Goal: Information Seeking & Learning: Compare options

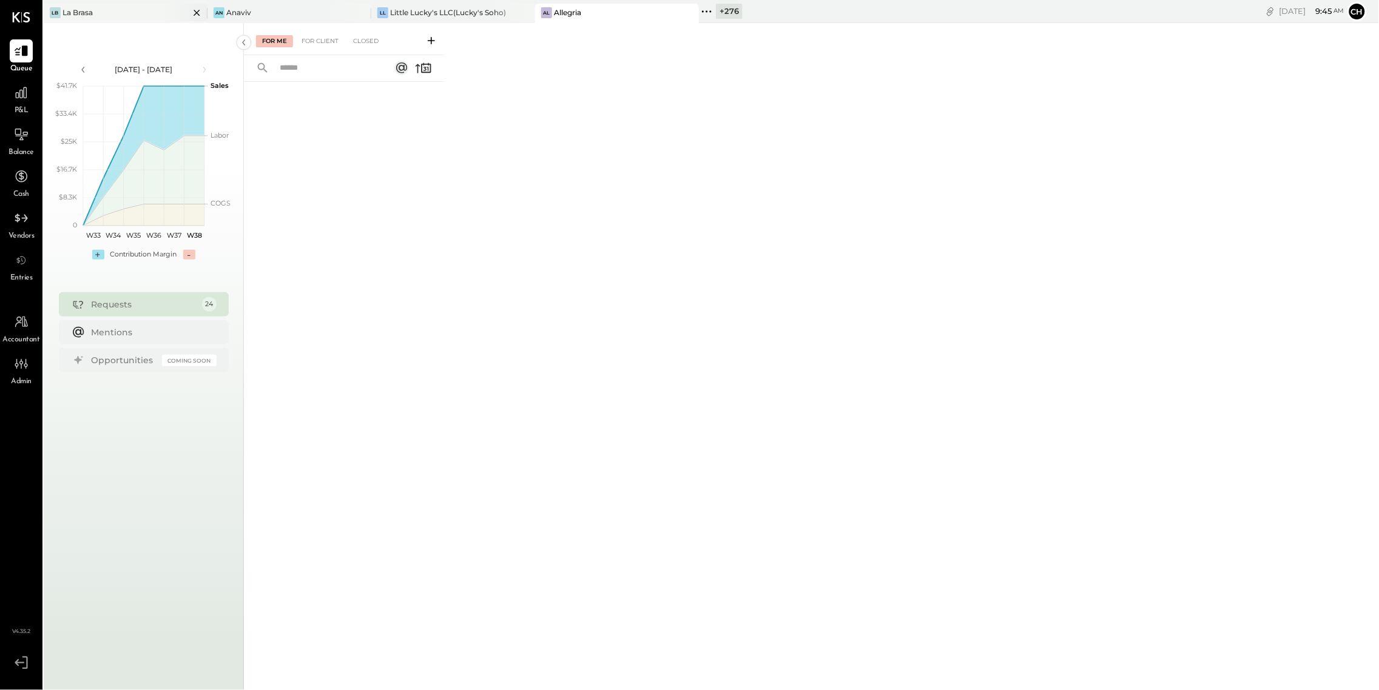
click at [195, 10] on icon at bounding box center [196, 12] width 15 height 15
click at [213, 11] on icon at bounding box center [215, 12] width 16 height 16
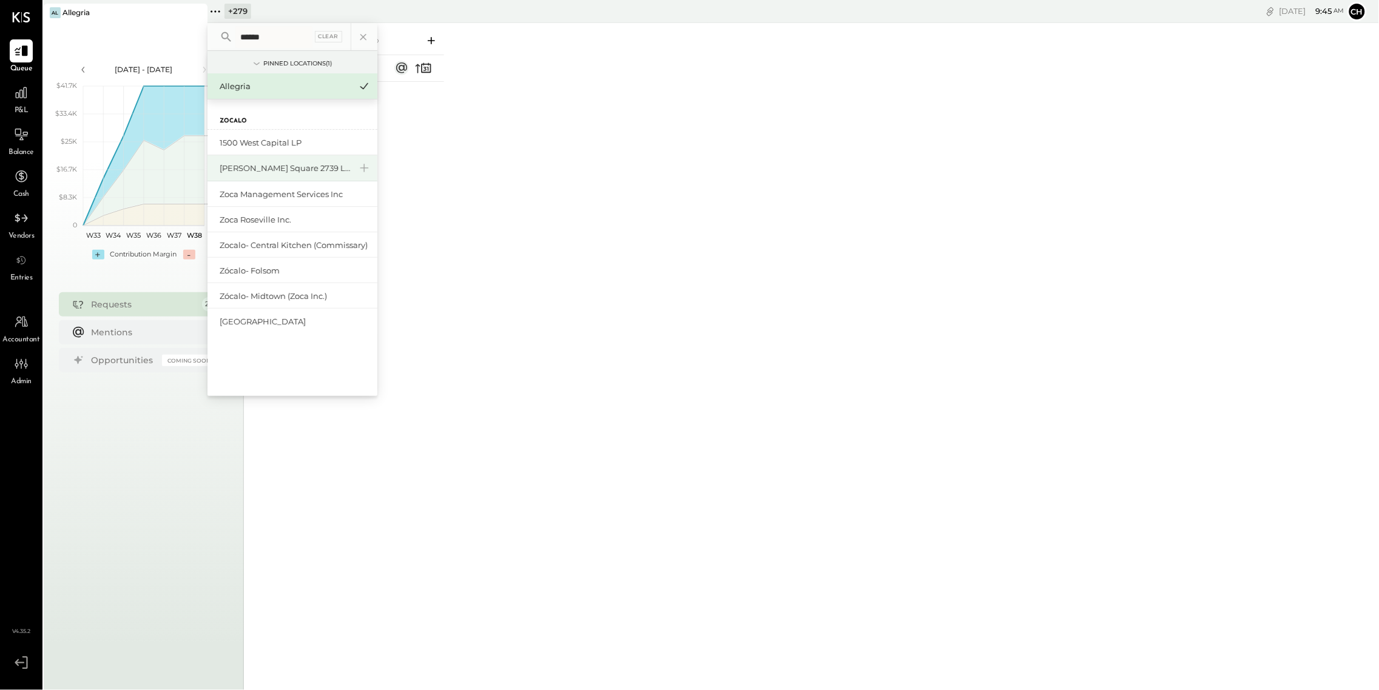
type input "******"
click at [298, 164] on div "[PERSON_NAME] Square 2739 LLC" at bounding box center [285, 169] width 131 height 12
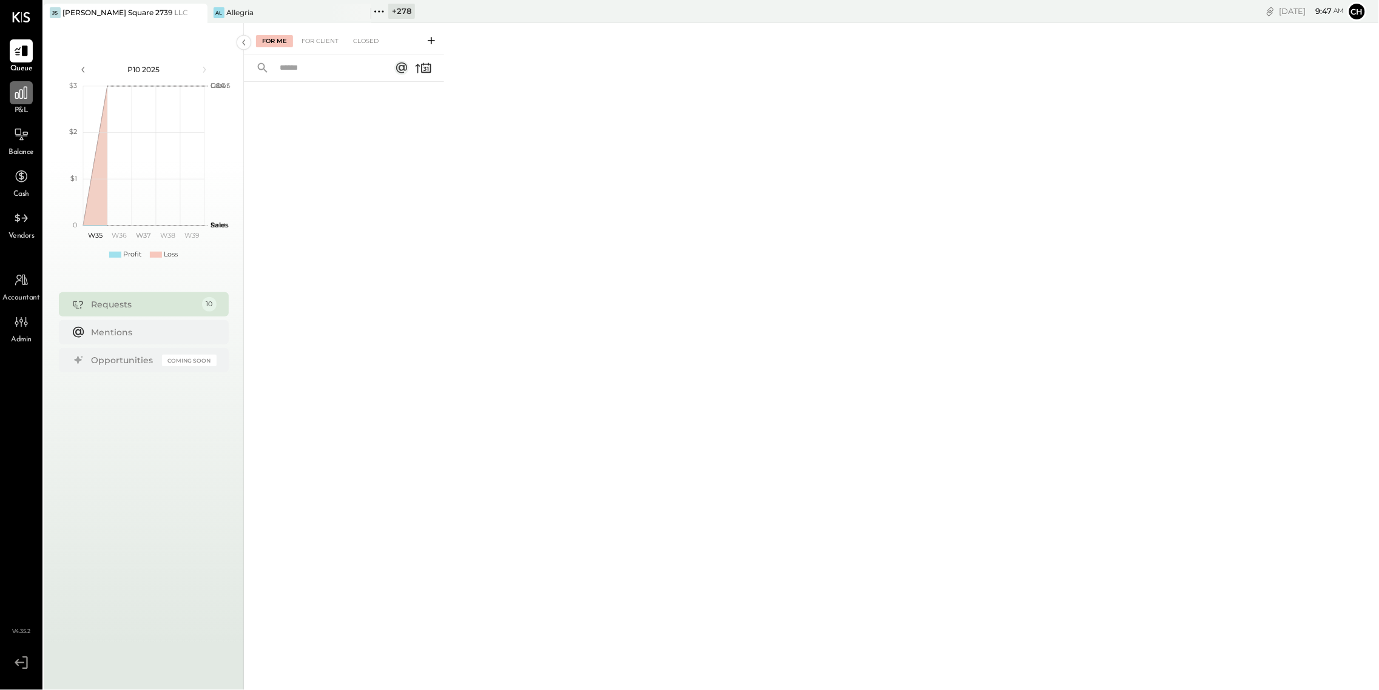
click at [20, 95] on icon at bounding box center [21, 93] width 16 height 16
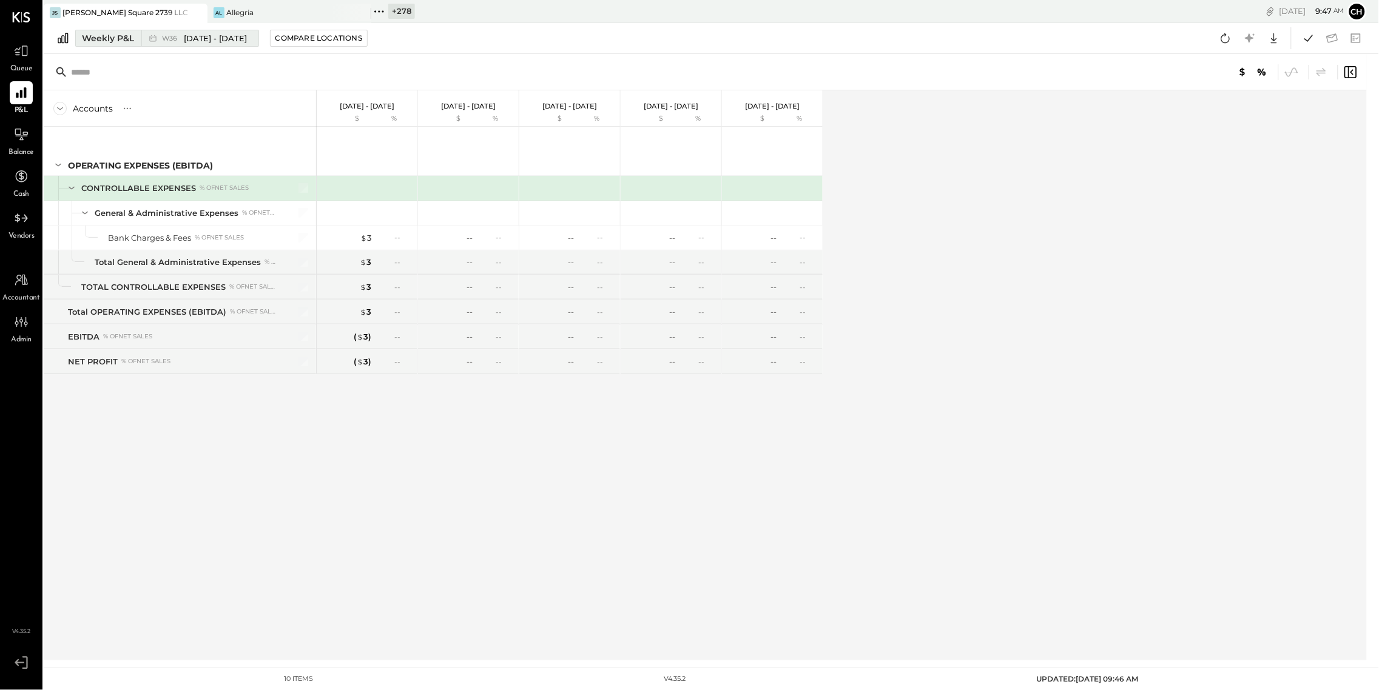
click at [154, 40] on icon at bounding box center [153, 38] width 12 height 12
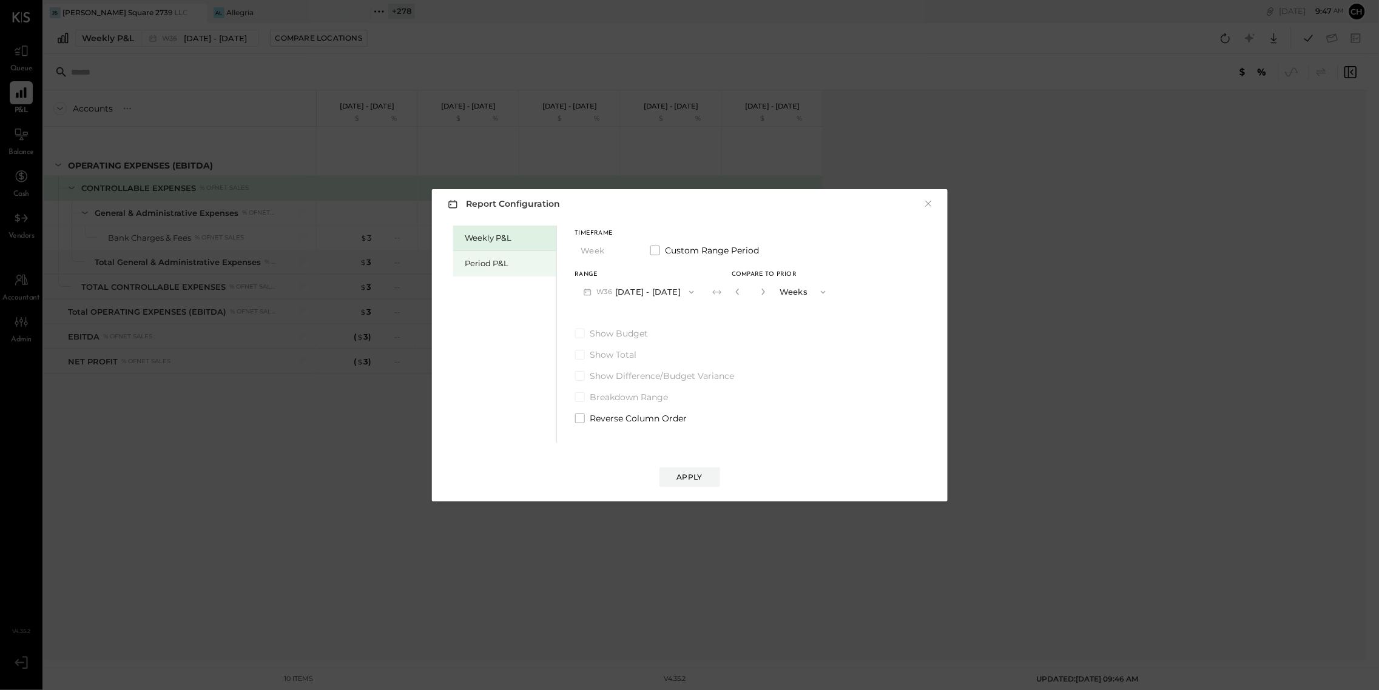
click at [486, 261] on div "Period P&L" at bounding box center [507, 264] width 85 height 12
click at [614, 289] on button "P09 Aug 11 - Sep 7, 2025" at bounding box center [638, 292] width 126 height 22
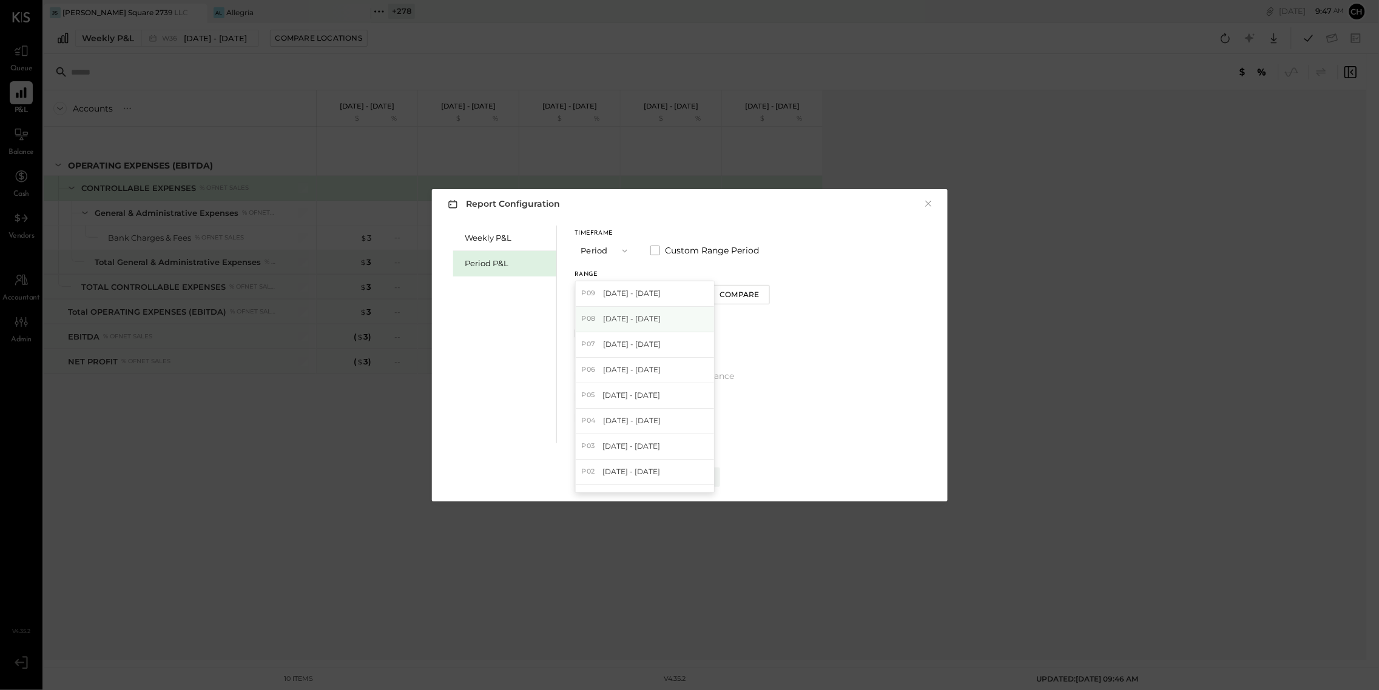
click at [624, 318] on span "Jul 14 - Aug 10, 2025" at bounding box center [632, 319] width 58 height 10
click at [693, 482] on button "Apply" at bounding box center [689, 477] width 61 height 19
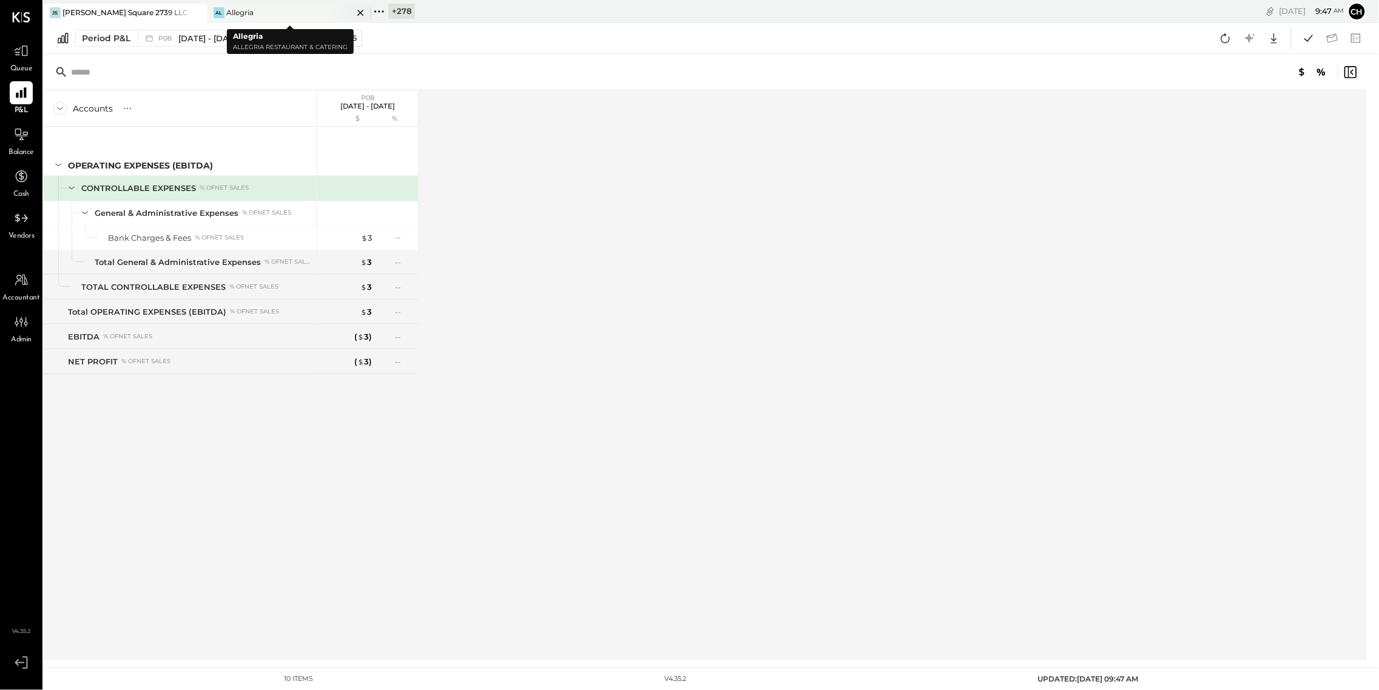
click at [359, 13] on icon at bounding box center [360, 13] width 6 height 6
click at [218, 11] on icon at bounding box center [219, 11] width 2 height 2
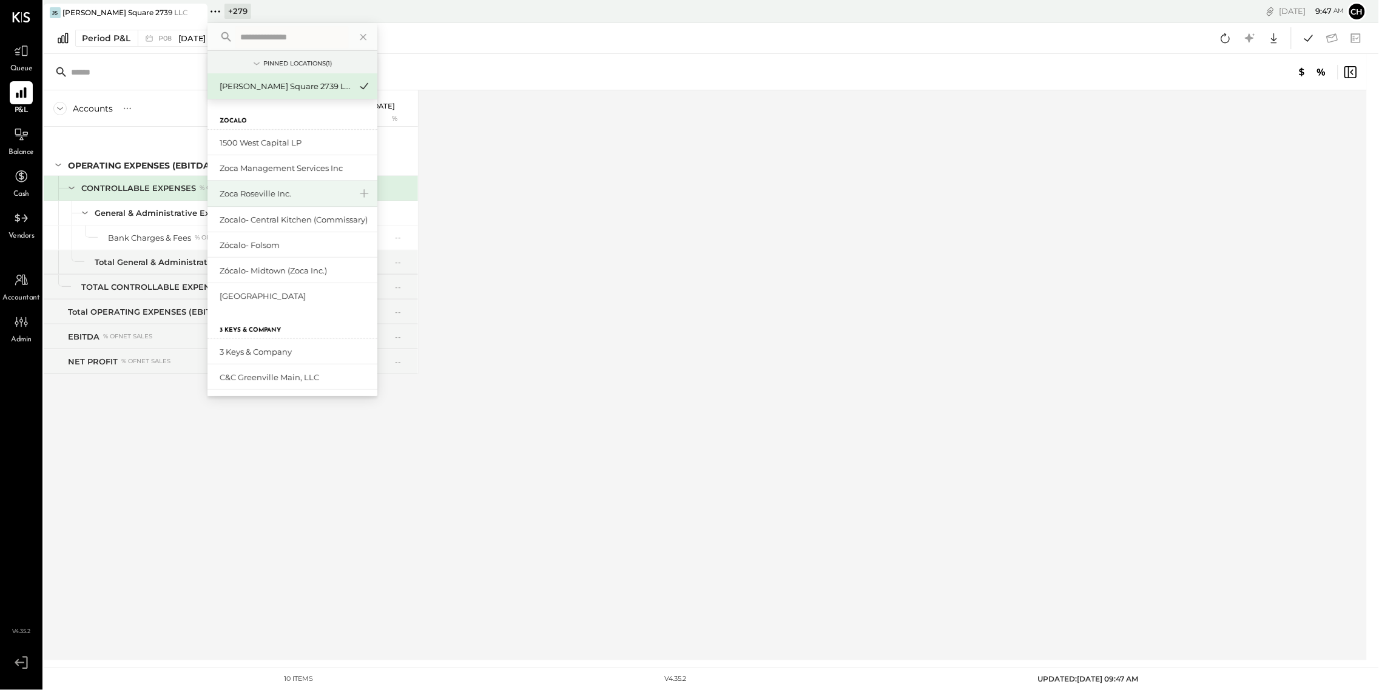
click at [282, 195] on div "Zoca Roseville Inc." at bounding box center [285, 194] width 131 height 12
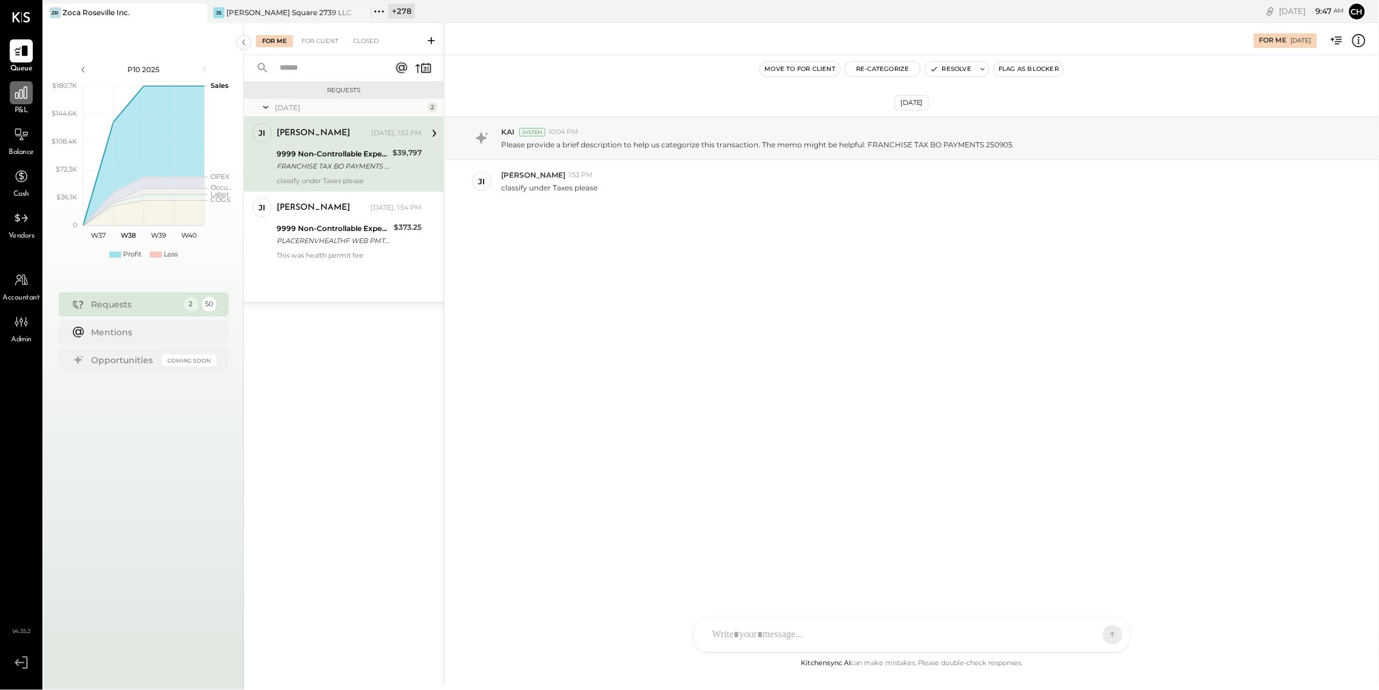
click at [24, 89] on icon at bounding box center [21, 93] width 12 height 12
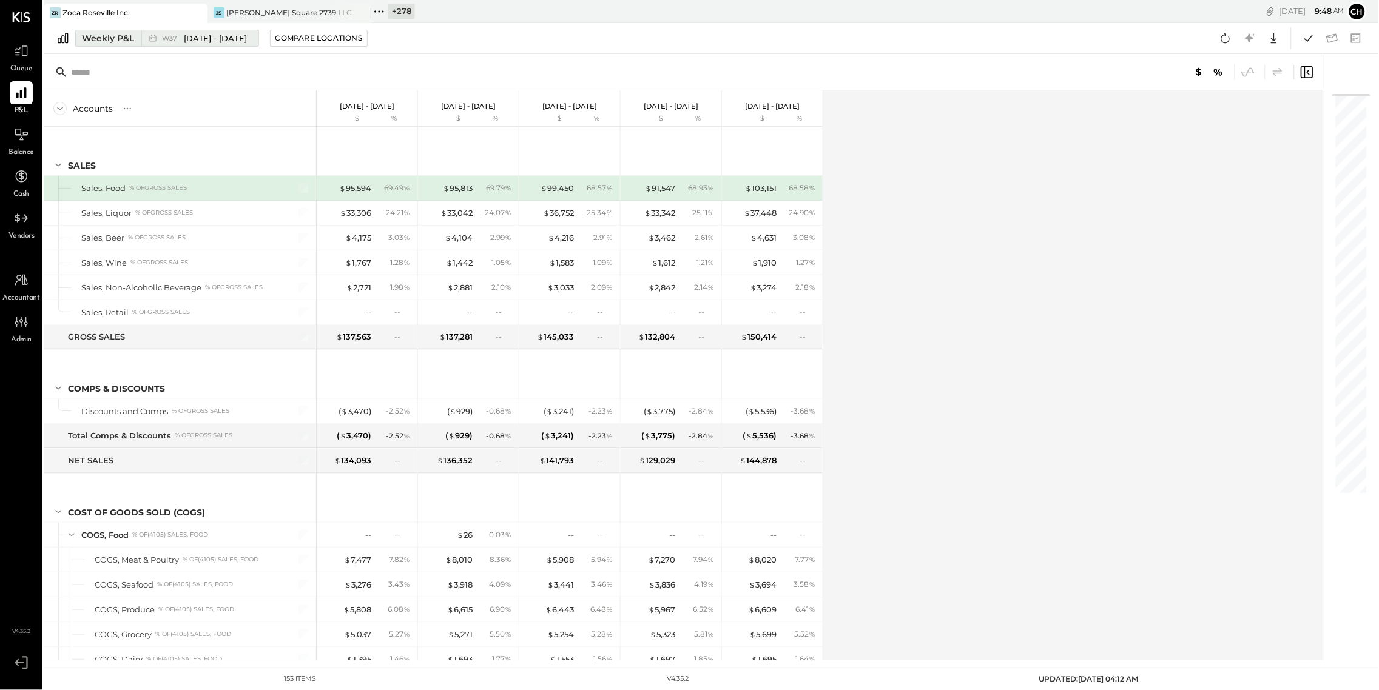
click at [155, 41] on icon at bounding box center [153, 38] width 12 height 12
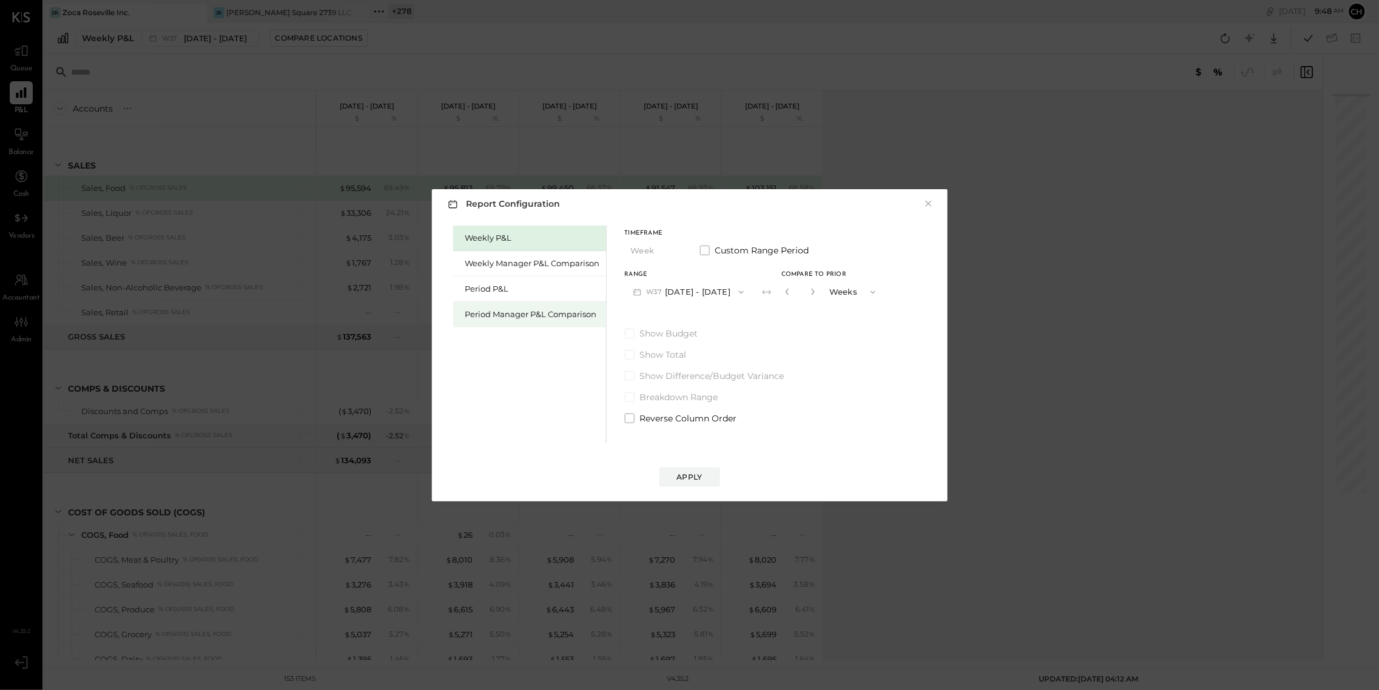
click at [509, 319] on div "Period Manager P&L Comparison" at bounding box center [532, 315] width 135 height 12
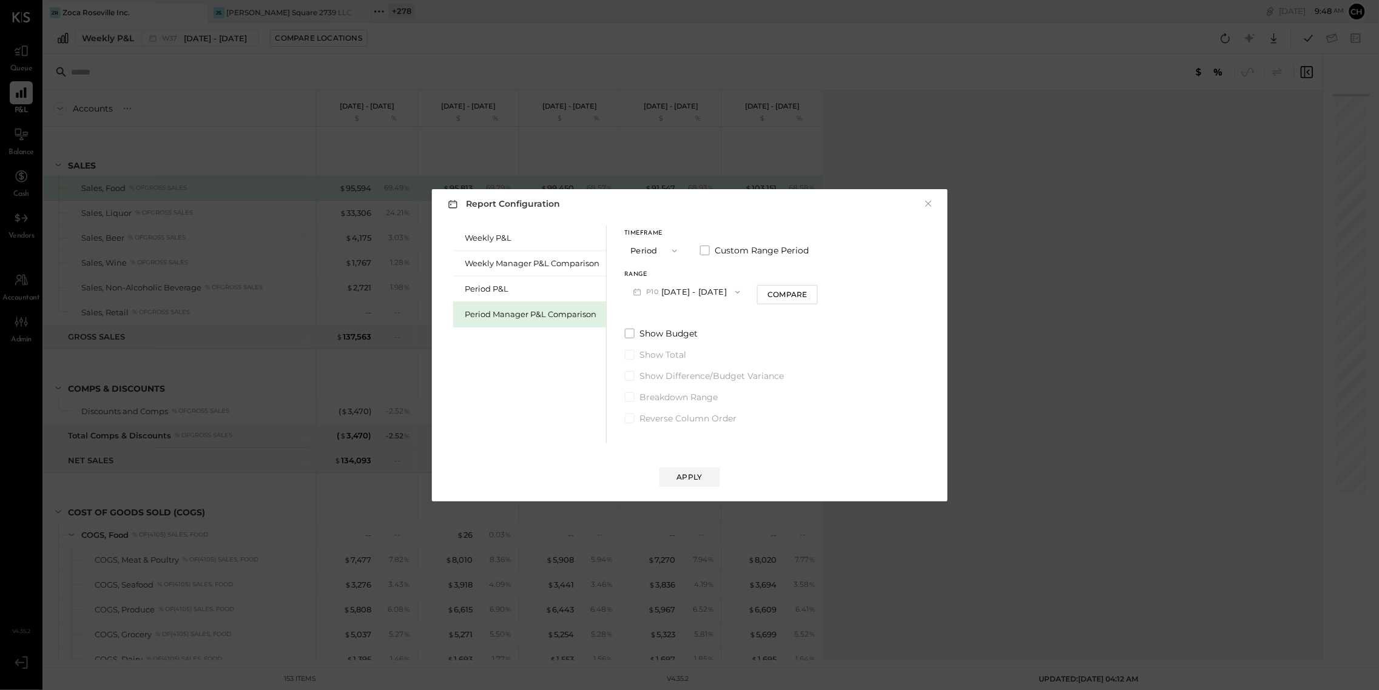
click at [707, 294] on button "P10 Sep 8 - Oct 5, 2025" at bounding box center [687, 292] width 124 height 22
click at [708, 345] on span "Jul 14 - Aug 10, 2025" at bounding box center [682, 344] width 58 height 10
click at [696, 480] on div "Apply" at bounding box center [689, 477] width 25 height 10
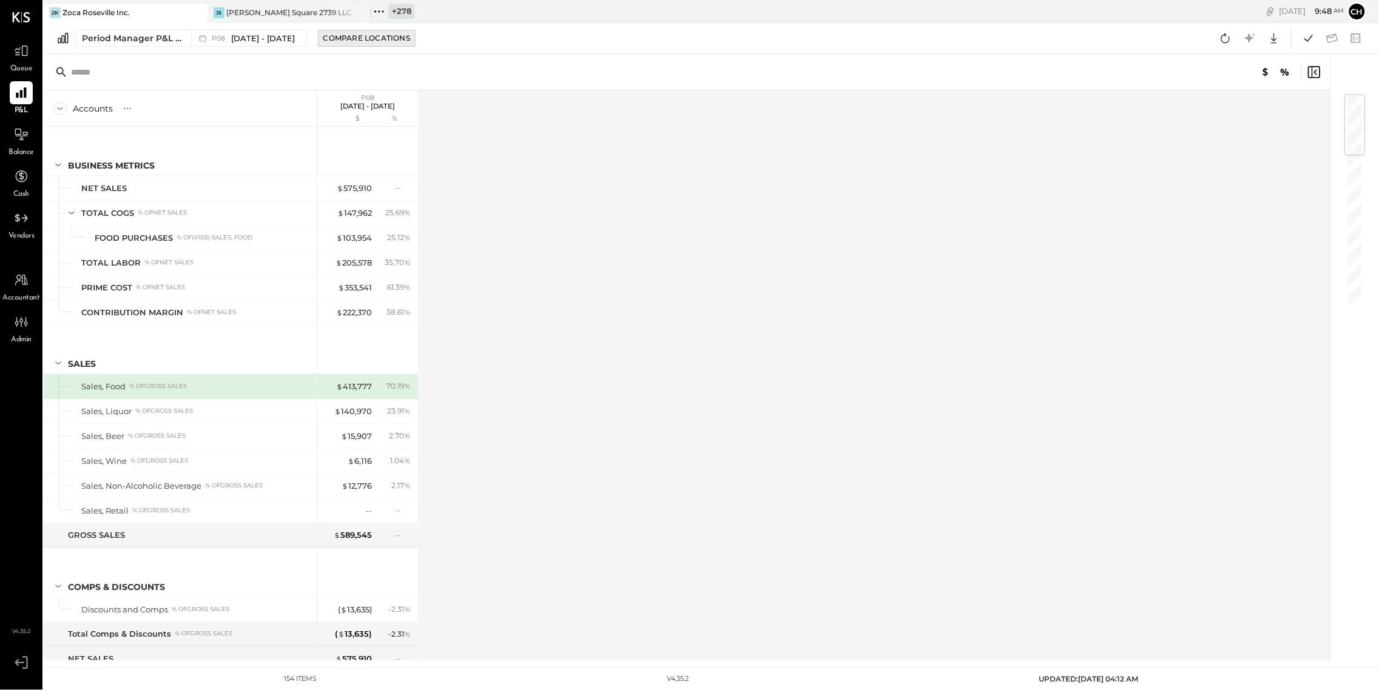
click at [371, 36] on div "Compare Locations" at bounding box center [366, 38] width 87 height 10
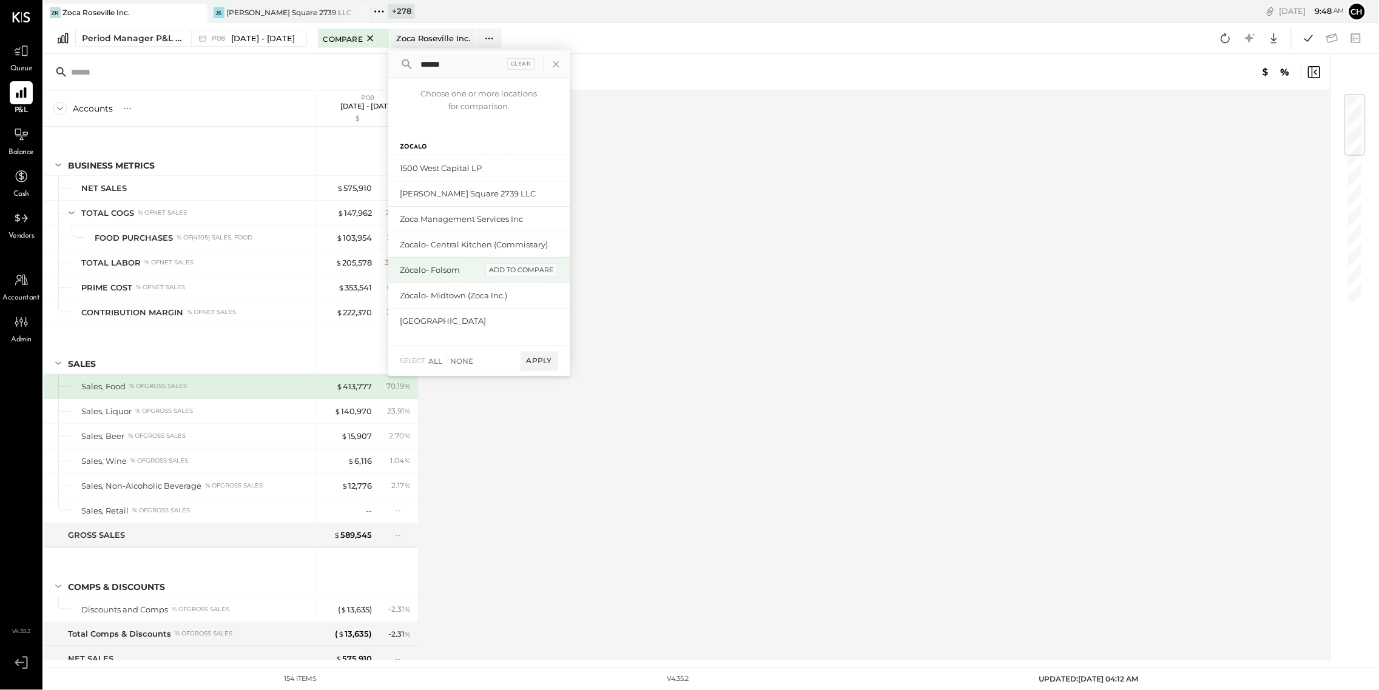
type input "******"
click at [556, 269] on div "add to compare" at bounding box center [521, 270] width 73 height 15
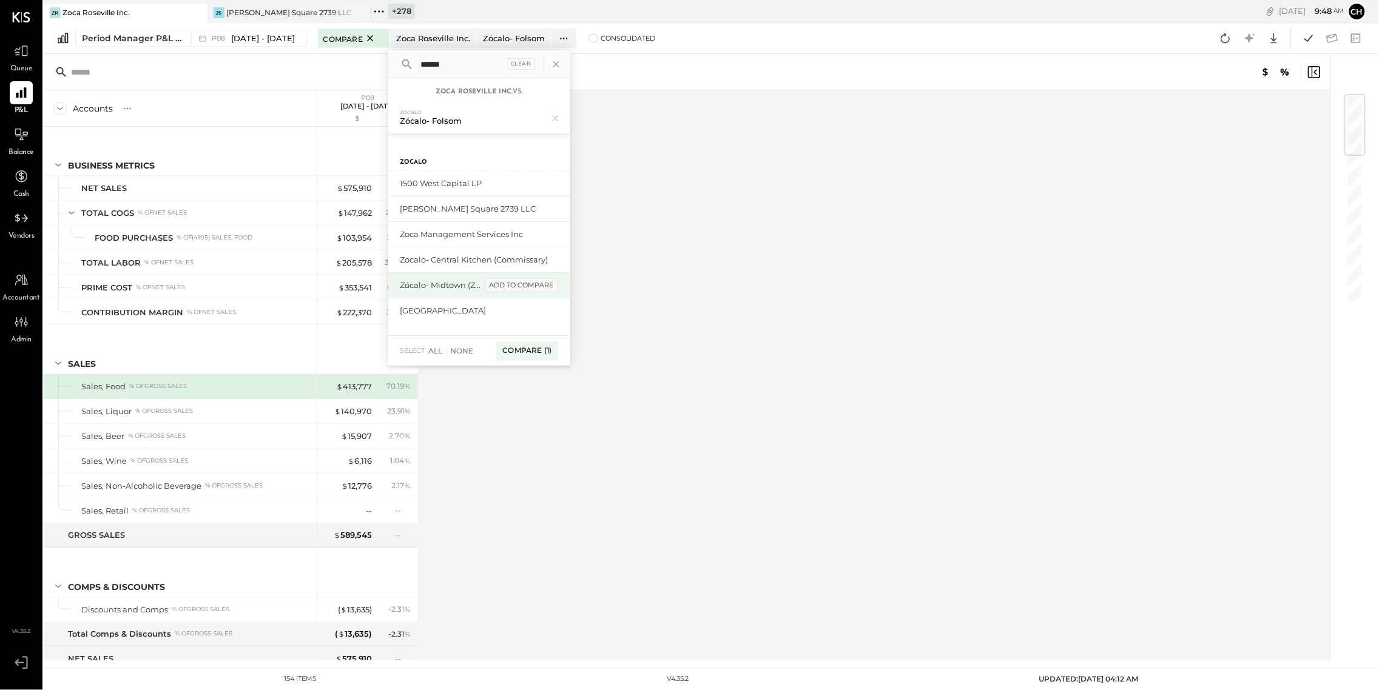
click at [556, 286] on div "add to compare" at bounding box center [521, 285] width 73 height 15
click at [553, 315] on div "add to compare" at bounding box center [521, 316] width 73 height 15
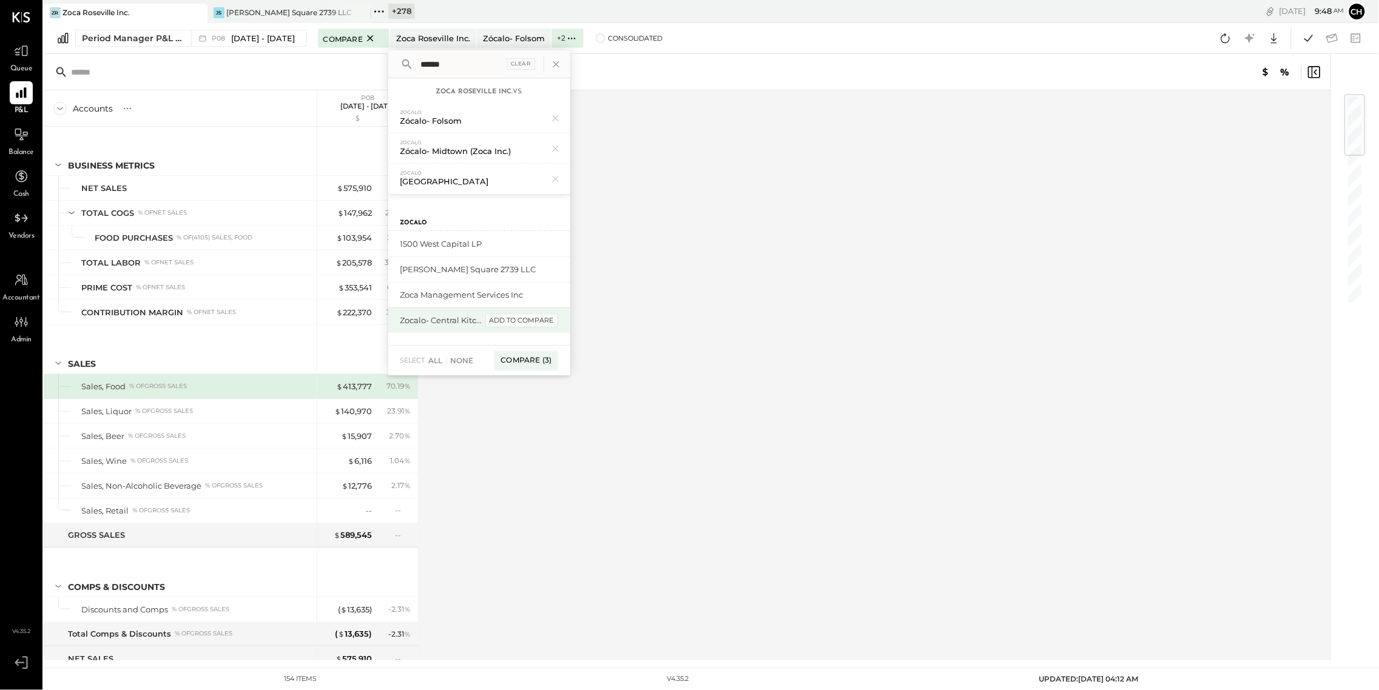
click at [547, 316] on div "add to compare" at bounding box center [521, 321] width 73 height 15
click at [557, 363] on div "Compare (4)" at bounding box center [526, 365] width 64 height 19
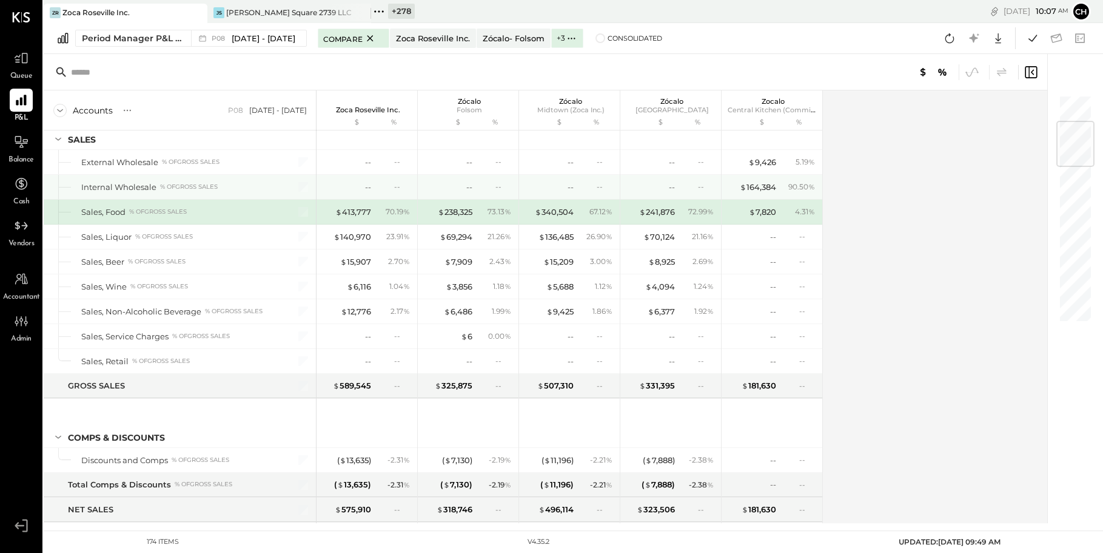
scroll to position [226, 0]
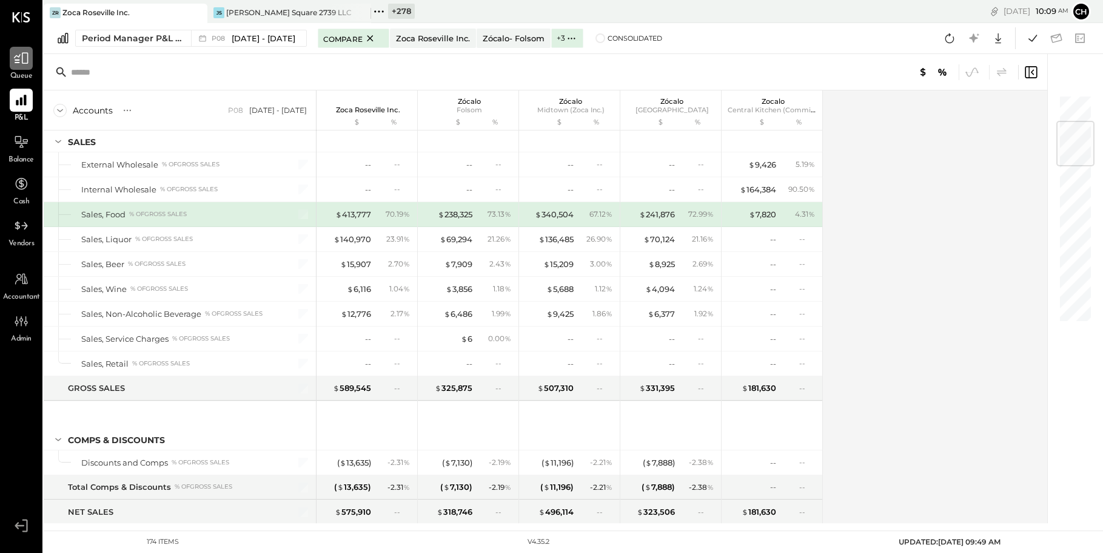
click at [28, 56] on icon at bounding box center [21, 59] width 15 height 12
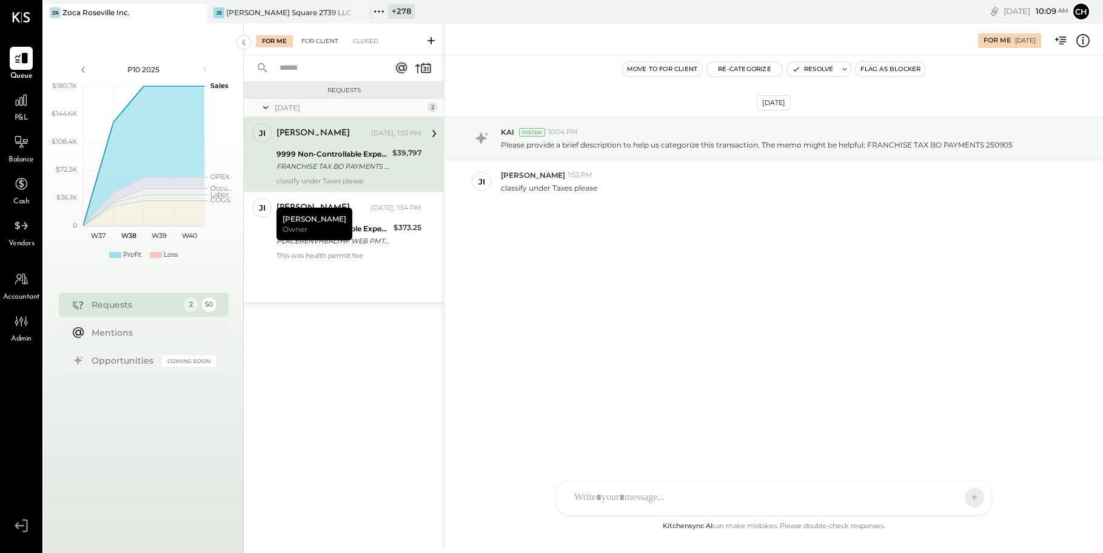
click at [319, 40] on div "For Client" at bounding box center [319, 41] width 49 height 12
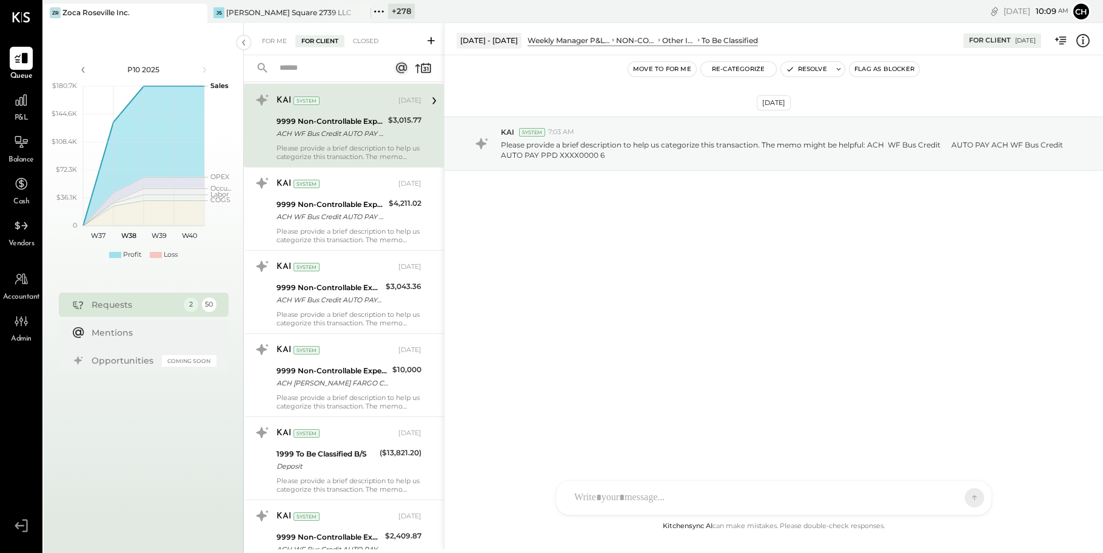
scroll to position [56, 0]
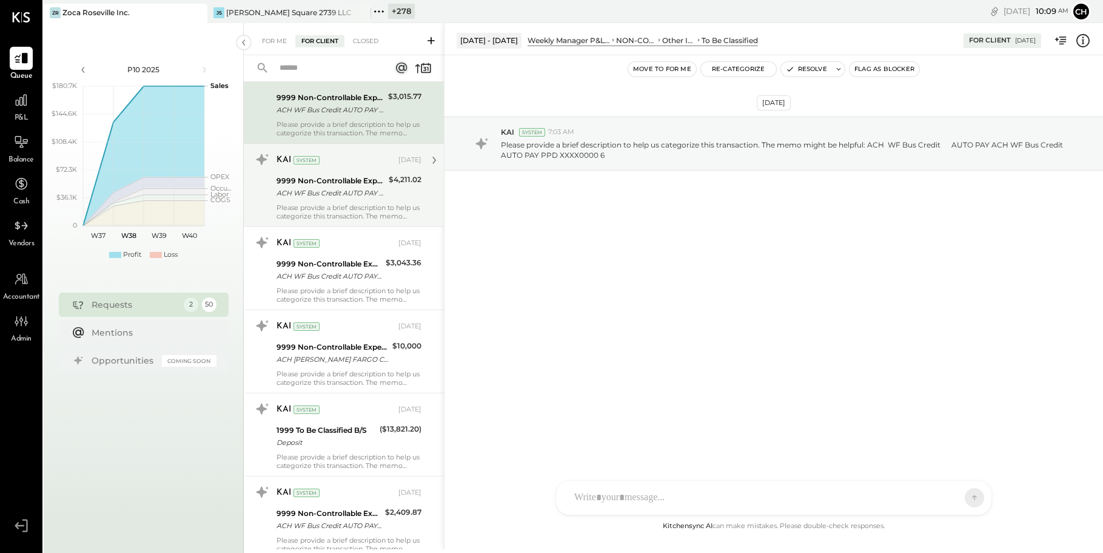
click at [354, 179] on div "9999 Non-Controllable Expenses:Other Income and Expenses:To Be Classified" at bounding box center [331, 181] width 109 height 12
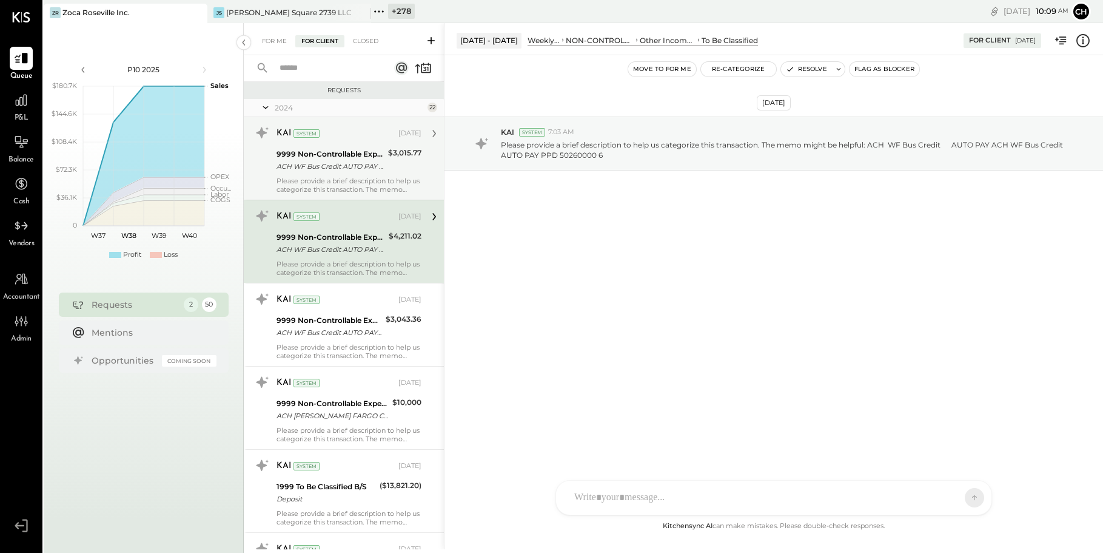
click at [354, 180] on div "Please provide a brief description to help us categorize this transaction. The …" at bounding box center [349, 185] width 145 height 17
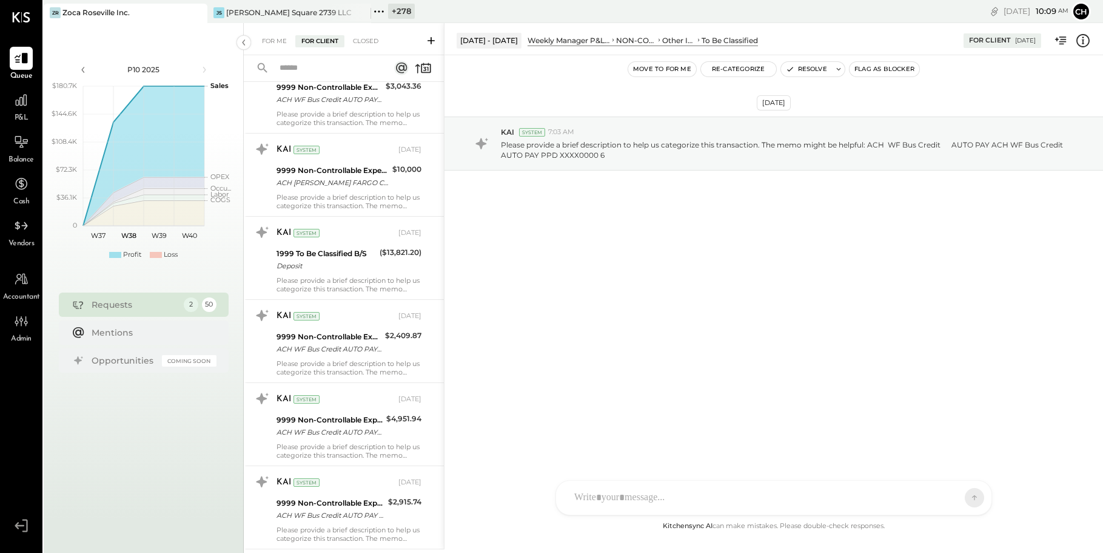
scroll to position [257, 0]
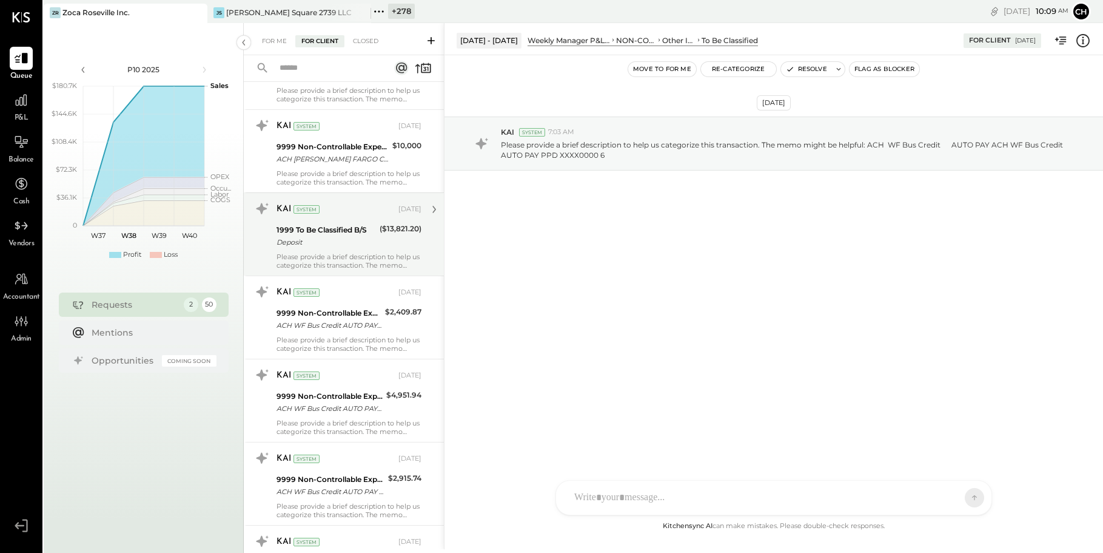
click at [345, 232] on div "1999 To Be Classified B/S" at bounding box center [326, 230] width 99 height 12
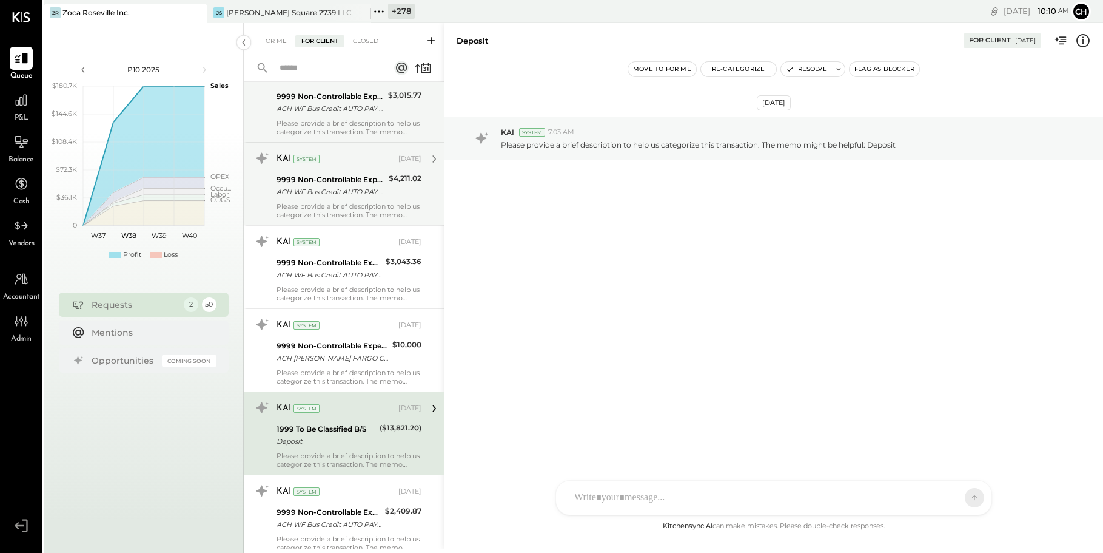
scroll to position [82, 0]
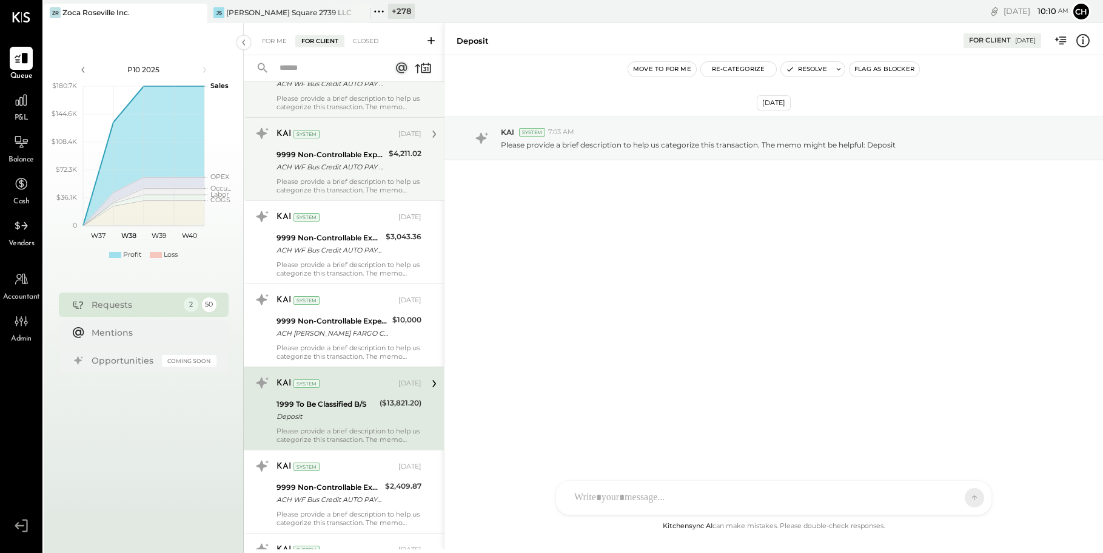
click at [334, 259] on div "KAI System Sep 06, 2024 9999 Non-Controllable Expenses:Other Income and Expense…" at bounding box center [349, 242] width 145 height 70
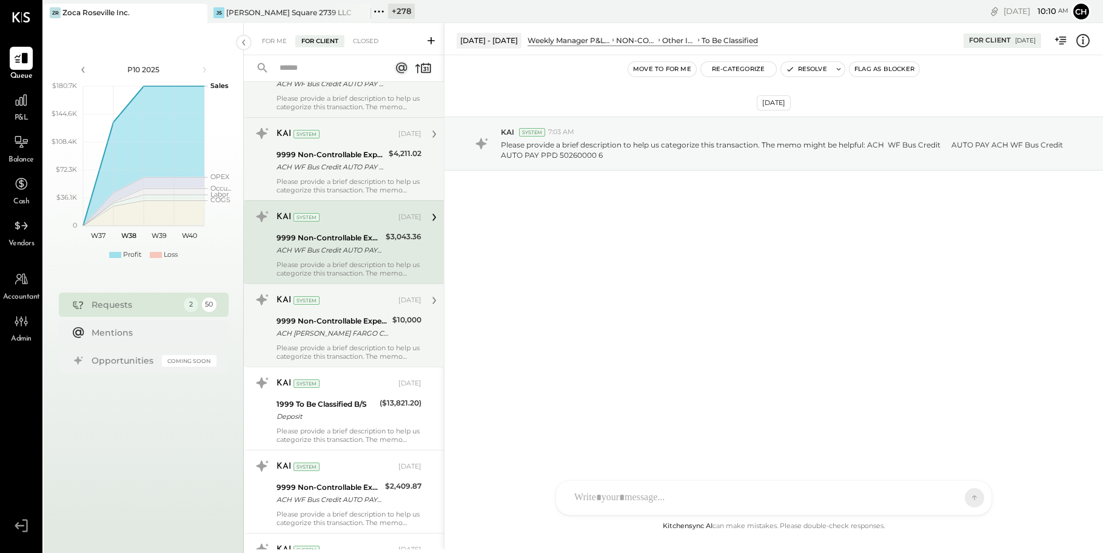
click at [368, 317] on div "9999 Non-Controllable Expenses:Other Income and Expenses:To Be Classified" at bounding box center [333, 321] width 112 height 12
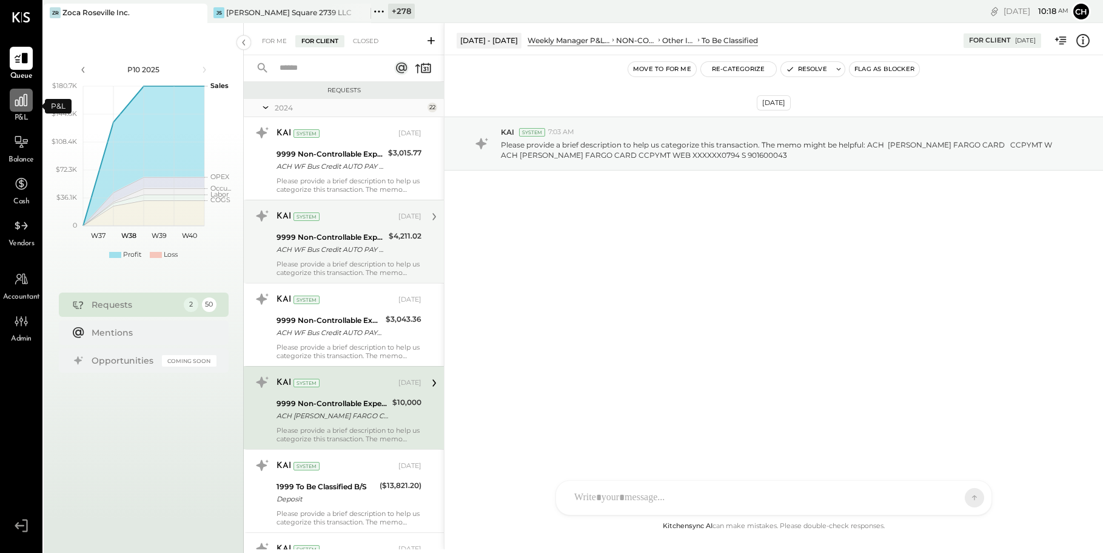
click at [27, 110] on div at bounding box center [21, 100] width 23 height 23
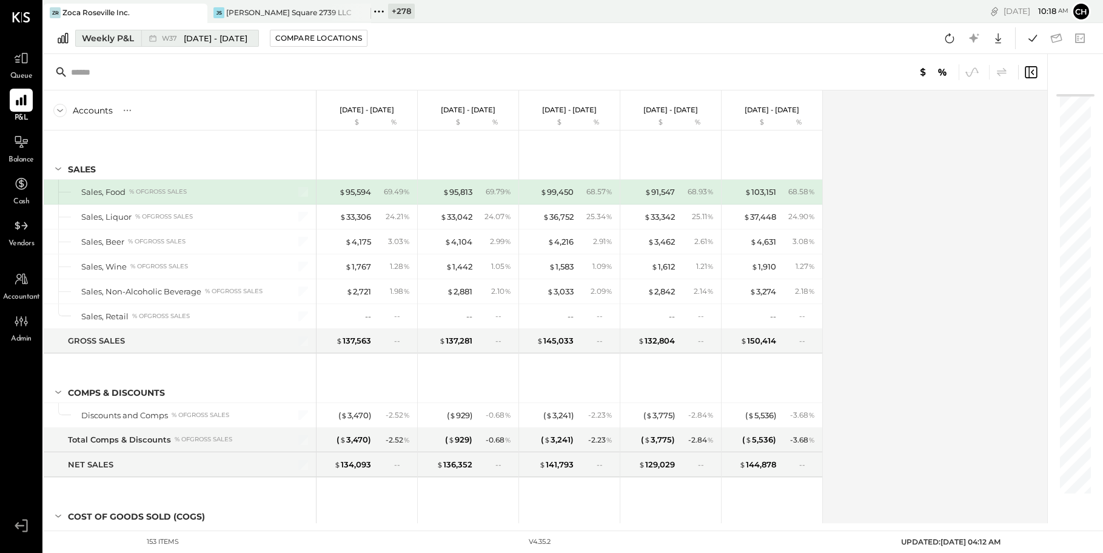
click at [140, 41] on button "Weekly P&L W37 Sep 8 - 14, 2025" at bounding box center [167, 38] width 184 height 17
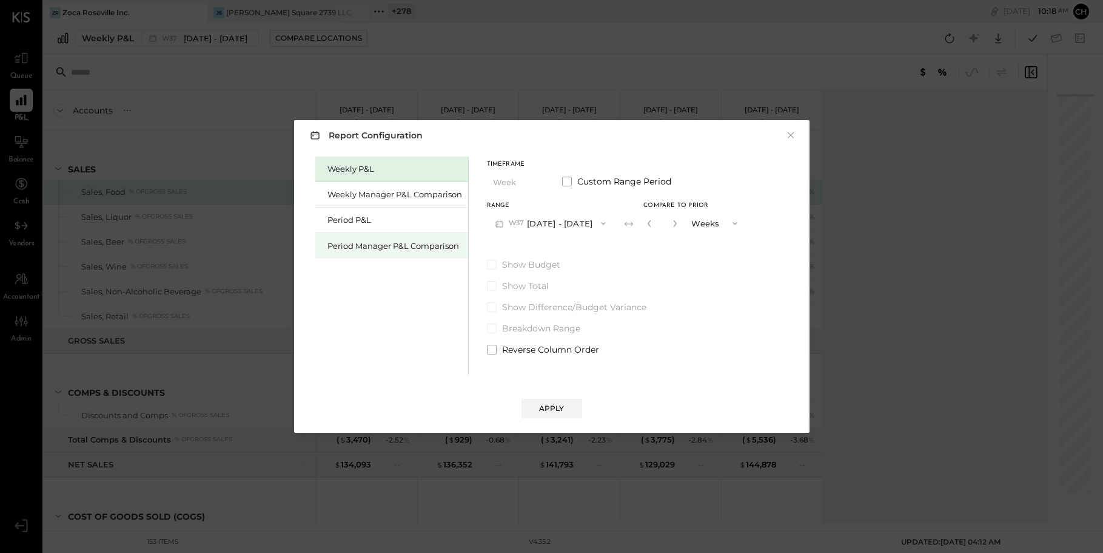
click at [388, 246] on div "Period Manager P&L Comparison" at bounding box center [395, 246] width 135 height 12
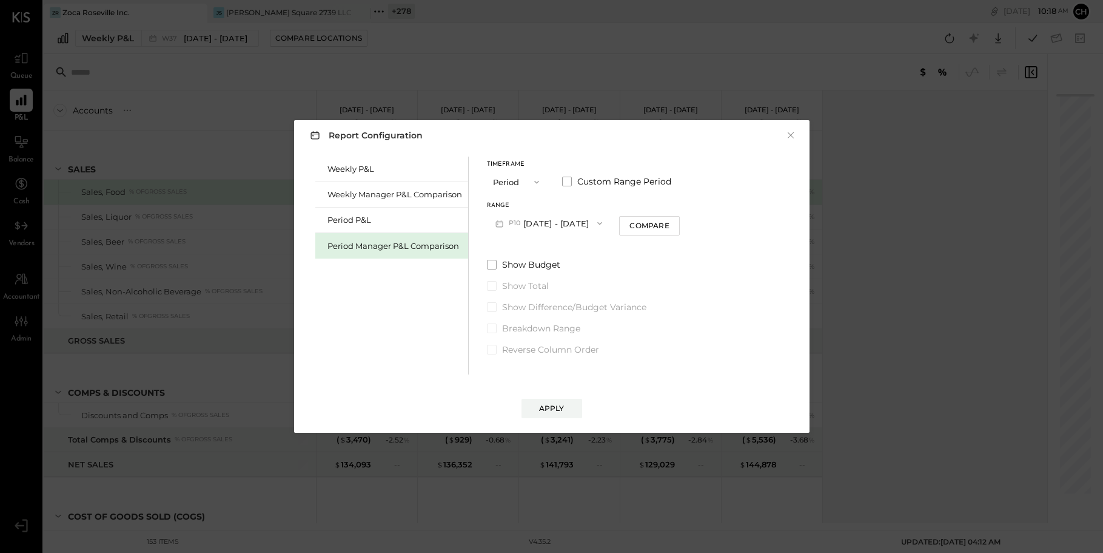
click at [540, 223] on button "P10 Sep 8 - Oct 5, 2025" at bounding box center [549, 223] width 124 height 22
click at [546, 257] on div "P09 Aug 11 - Sep 7, 2025" at bounding box center [557, 250] width 138 height 25
click at [552, 405] on div "Apply" at bounding box center [551, 408] width 25 height 10
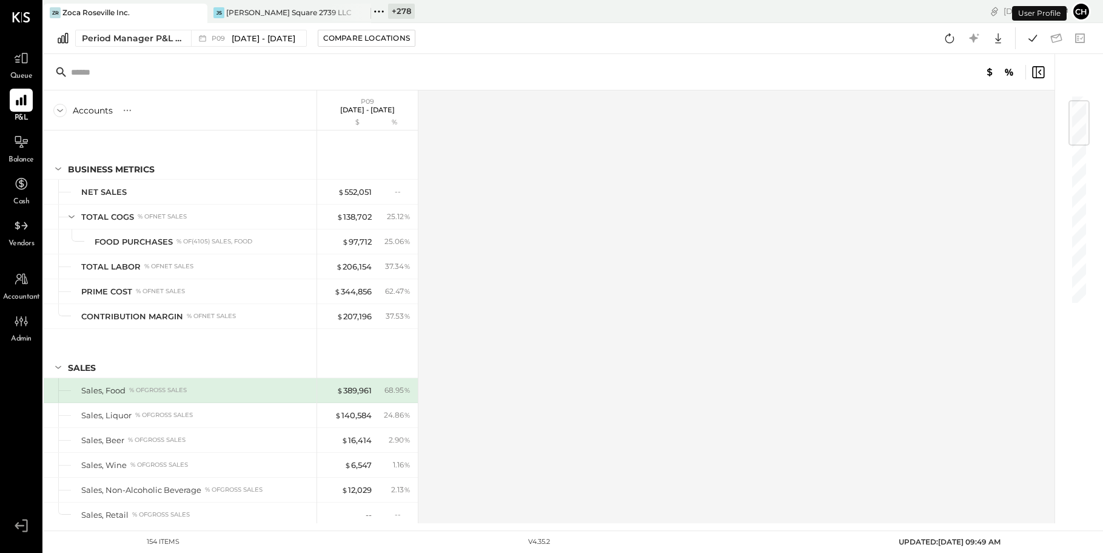
scroll to position [52, 0]
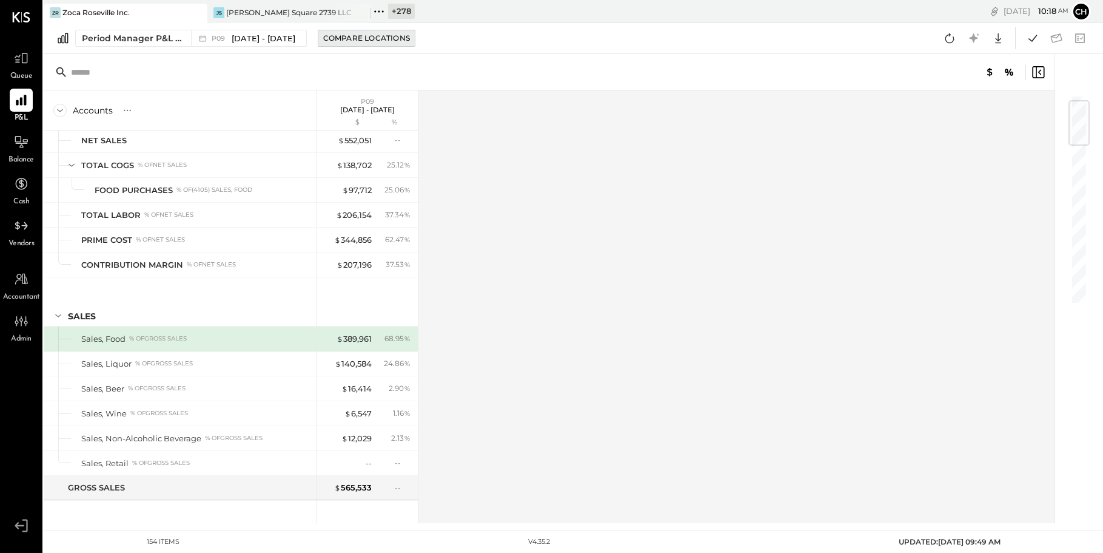
click at [354, 44] on button "Compare Locations" at bounding box center [367, 38] width 98 height 17
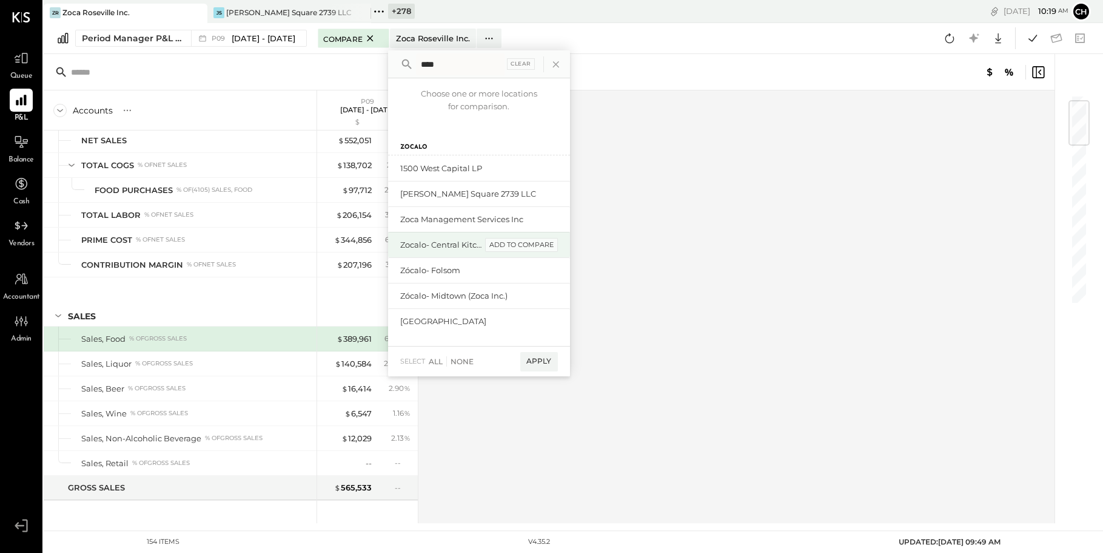
type input "****"
click at [556, 241] on div "add to compare" at bounding box center [521, 245] width 73 height 15
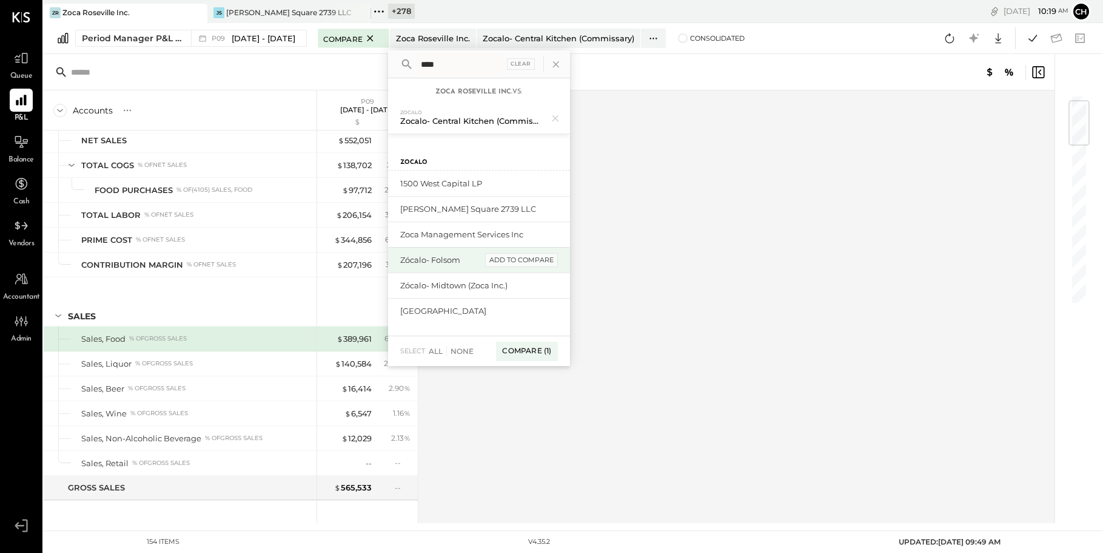
click at [550, 261] on div "add to compare" at bounding box center [521, 260] width 73 height 15
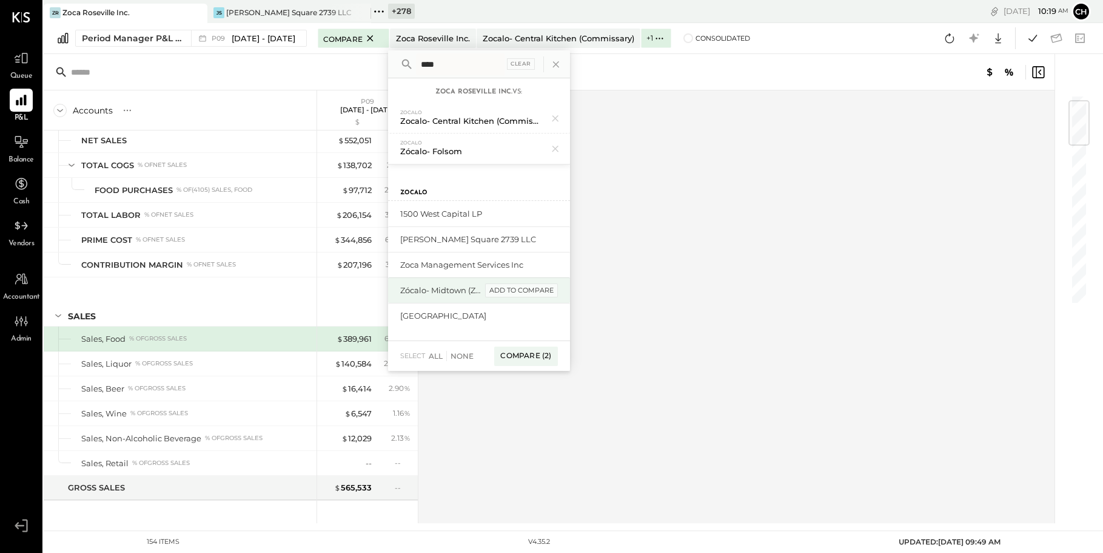
click at [544, 291] on div "add to compare" at bounding box center [521, 290] width 73 height 15
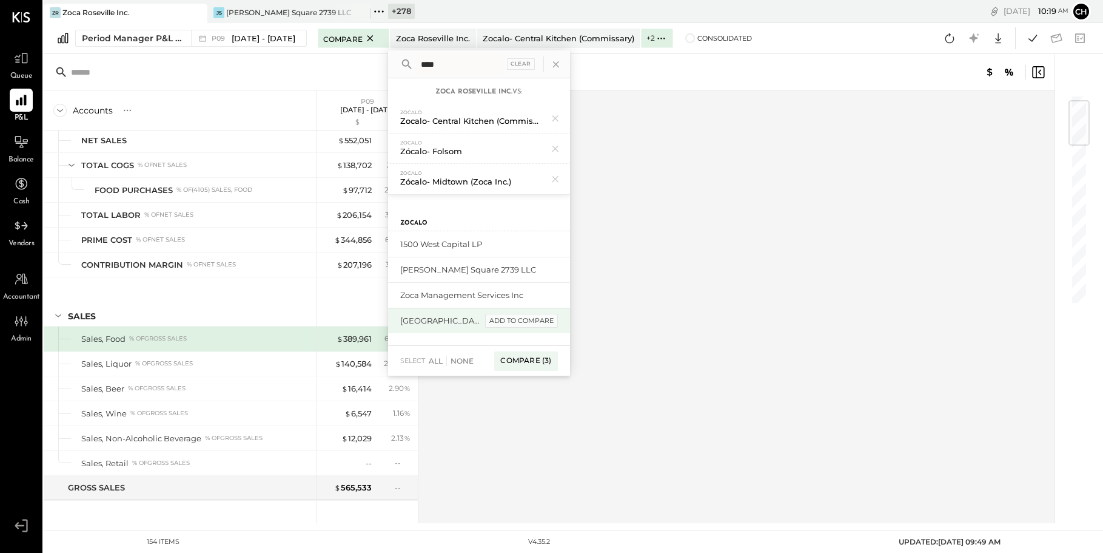
click at [537, 322] on div "add to compare" at bounding box center [521, 321] width 73 height 15
click at [539, 323] on div "add to compare" at bounding box center [521, 325] width 73 height 15
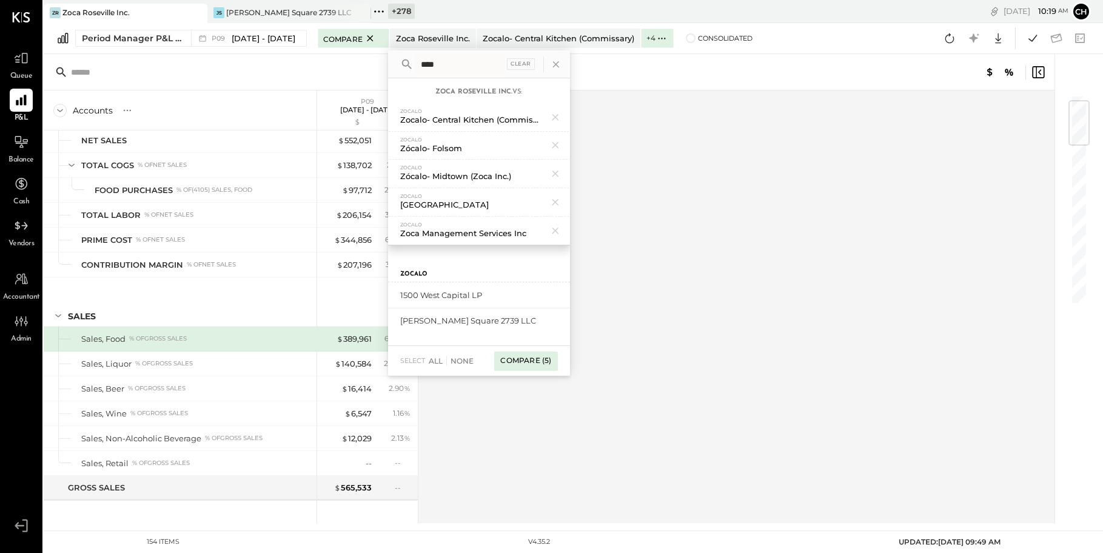
click at [539, 360] on div "Compare (5)" at bounding box center [525, 360] width 63 height 19
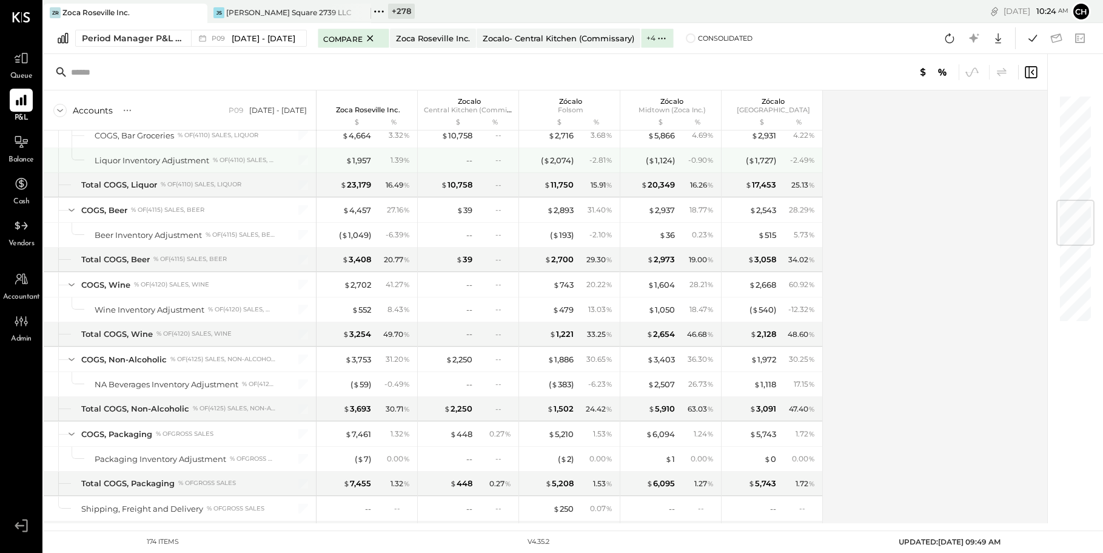
scroll to position [795, 0]
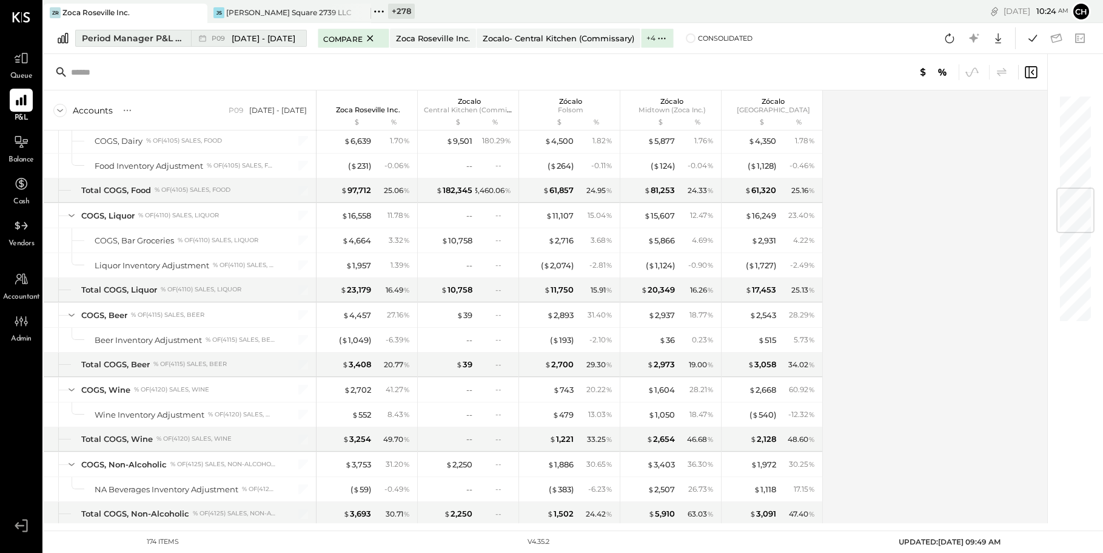
click at [293, 38] on span "Aug 11 - Sep 7, 2025" at bounding box center [264, 39] width 64 height 12
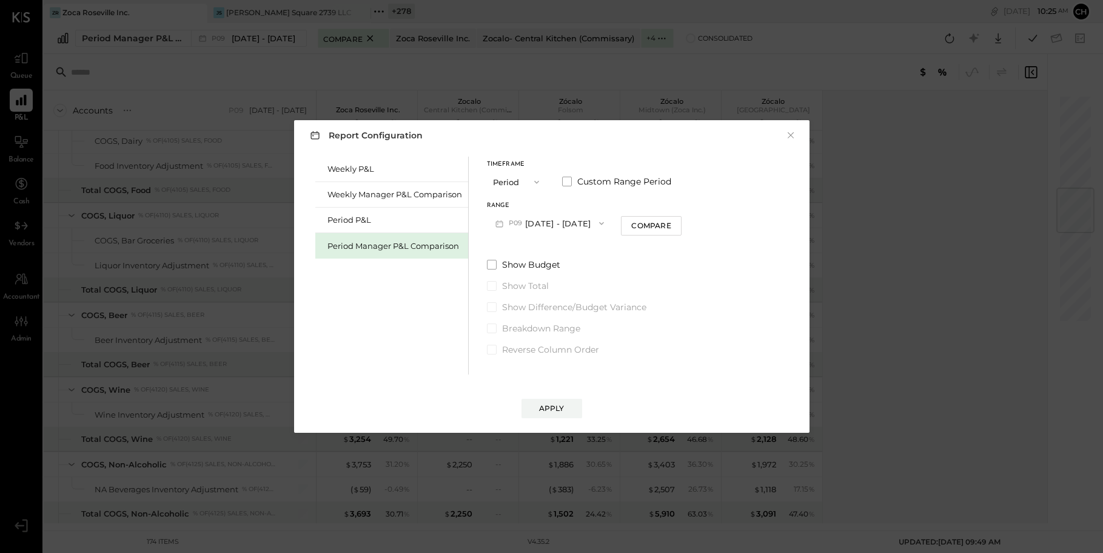
click at [556, 227] on button "P09 Aug 11 - Sep 7, 2025" at bounding box center [550, 223] width 126 height 22
click at [568, 275] on span "Jul 14 - Aug 10, 2025" at bounding box center [544, 276] width 58 height 10
click at [556, 406] on div "Apply" at bounding box center [551, 408] width 25 height 10
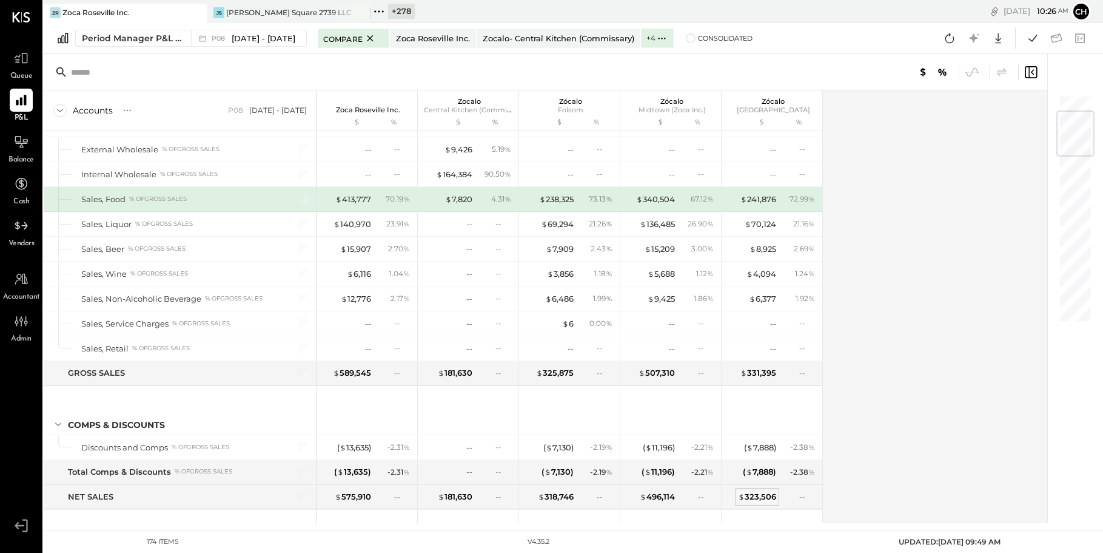
scroll to position [25, 0]
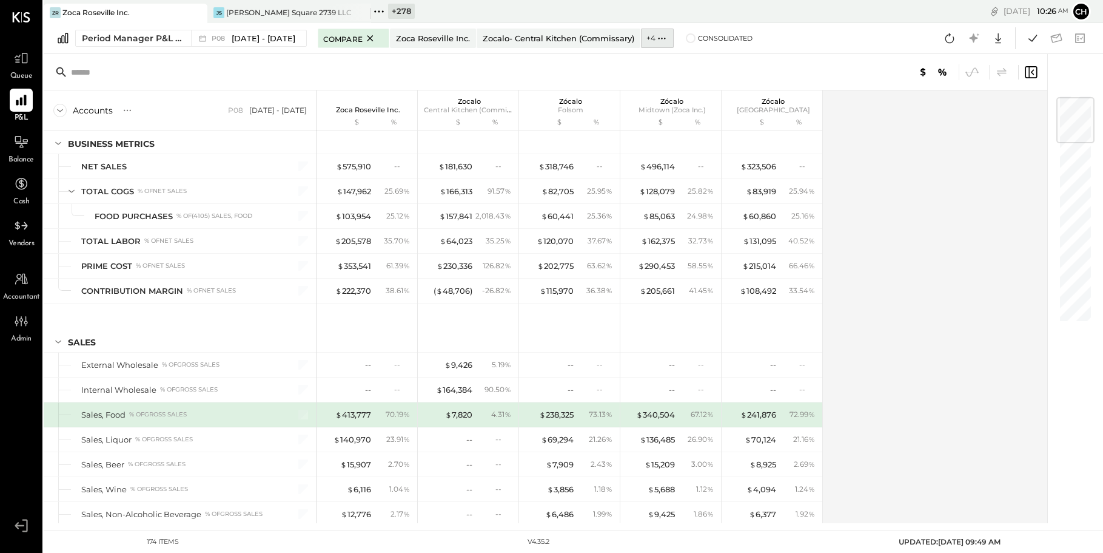
click at [668, 38] on icon at bounding box center [662, 38] width 13 height 13
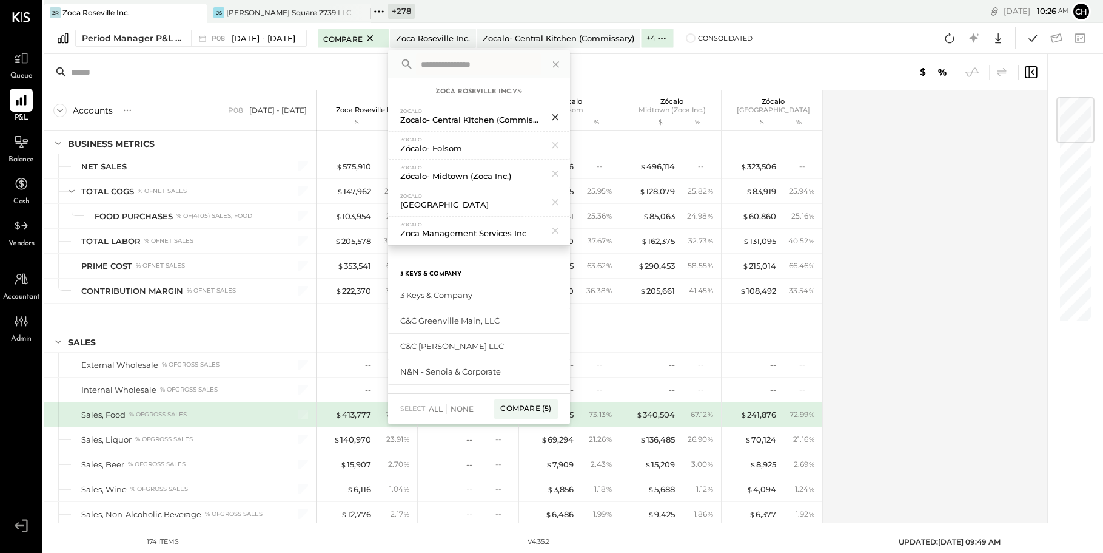
click at [563, 118] on icon at bounding box center [556, 117] width 16 height 16
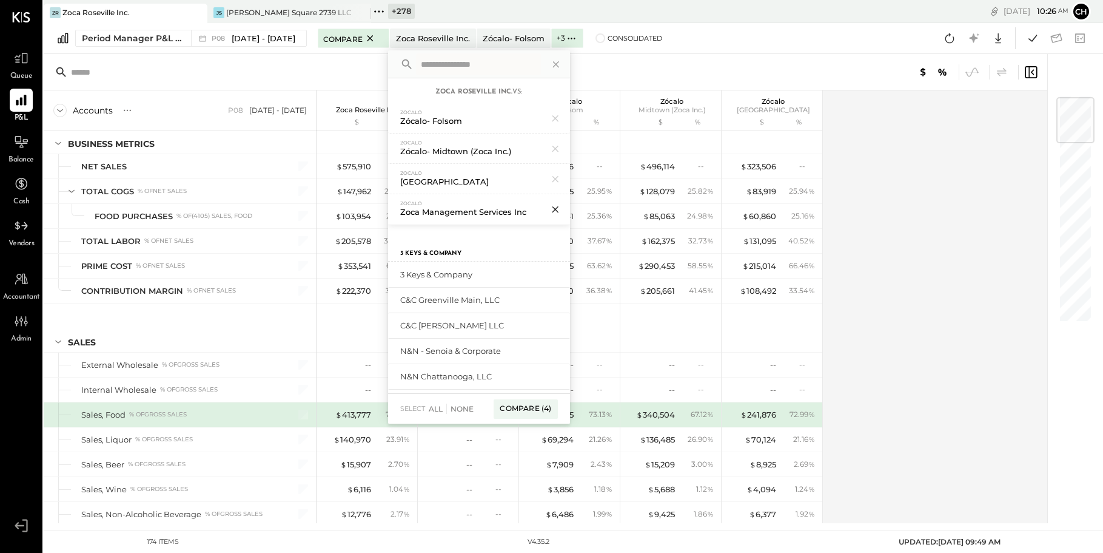
click at [558, 209] on icon at bounding box center [555, 209] width 6 height 6
click at [644, 43] on div "Compare Zoca Roseville Inc. Zócalo- Folsom + 2 Zoca Roseville Inc. vs: Zocalo Z…" at bounding box center [490, 38] width 345 height 17
click at [947, 39] on icon at bounding box center [950, 38] width 16 height 16
click at [921, 164] on div "Accounts S % GL P08 Jul 14 - Aug 10, 2025 Zoca Roseville Inc. $ % Zocalo Centra…" at bounding box center [547, 306] width 1006 height 432
click at [950, 36] on icon at bounding box center [950, 38] width 16 height 16
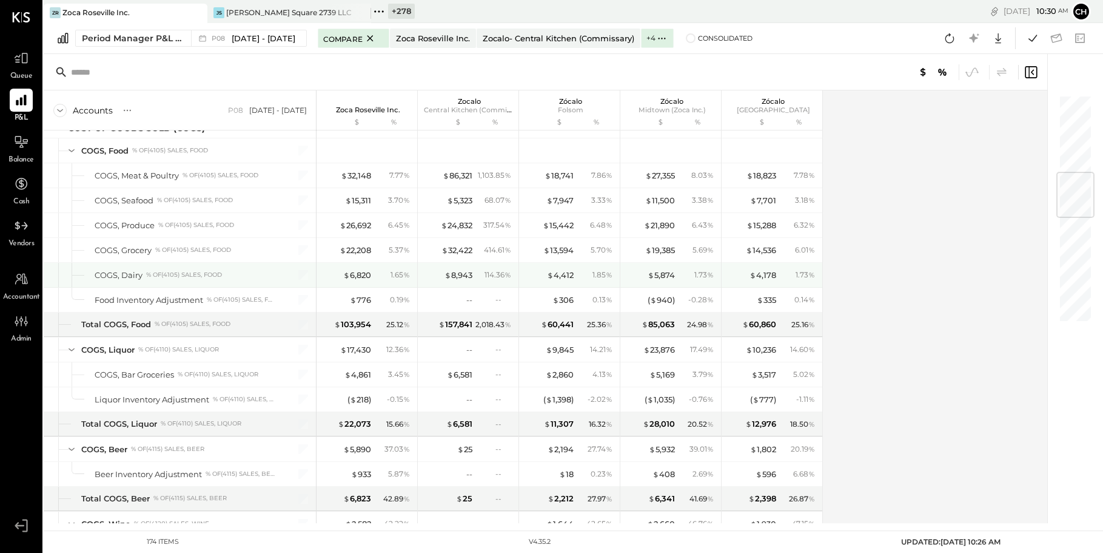
scroll to position [672, 0]
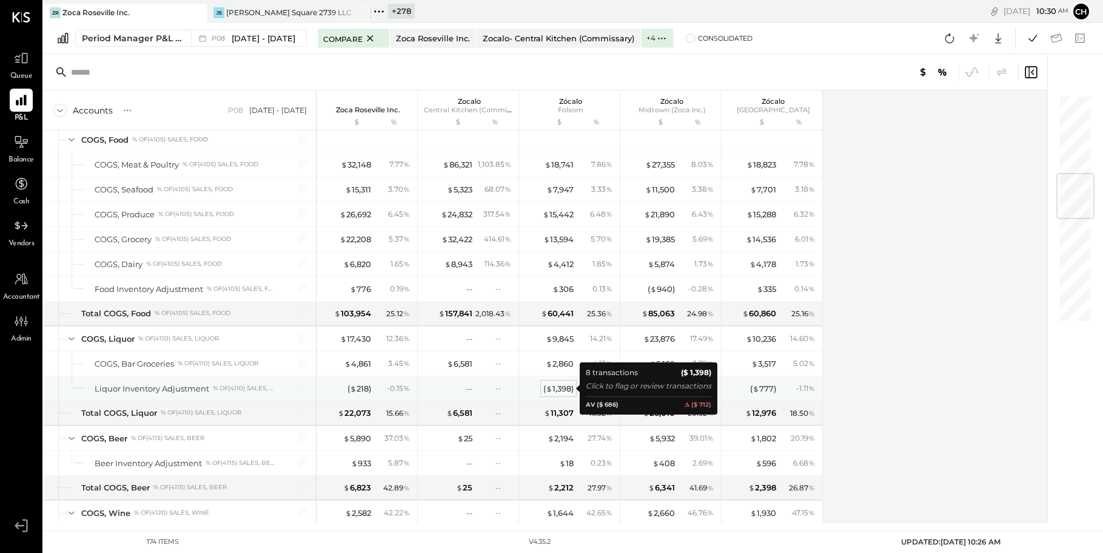
click at [552, 386] on div "( $ 1,398 )" at bounding box center [558, 389] width 30 height 12
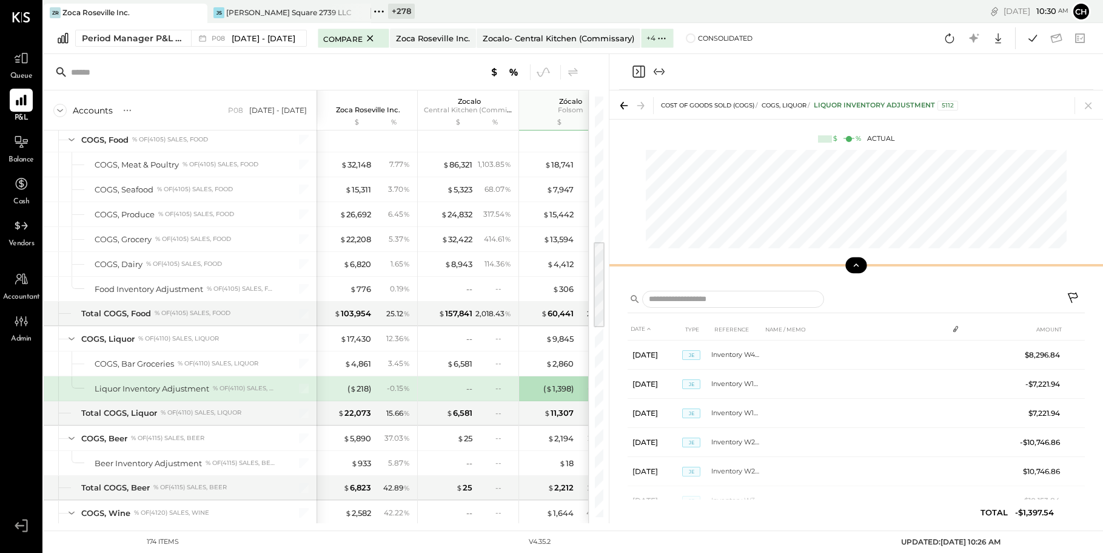
click at [852, 260] on icon at bounding box center [856, 265] width 11 height 11
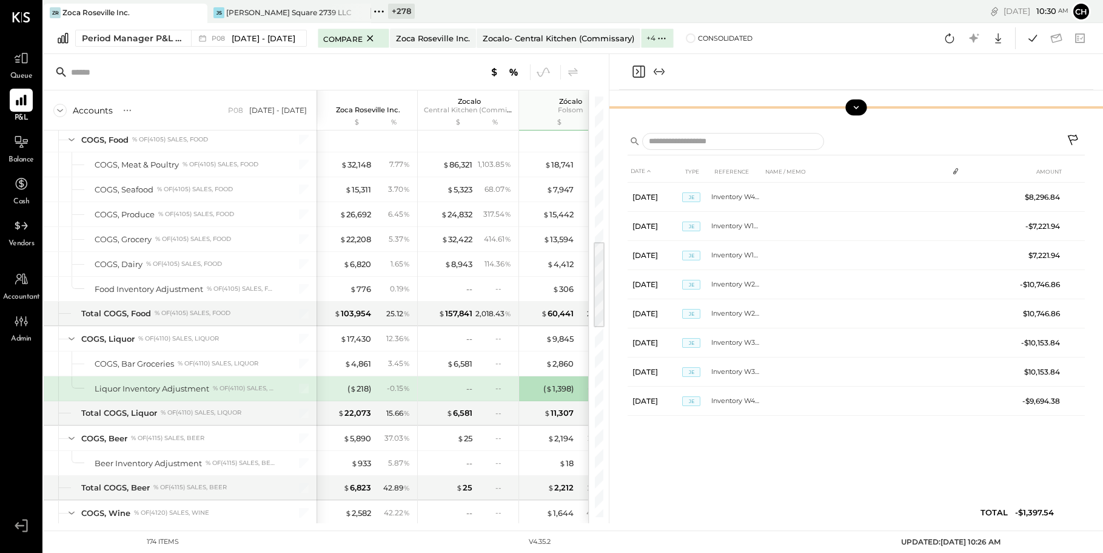
click at [639, 70] on icon "Close panel" at bounding box center [638, 71] width 15 height 15
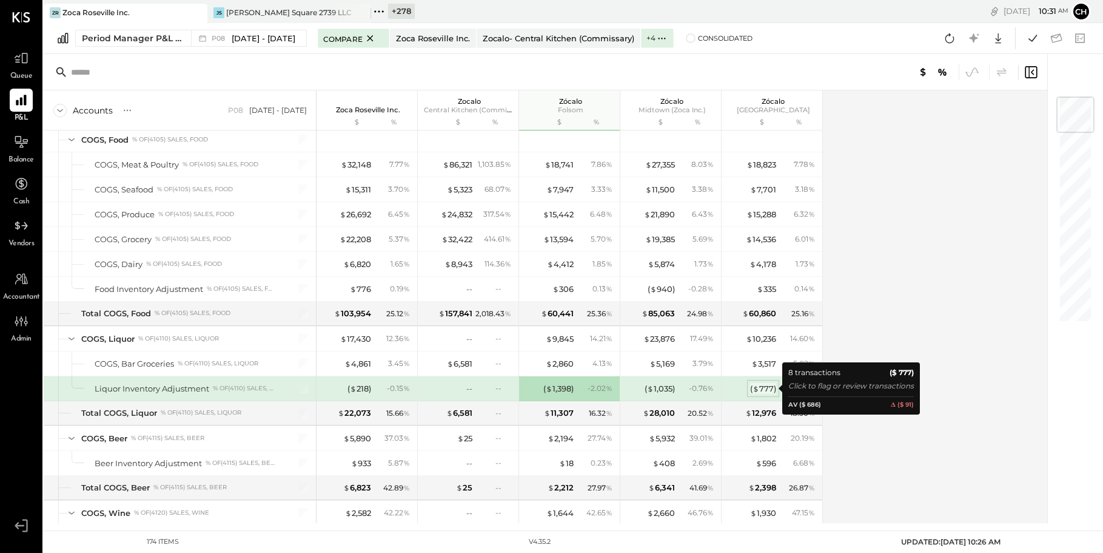
click at [756, 389] on span "$" at bounding box center [756, 388] width 7 height 10
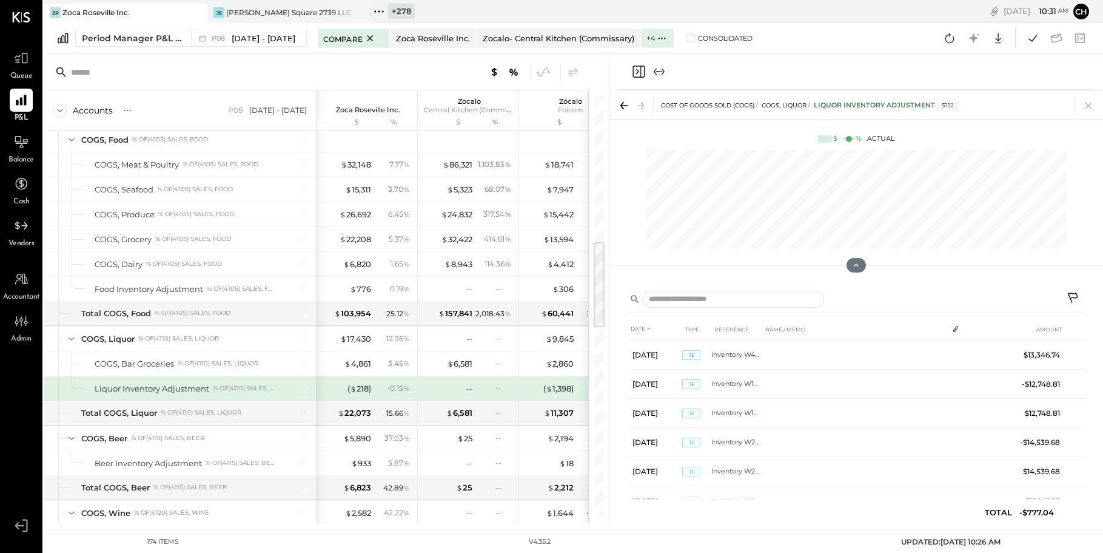
click at [640, 67] on icon "Close panel" at bounding box center [638, 71] width 15 height 15
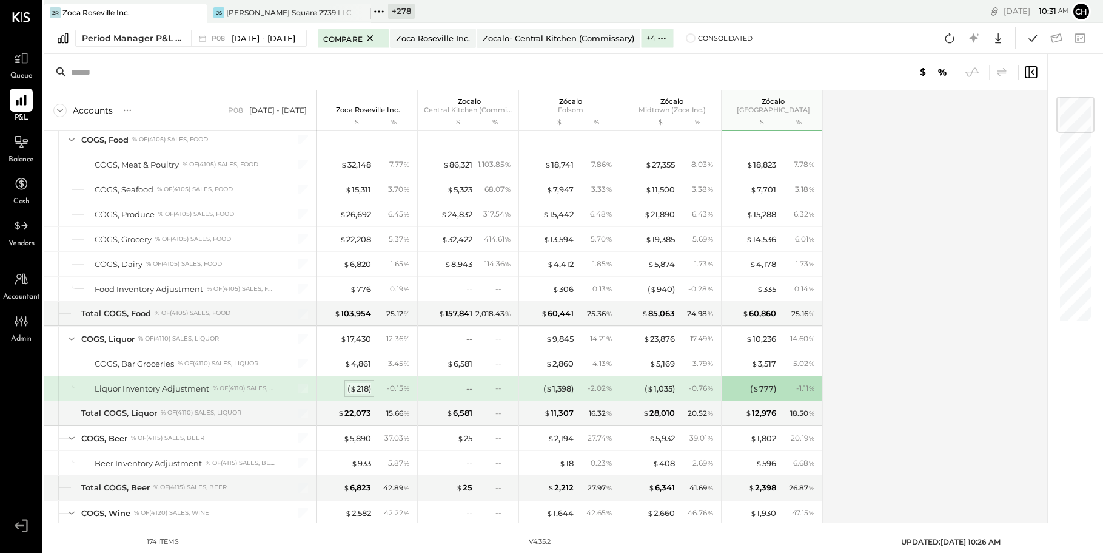
click at [363, 385] on div "( $ 218 )" at bounding box center [360, 389] width 24 height 12
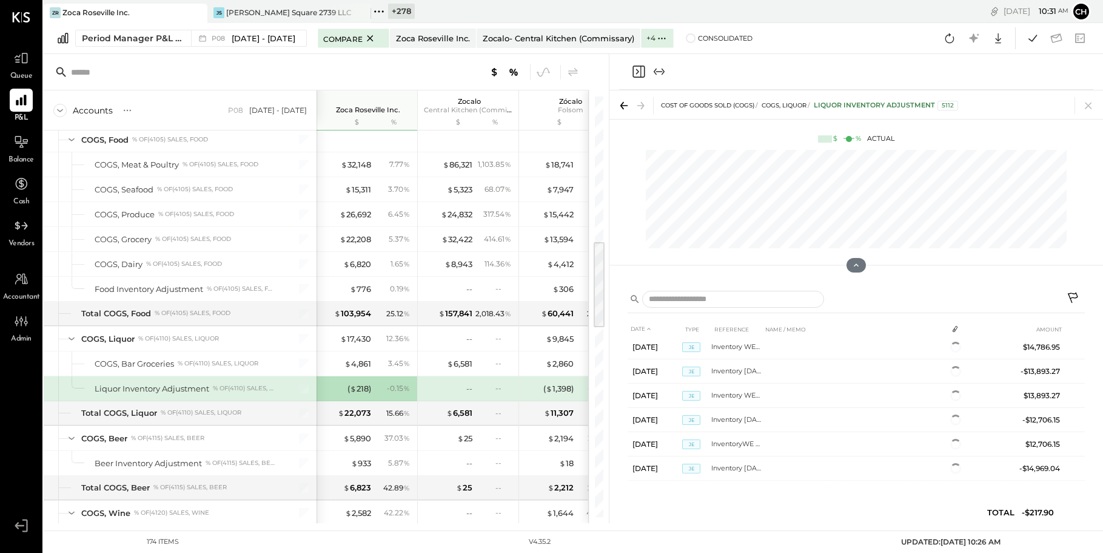
scroll to position [93, 0]
click at [640, 70] on icon "Close panel" at bounding box center [638, 71] width 15 height 15
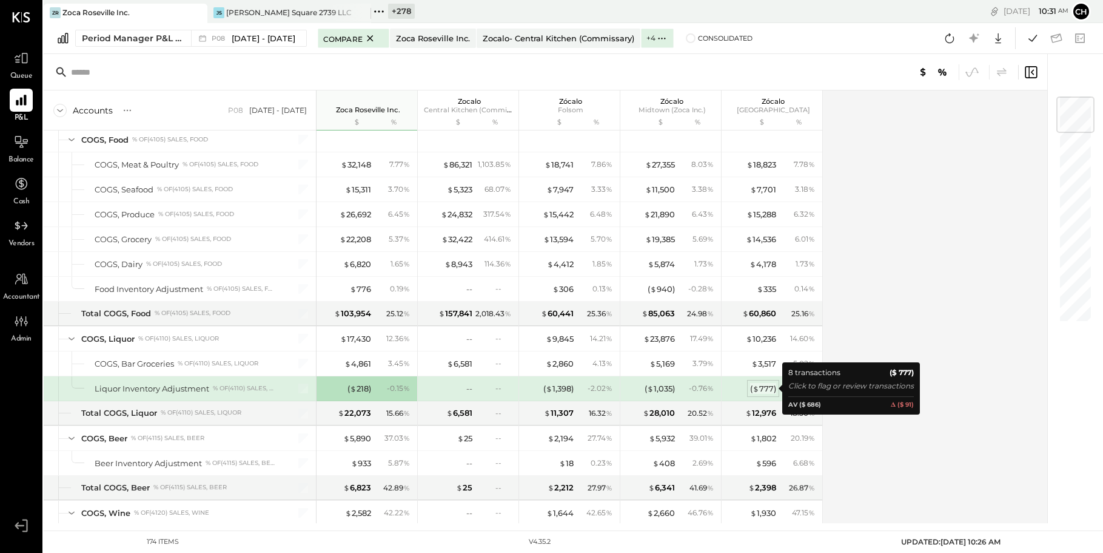
click at [767, 389] on div "( $ 777 )" at bounding box center [763, 389] width 26 height 12
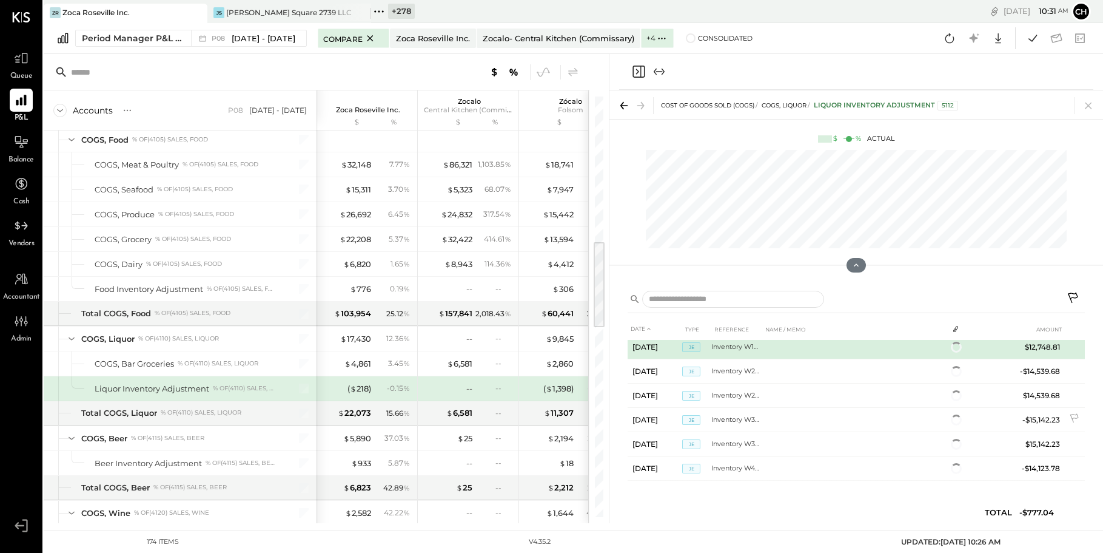
scroll to position [93, 0]
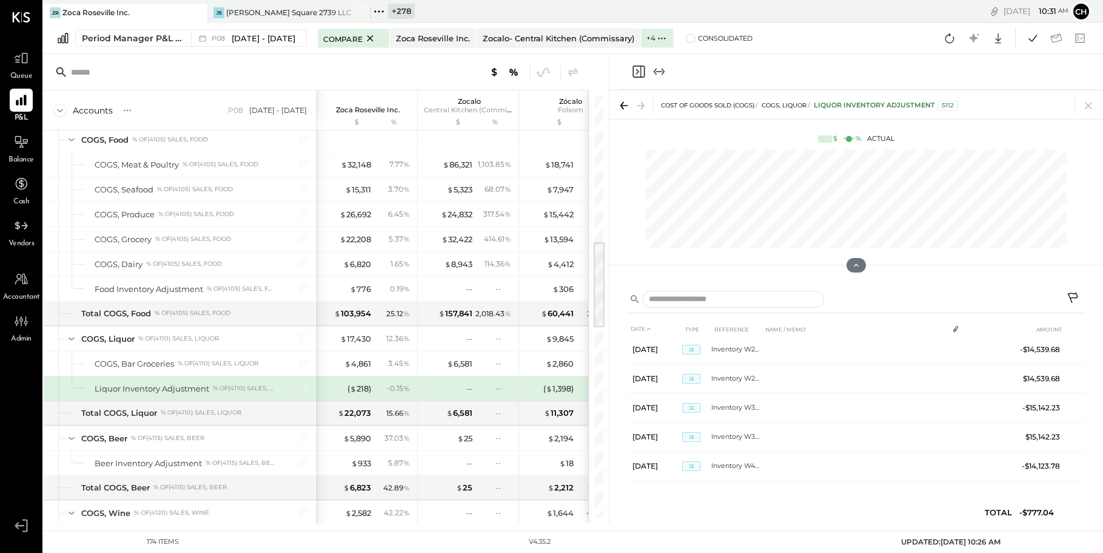
click at [637, 72] on icon "Close panel" at bounding box center [637, 71] width 3 height 5
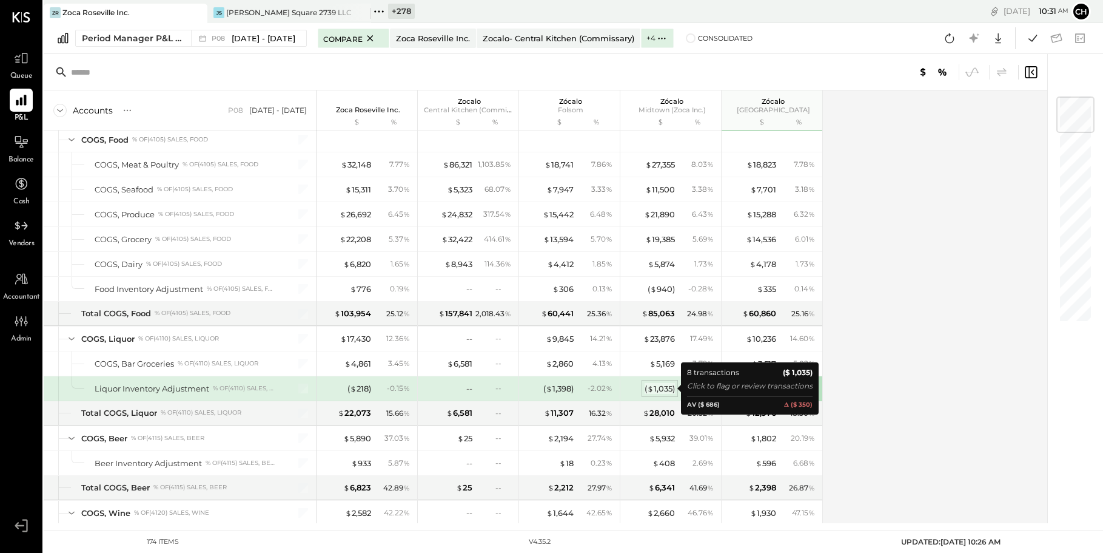
click at [654, 386] on div "( $ 1,035 )" at bounding box center [660, 389] width 30 height 12
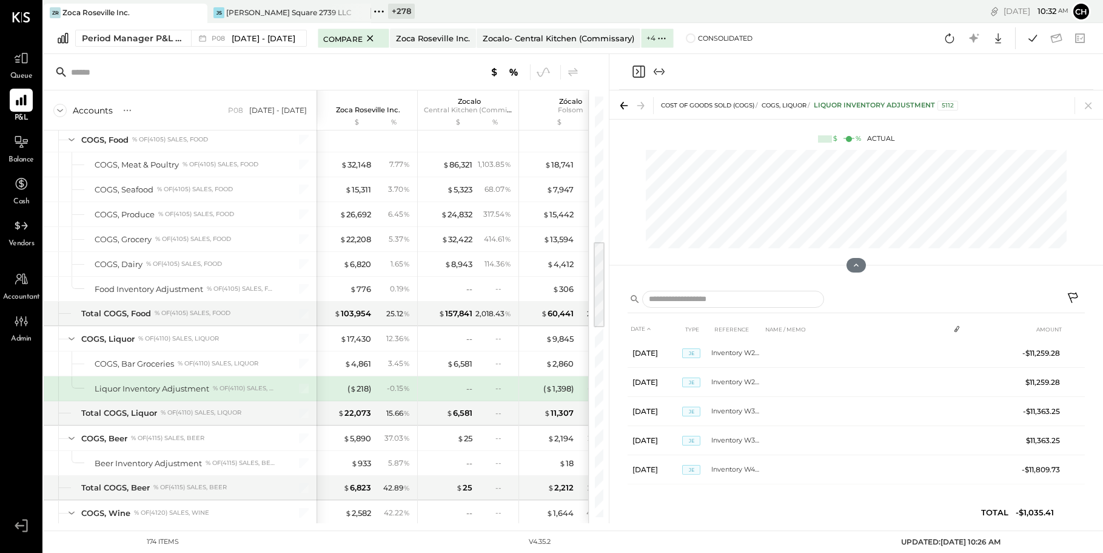
scroll to position [93, 0]
click at [640, 67] on icon "Close panel" at bounding box center [638, 71] width 15 height 15
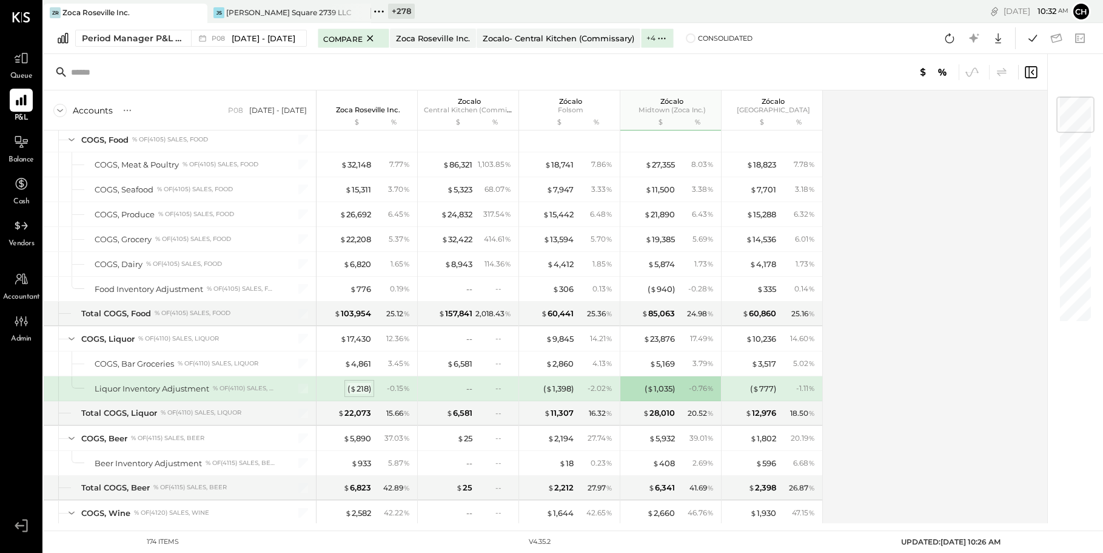
click at [360, 386] on div "( $ 218 )" at bounding box center [360, 389] width 24 height 12
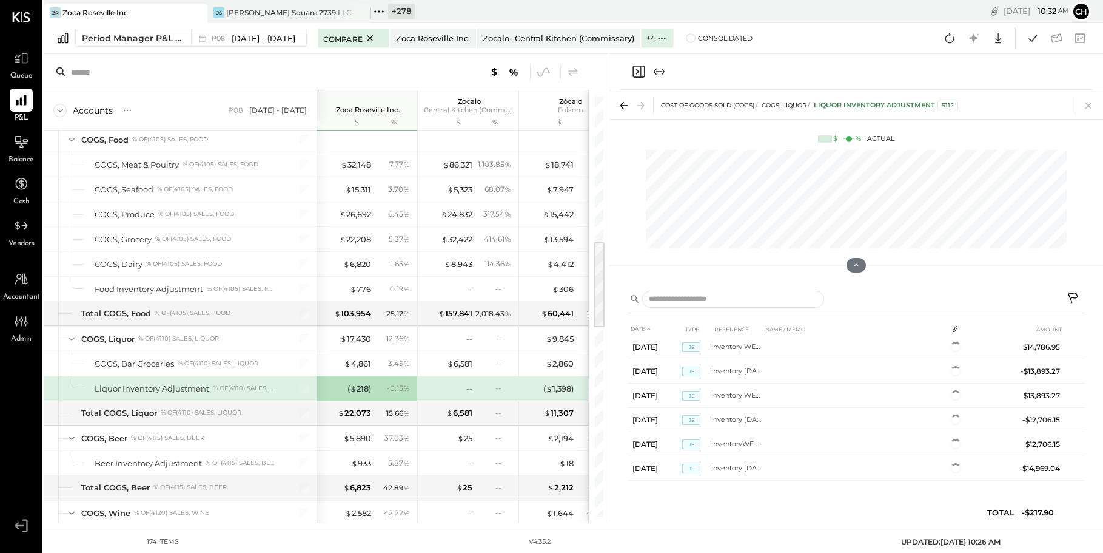
scroll to position [54, 0]
click at [636, 72] on icon "Close panel" at bounding box center [638, 71] width 15 height 15
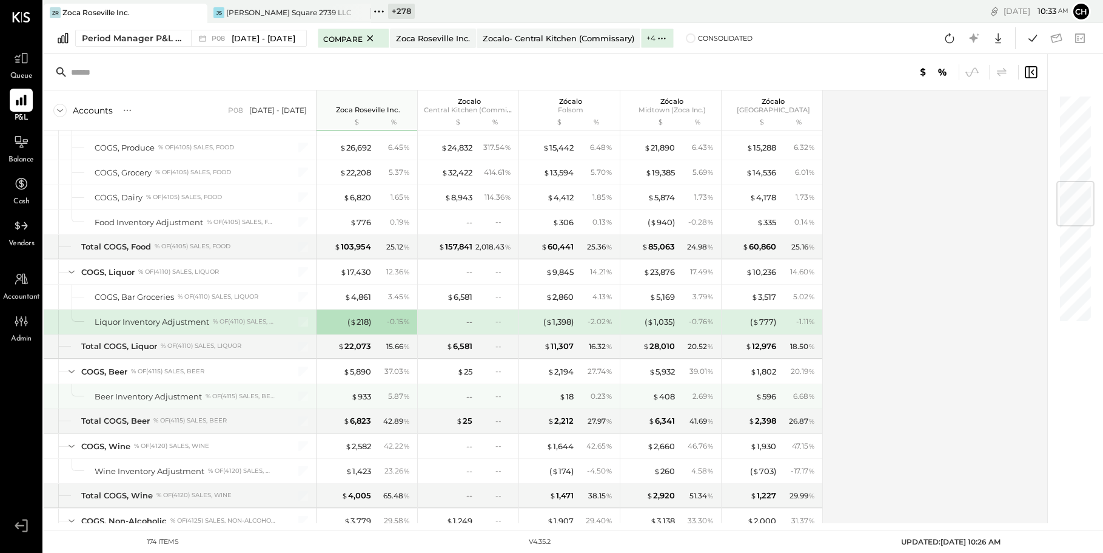
scroll to position [736, 0]
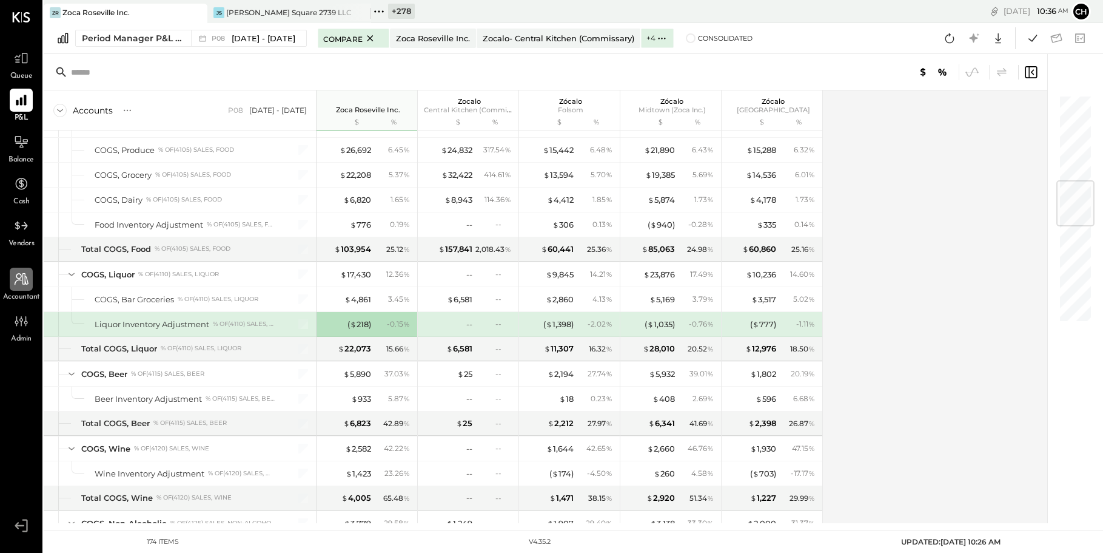
click at [28, 277] on icon at bounding box center [21, 279] width 16 height 16
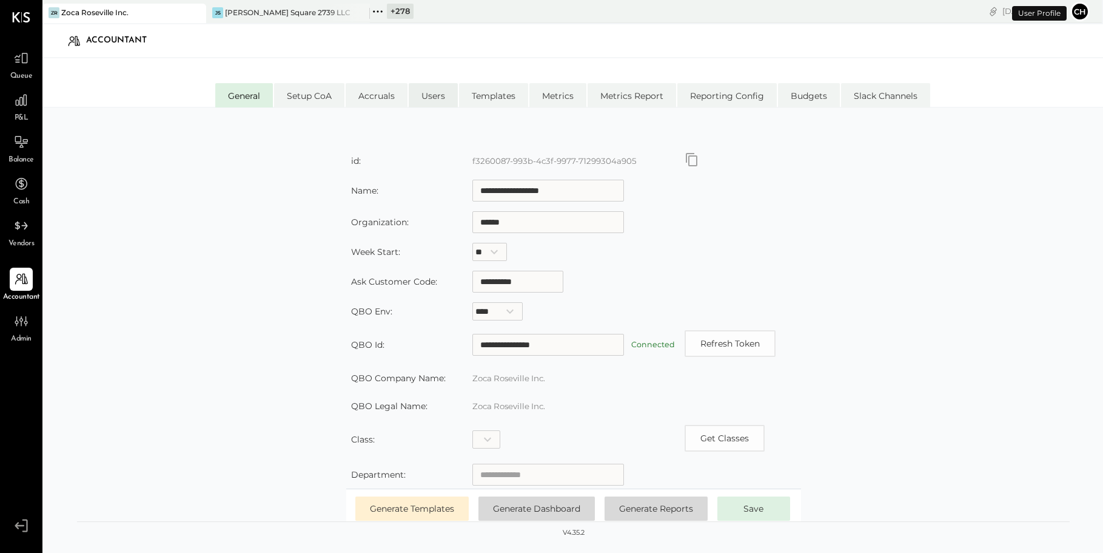
click at [437, 93] on li "Users" at bounding box center [433, 95] width 49 height 24
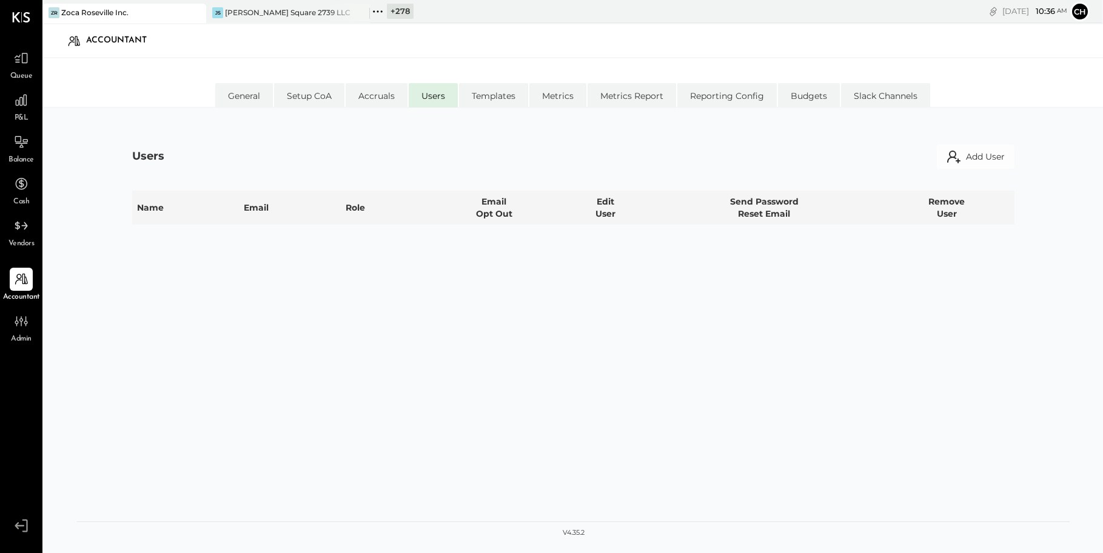
select select "**********"
select select "********"
select select "**********"
select select "*****"
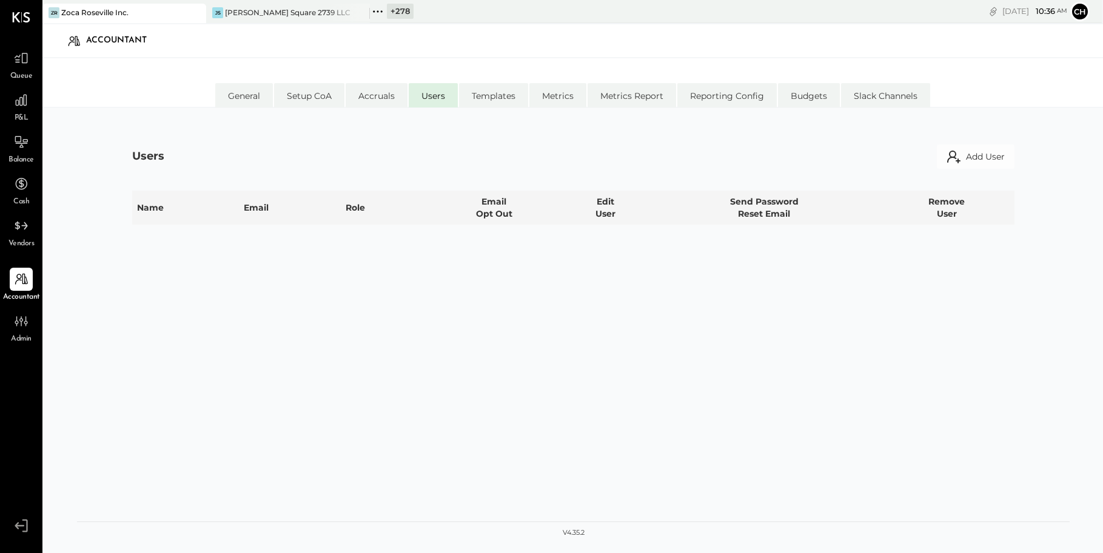
select select "*****"
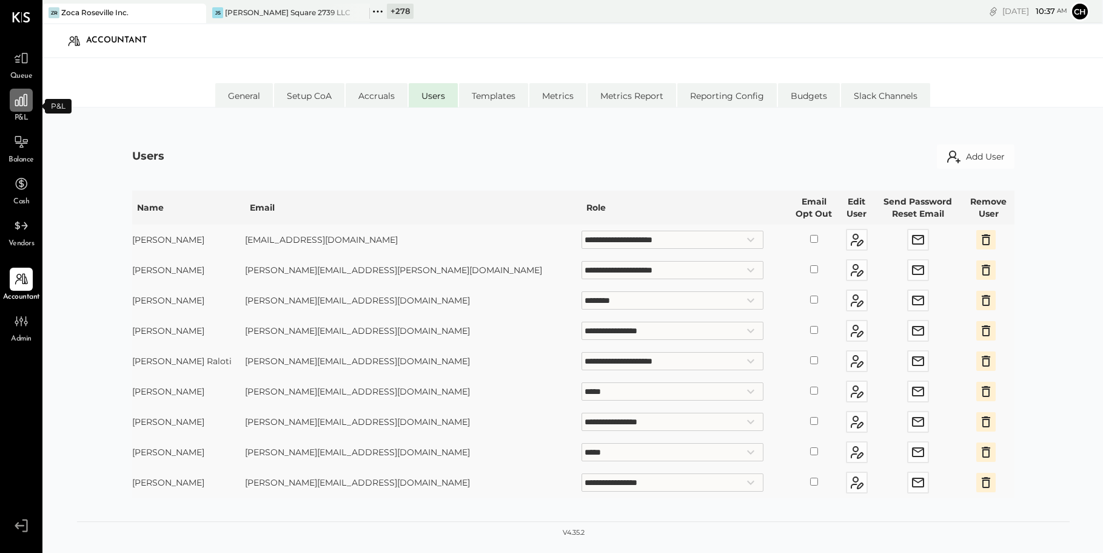
click at [24, 107] on icon at bounding box center [21, 100] width 16 height 16
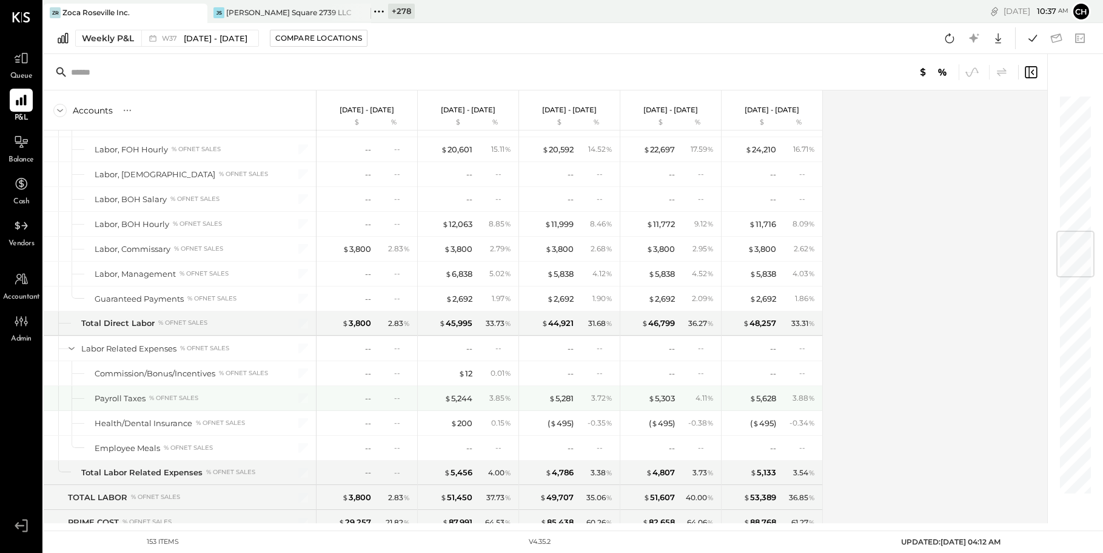
scroll to position [1211, 0]
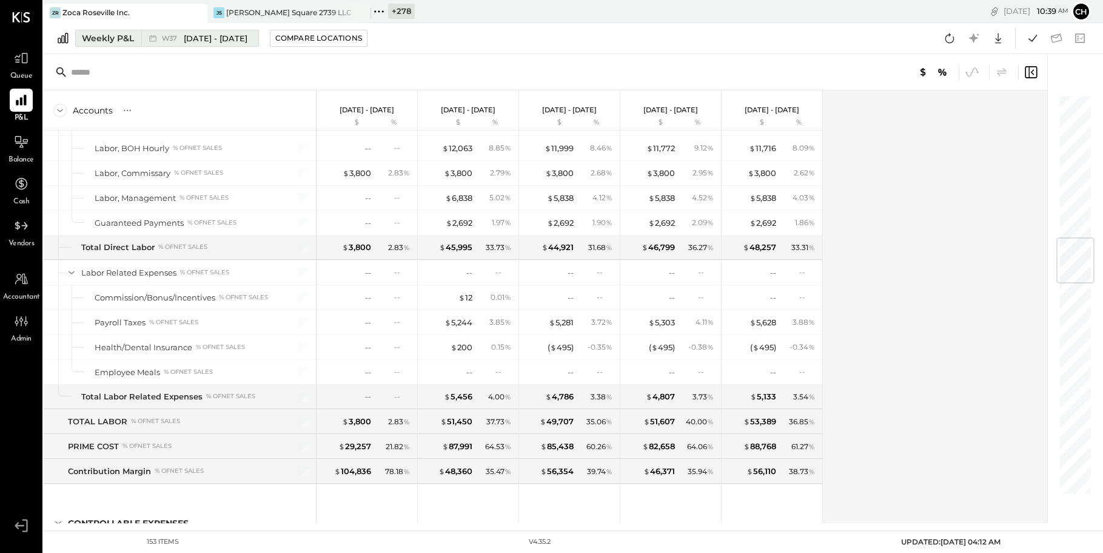
click at [226, 38] on span "[DATE] - [DATE]" at bounding box center [216, 39] width 64 height 12
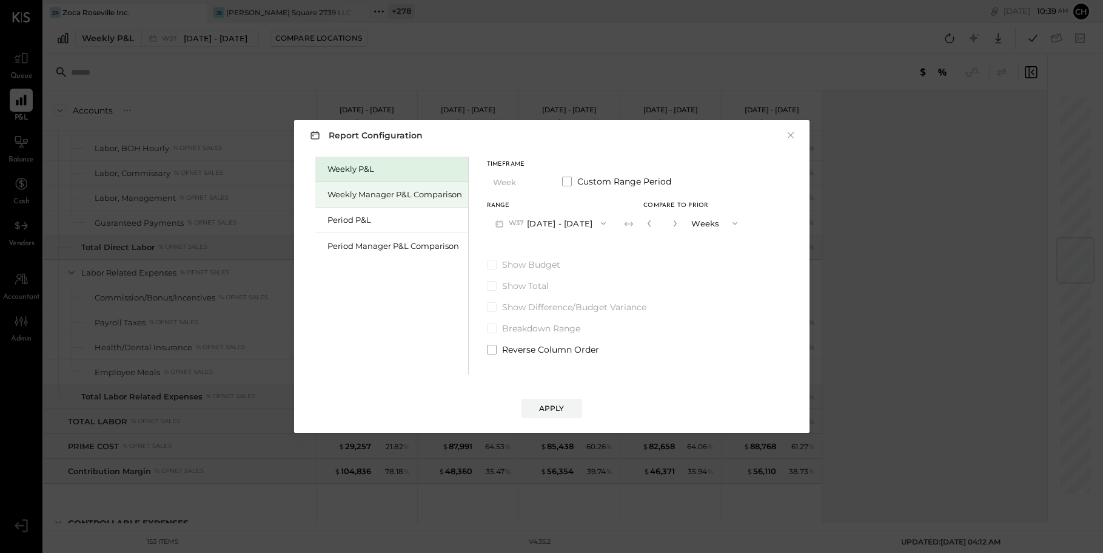
click at [376, 197] on div "Weekly Manager P&L Comparison" at bounding box center [395, 195] width 135 height 12
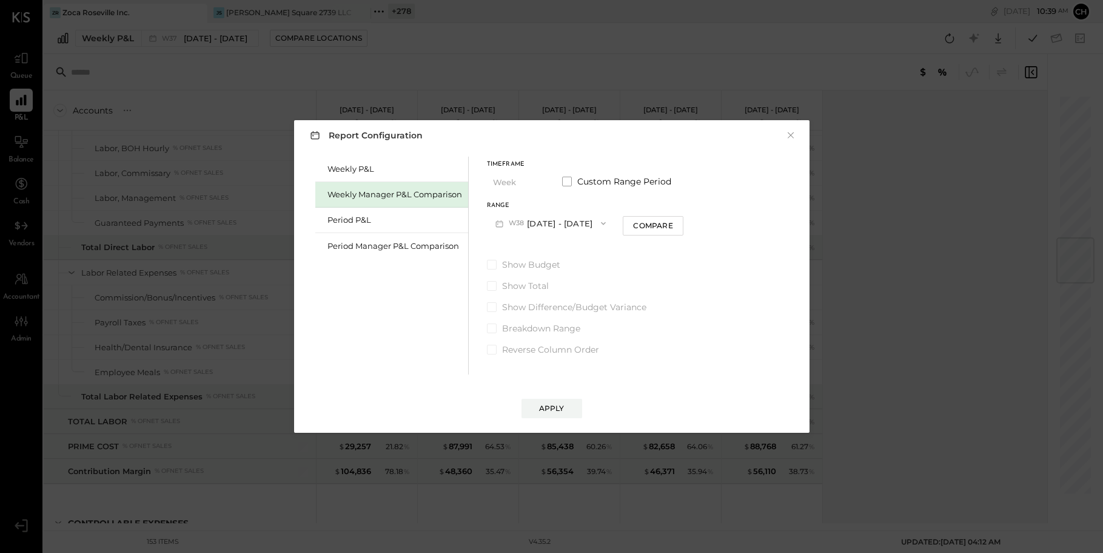
click at [545, 223] on button "W38 Sep 15 - 21, 2025" at bounding box center [551, 223] width 128 height 22
click at [548, 277] on span "[DATE] - [DATE]" at bounding box center [546, 276] width 58 height 10
click at [415, 241] on div "Period Manager P&L Comparison" at bounding box center [395, 246] width 135 height 12
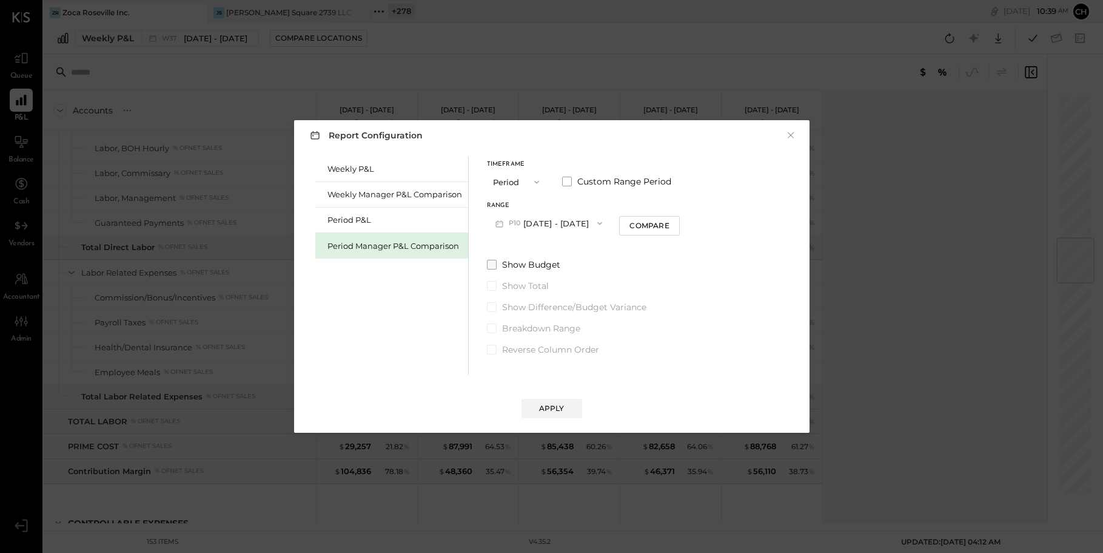
click at [496, 262] on label "Show Budget" at bounding box center [583, 264] width 193 height 12
click at [583, 217] on button "P10 Sep 8 - Oct 5, 2025" at bounding box center [549, 223] width 124 height 22
click at [573, 255] on span "Aug 11 - Sep 7, 2025" at bounding box center [544, 250] width 58 height 10
click at [551, 411] on div "Apply" at bounding box center [551, 408] width 25 height 10
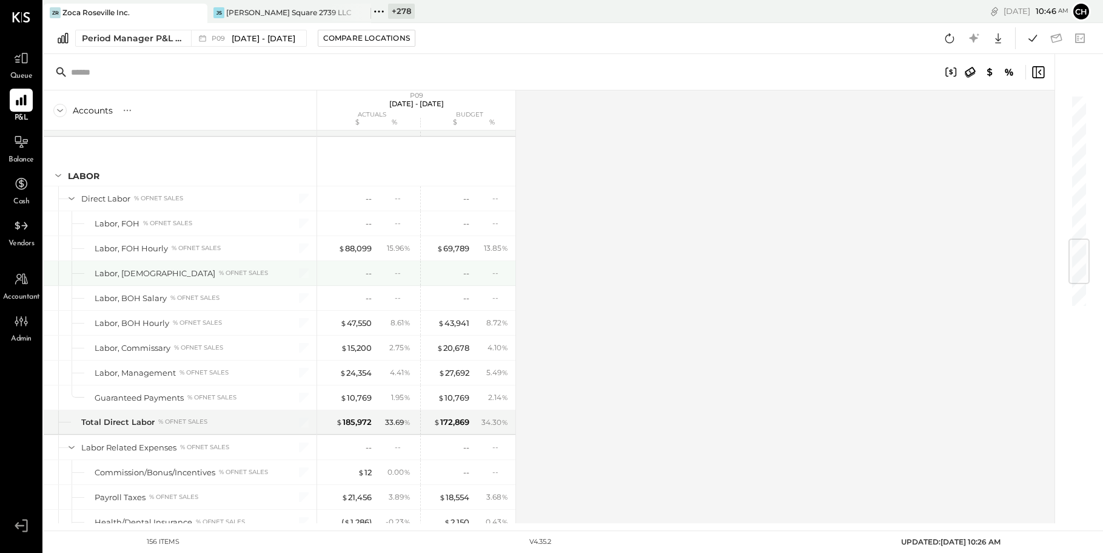
scroll to position [1250, 0]
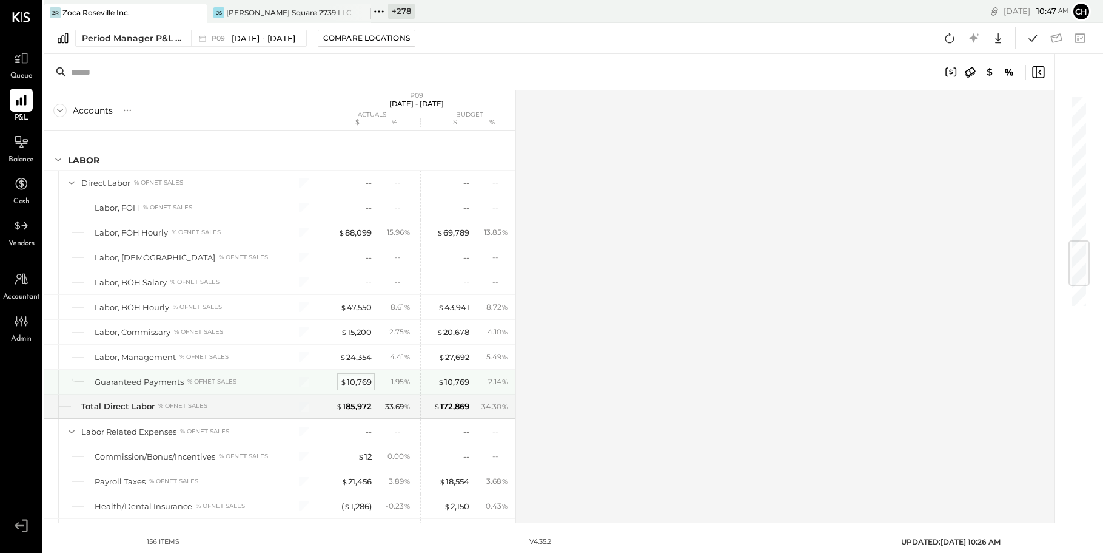
click at [354, 384] on div "$ 10,769" at bounding box center [356, 382] width 32 height 12
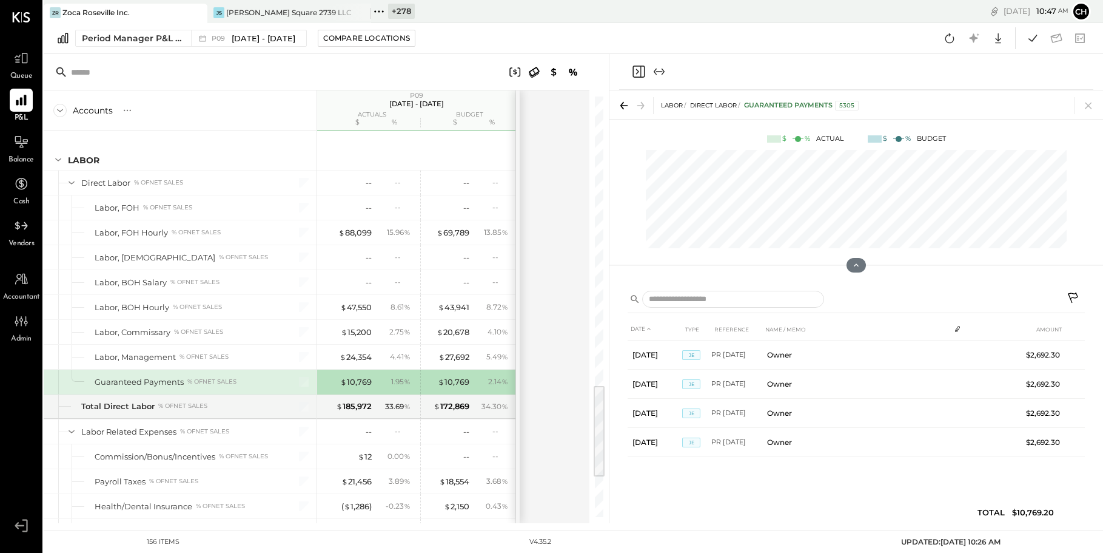
click at [639, 72] on icon "Close panel" at bounding box center [638, 71] width 15 height 15
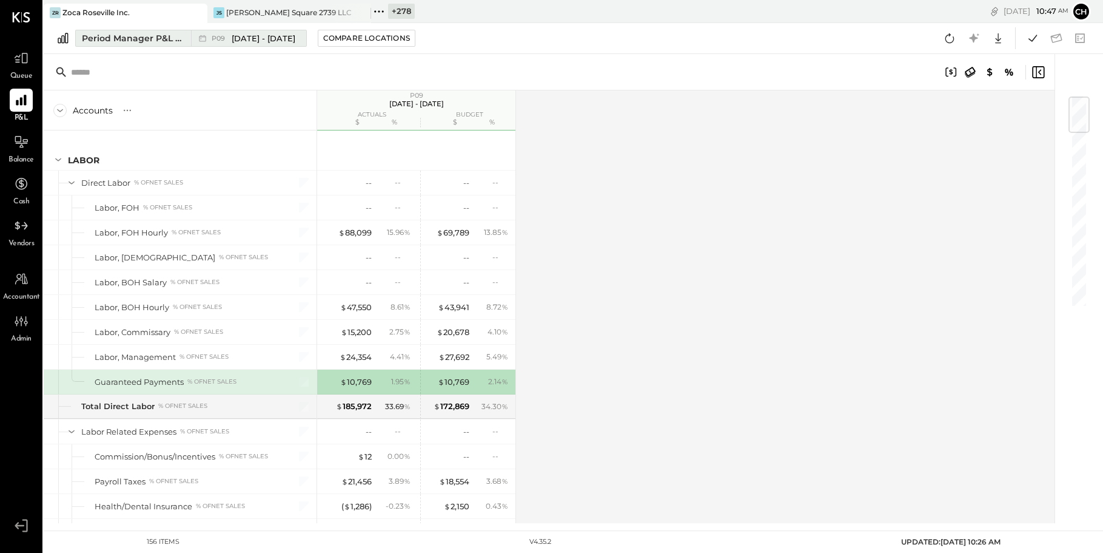
click at [181, 32] on div "Period Manager P&L Comparison" at bounding box center [133, 38] width 102 height 12
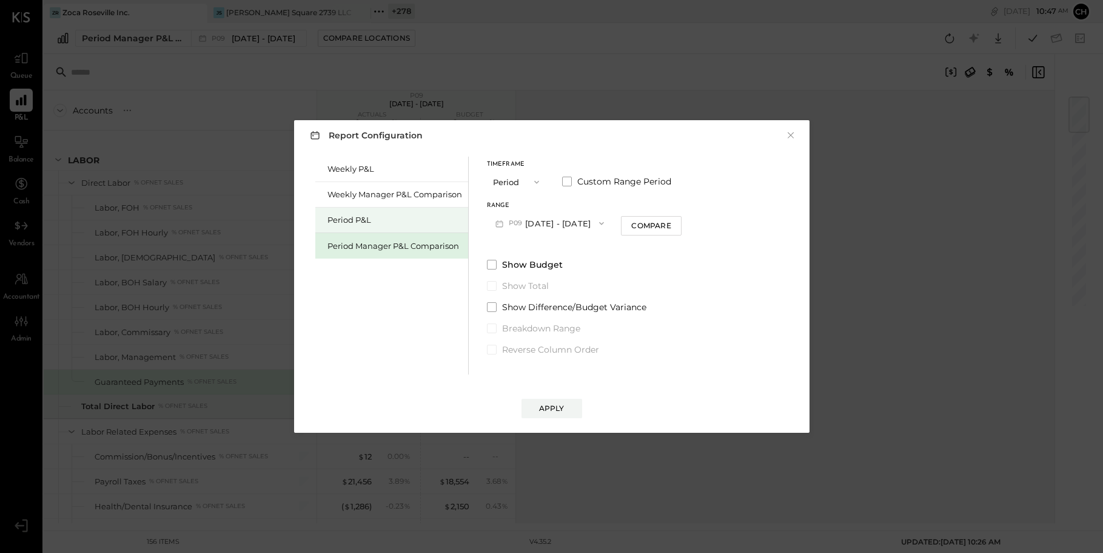
click at [378, 215] on div "Period P&L" at bounding box center [395, 220] width 135 height 12
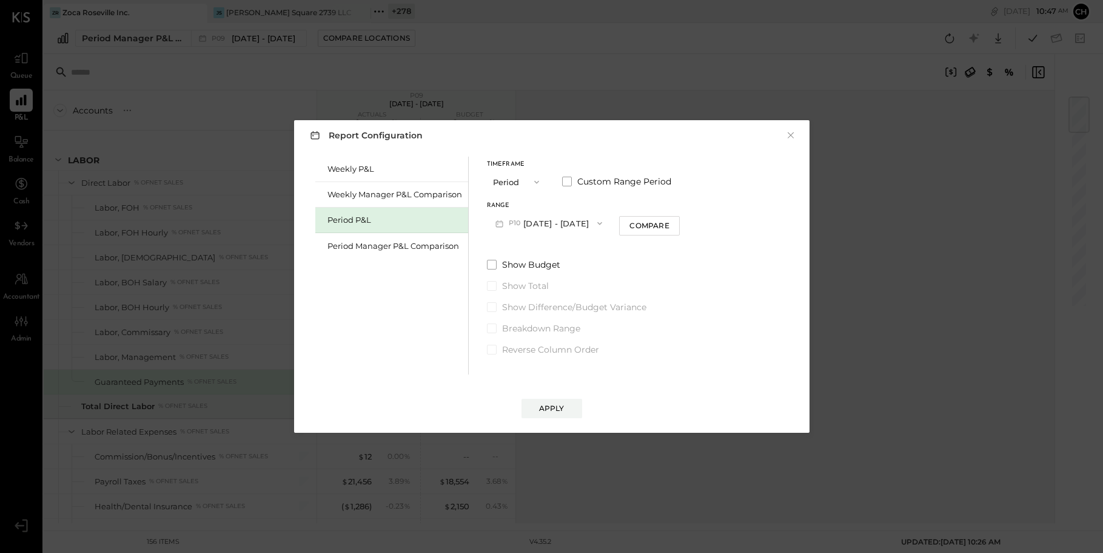
click at [556, 225] on button "P10 Sep 8 - Oct 5, 2025" at bounding box center [549, 223] width 124 height 22
click at [562, 267] on div "P08 Jul 14 - Aug 10, 2025" at bounding box center [557, 275] width 138 height 25
click at [553, 412] on div "Apply" at bounding box center [551, 408] width 25 height 10
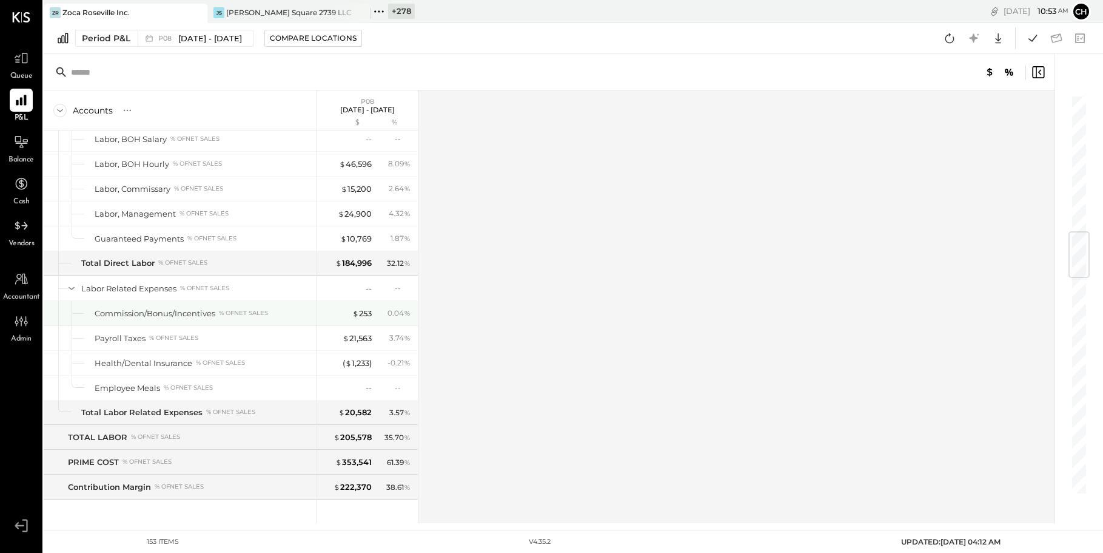
scroll to position [1161, 0]
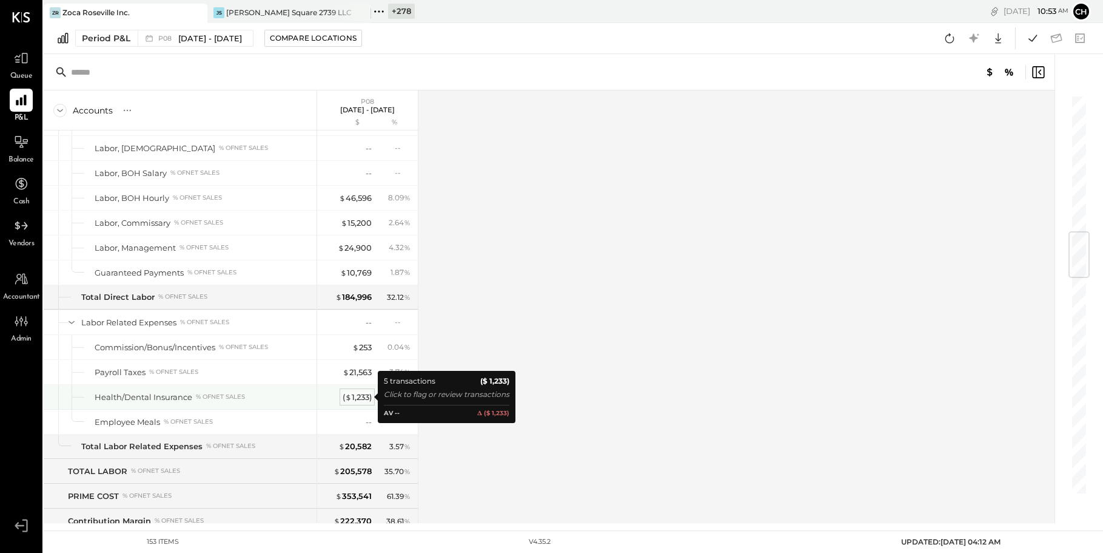
click at [365, 395] on div "( $ 1,233 )" at bounding box center [357, 397] width 29 height 12
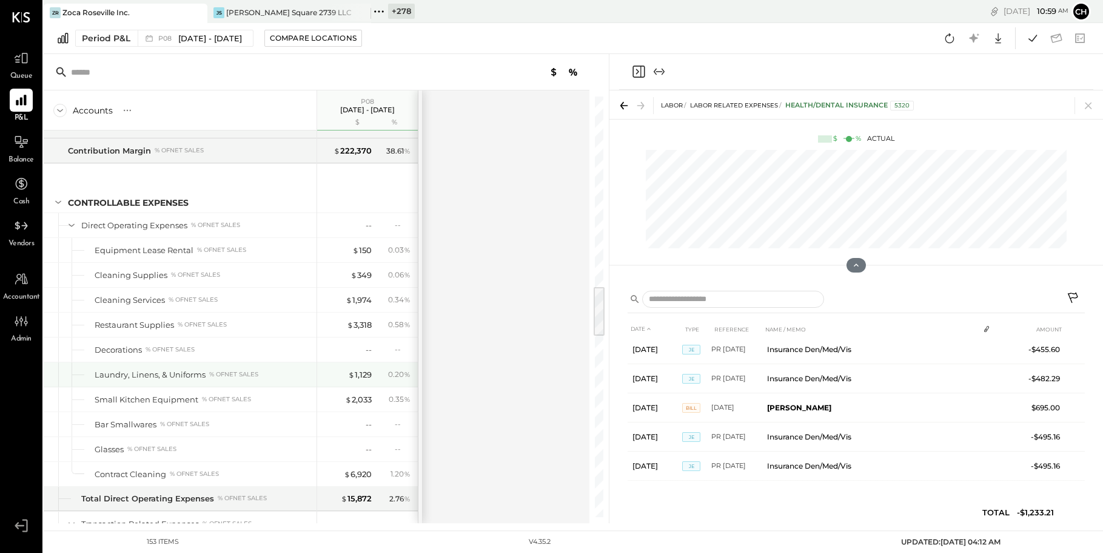
scroll to position [1513, 0]
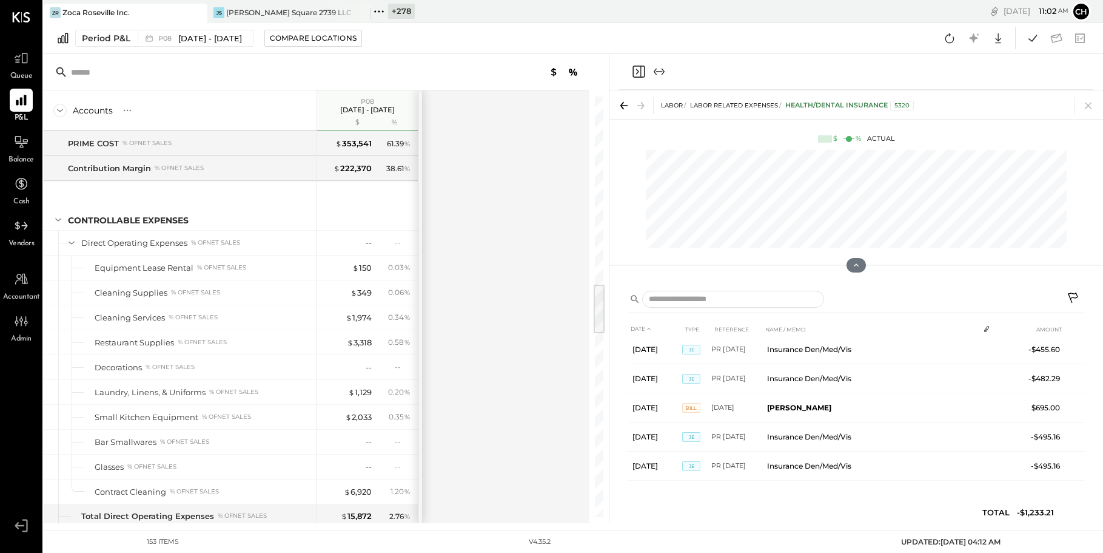
click at [196, 12] on icon at bounding box center [196, 13] width 6 height 6
click at [48, 10] on icon at bounding box center [48, 11] width 2 height 2
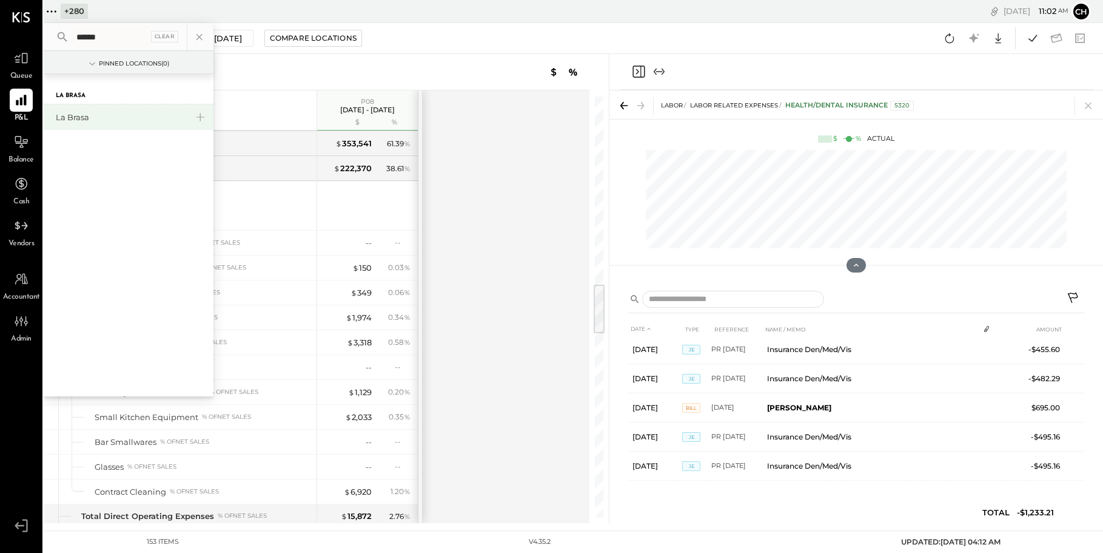
type input "******"
click at [135, 126] on div "La Brasa" at bounding box center [129, 116] width 170 height 25
click at [118, 117] on div "La Brasa" at bounding box center [121, 118] width 131 height 12
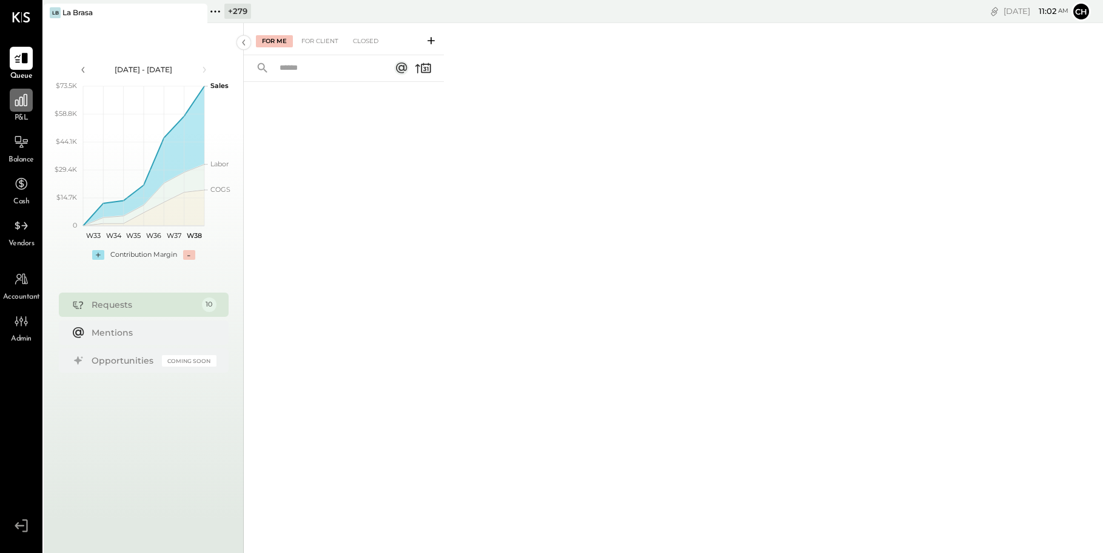
click at [12, 106] on div at bounding box center [21, 100] width 23 height 23
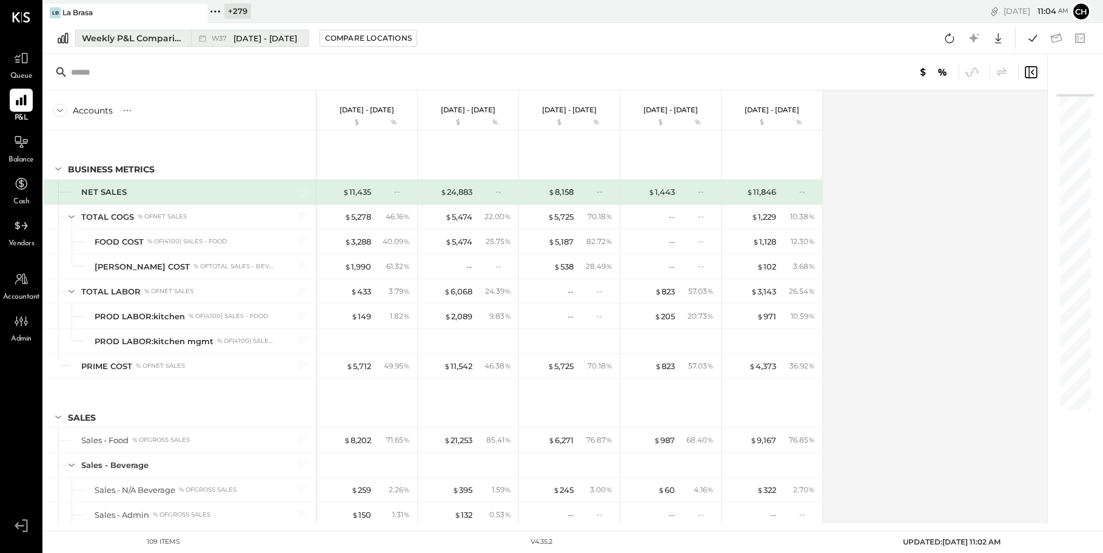
click at [155, 39] on div "Weekly P&L Comparison" at bounding box center [133, 38] width 102 height 12
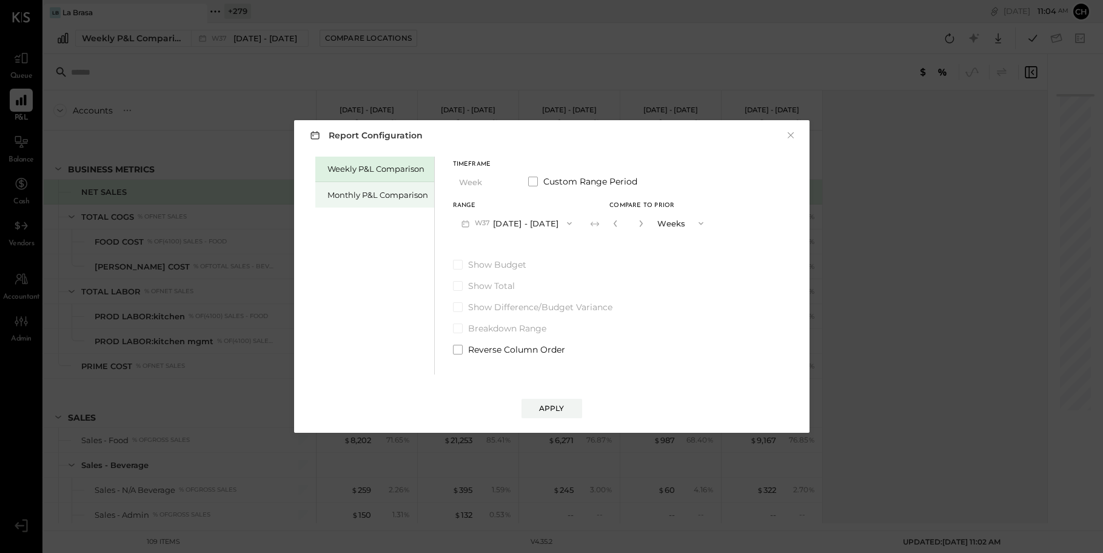
click at [377, 188] on div "Monthly P&L Comparison" at bounding box center [374, 194] width 119 height 25
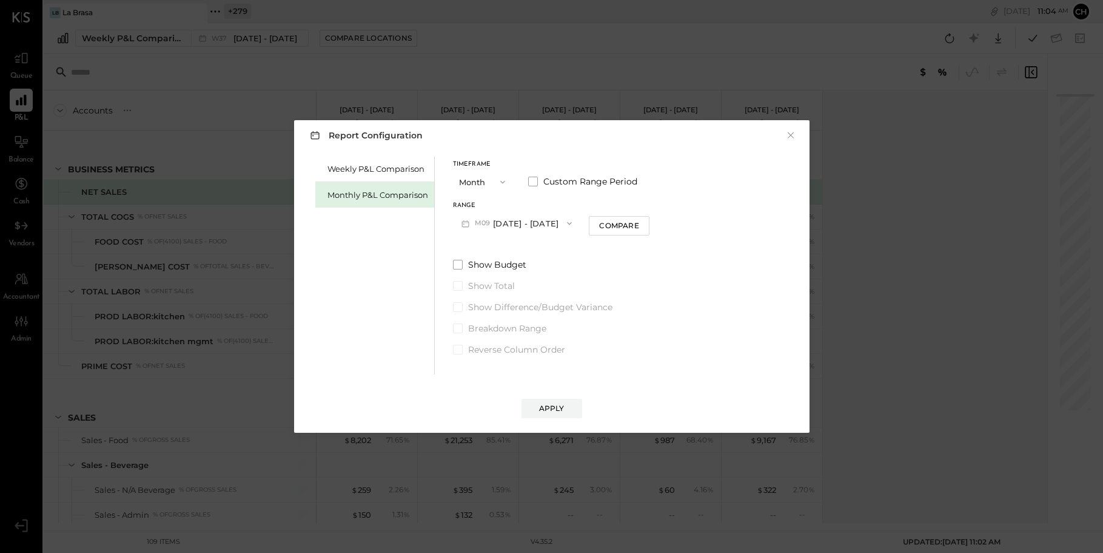
click at [522, 226] on button "M09 [DATE] - [DATE]" at bounding box center [517, 223] width 128 height 22
click at [530, 251] on span "[DATE] - [DATE]" at bounding box center [512, 250] width 58 height 10
click at [553, 411] on div "Apply" at bounding box center [551, 408] width 25 height 10
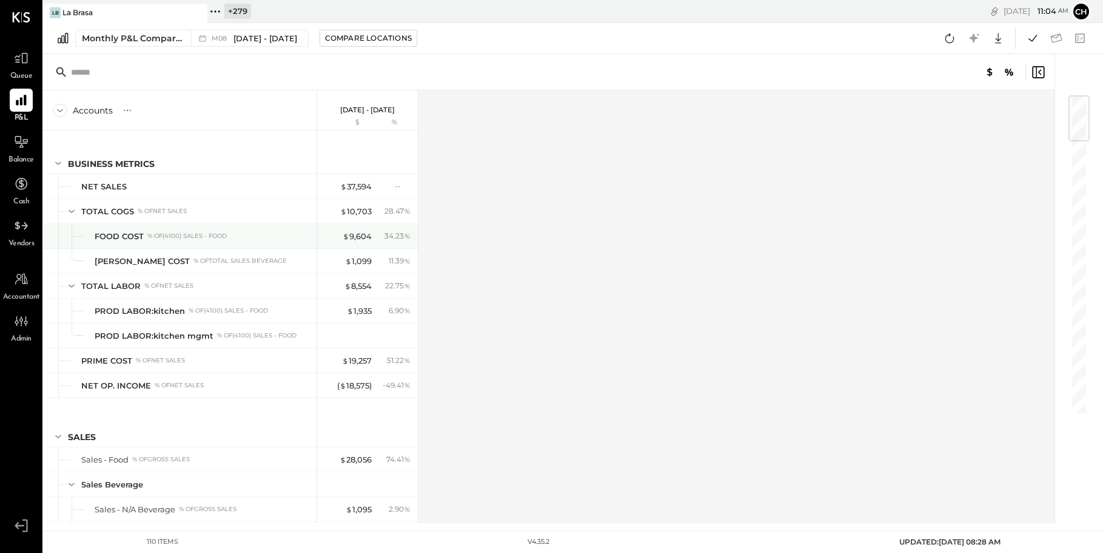
scroll to position [8, 0]
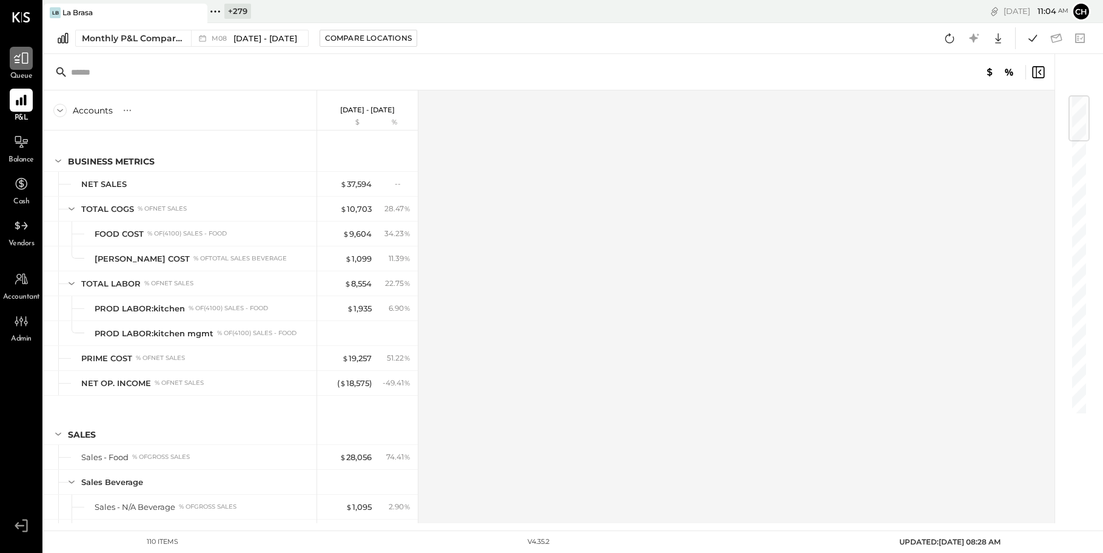
click at [27, 60] on icon at bounding box center [21, 58] width 16 height 16
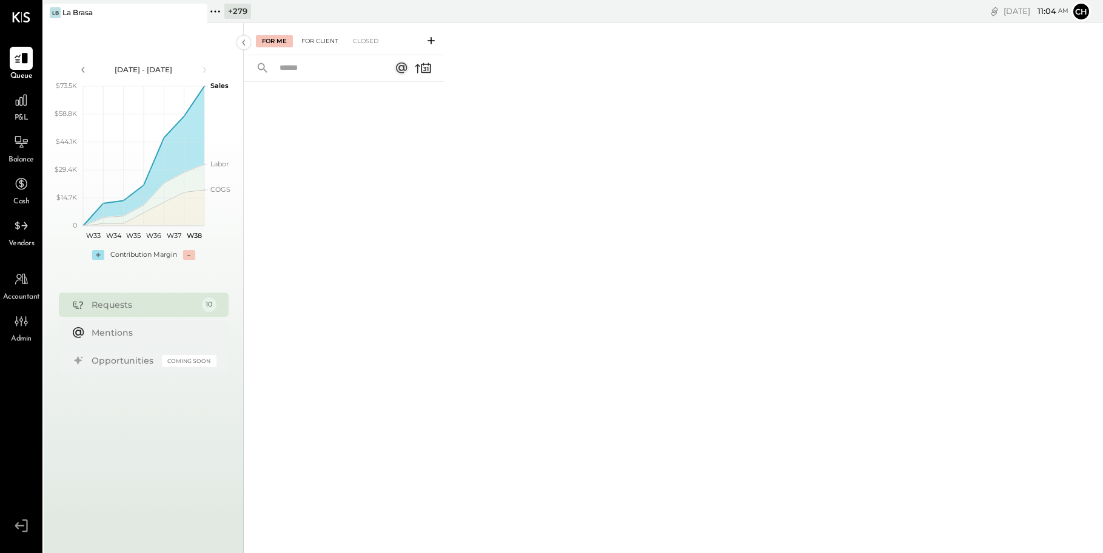
click at [319, 43] on div "For Client" at bounding box center [319, 41] width 49 height 12
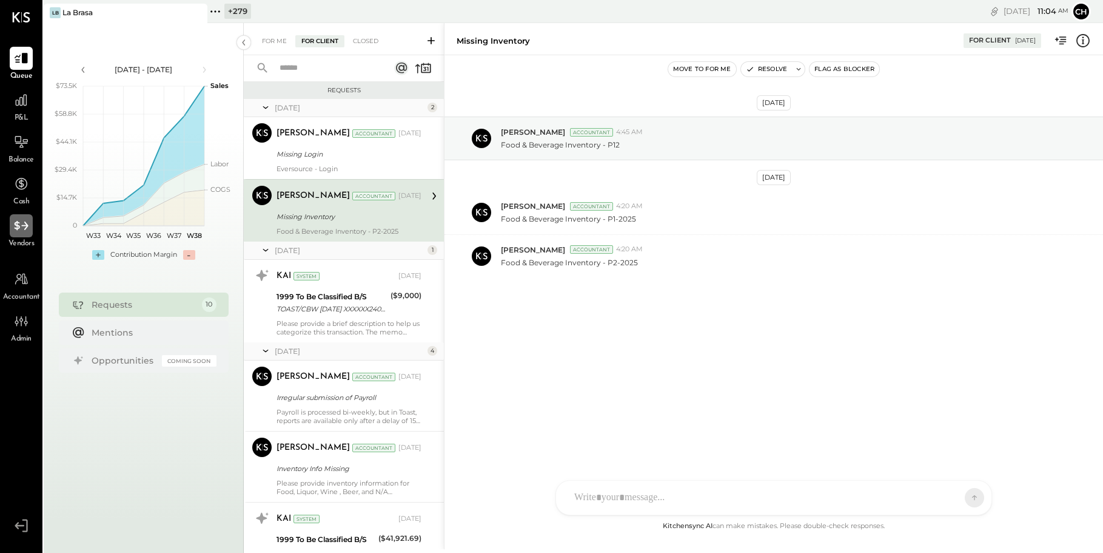
click at [18, 227] on icon at bounding box center [21, 225] width 14 height 9
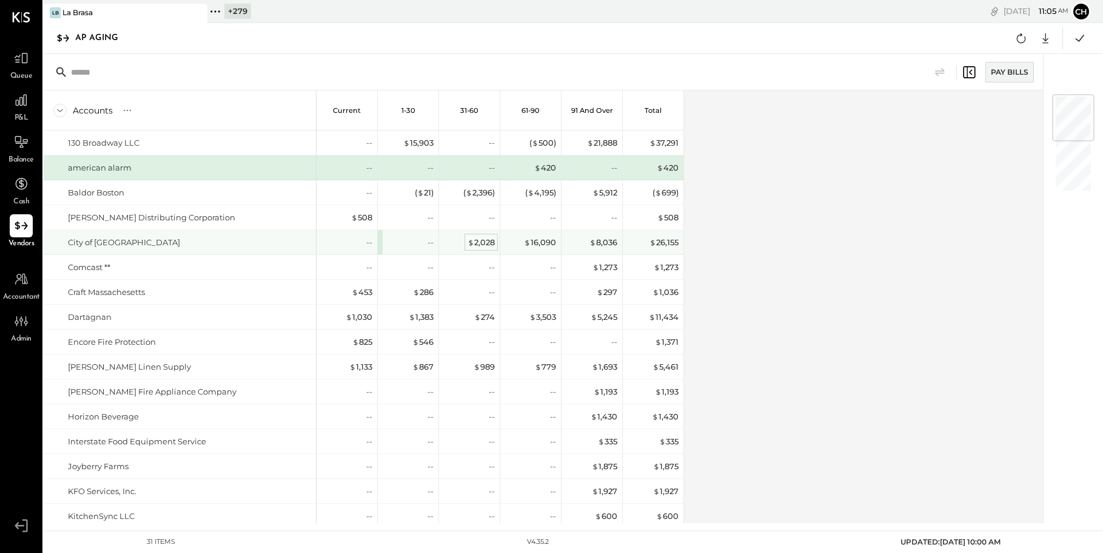
click at [481, 241] on div "$ 2,028" at bounding box center [481, 243] width 27 height 12
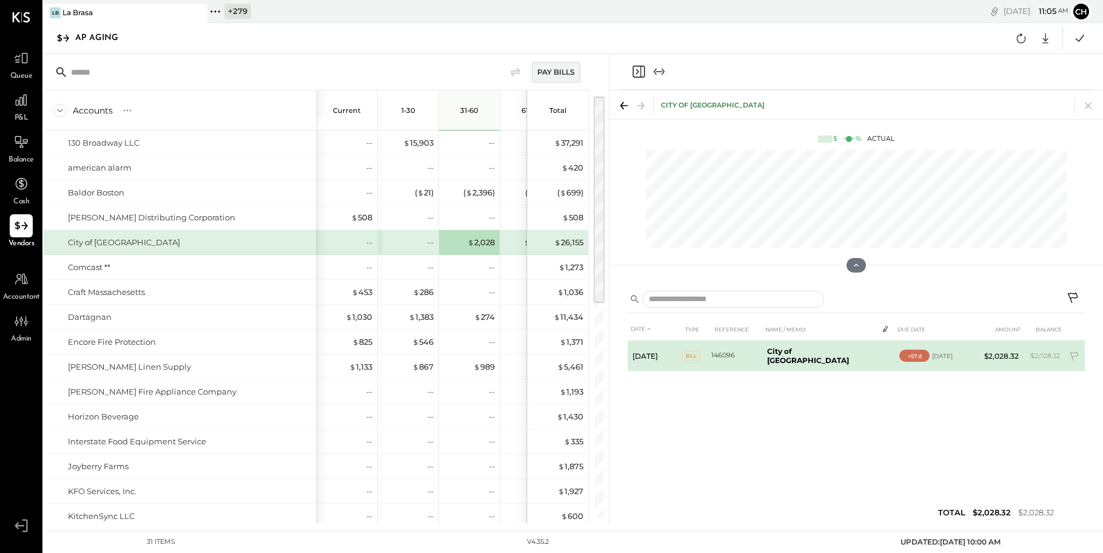
click at [812, 357] on b "City of Somerville" at bounding box center [808, 355] width 82 height 18
click at [887, 352] on span "2" at bounding box center [889, 353] width 4 height 8
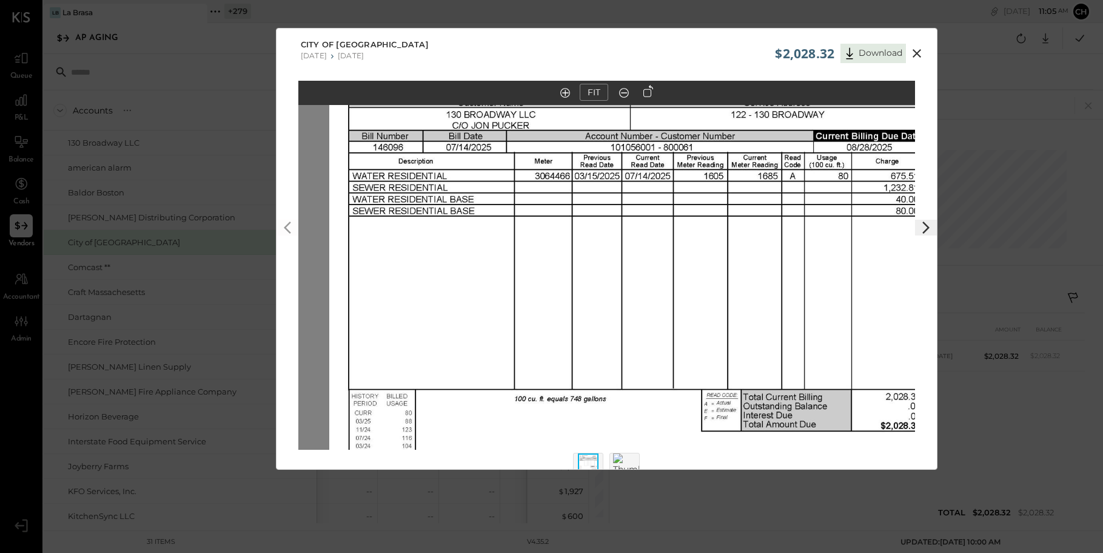
drag, startPoint x: 564, startPoint y: 267, endPoint x: 587, endPoint y: 438, distance: 172.5
click at [595, 439] on img at bounding box center [637, 419] width 617 height 799
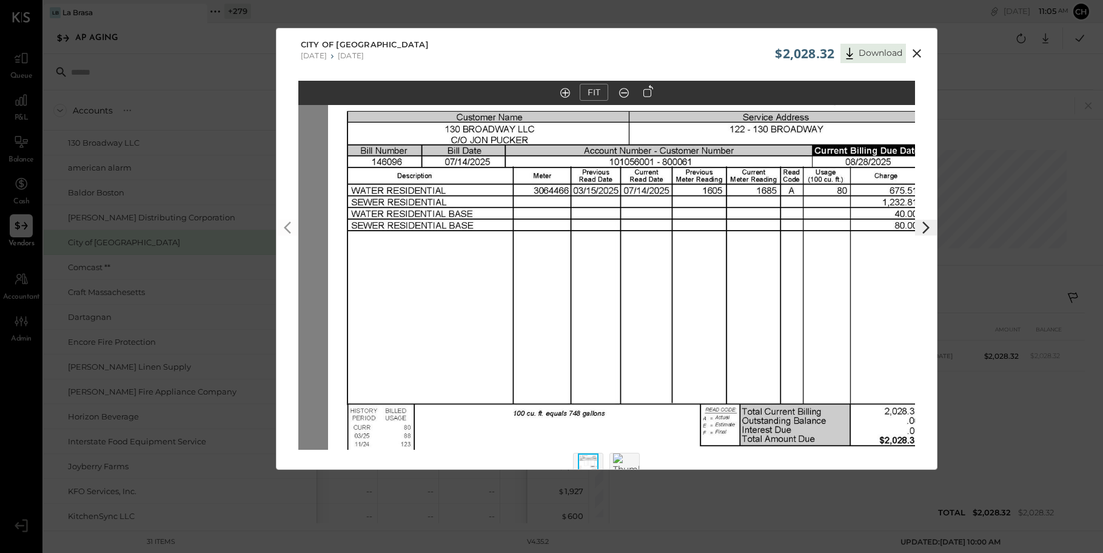
drag, startPoint x: 574, startPoint y: 288, endPoint x: 553, endPoint y: 365, distance: 79.7
click at [554, 363] on img at bounding box center [636, 434] width 617 height 799
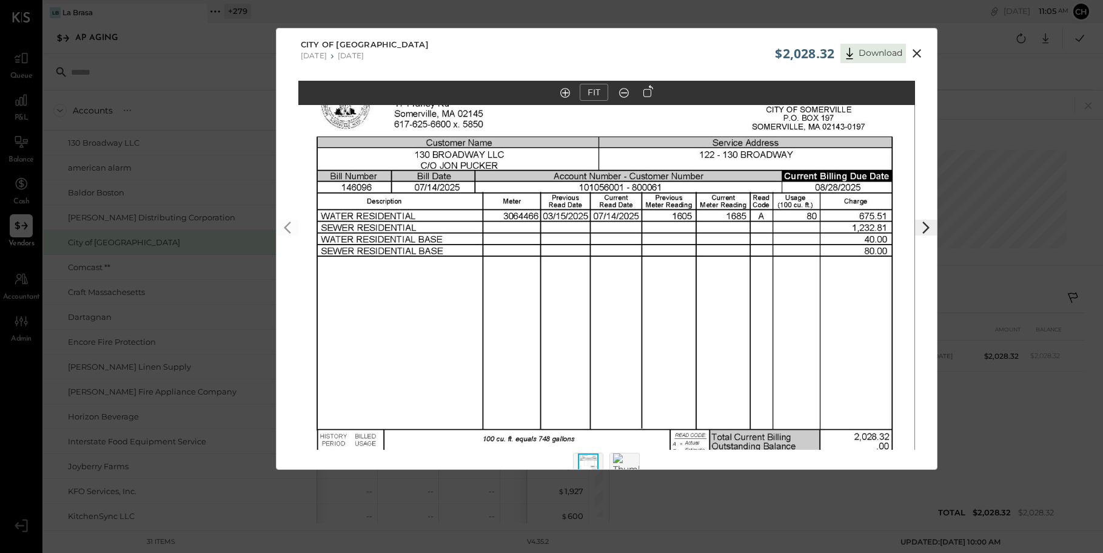
drag, startPoint x: 618, startPoint y: 345, endPoint x: 609, endPoint y: 309, distance: 37.5
click at [609, 309] on img at bounding box center [606, 459] width 617 height 799
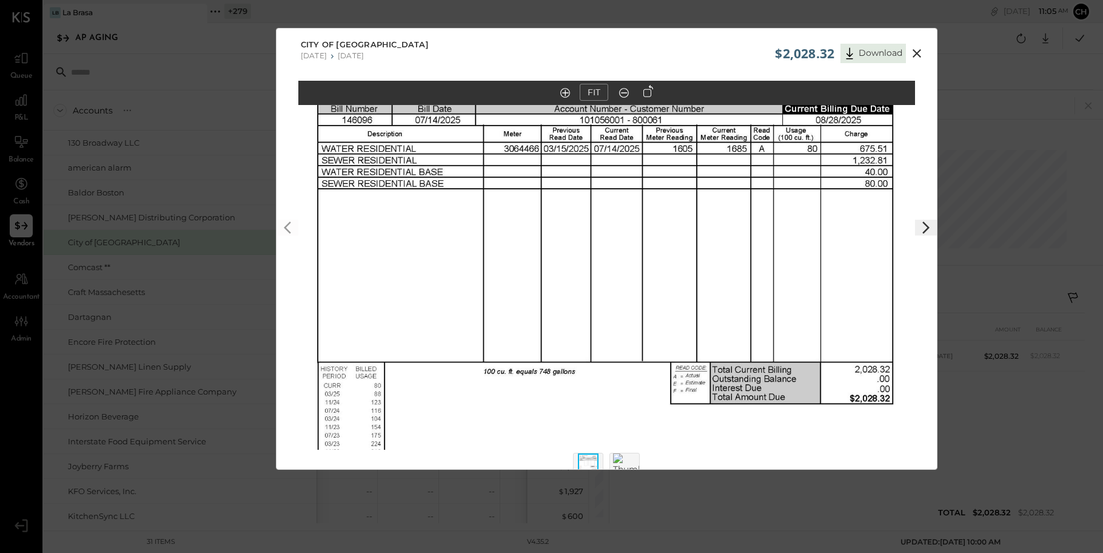
drag, startPoint x: 625, startPoint y: 368, endPoint x: 623, endPoint y: 273, distance: 95.2
click at [623, 273] on img at bounding box center [606, 392] width 617 height 799
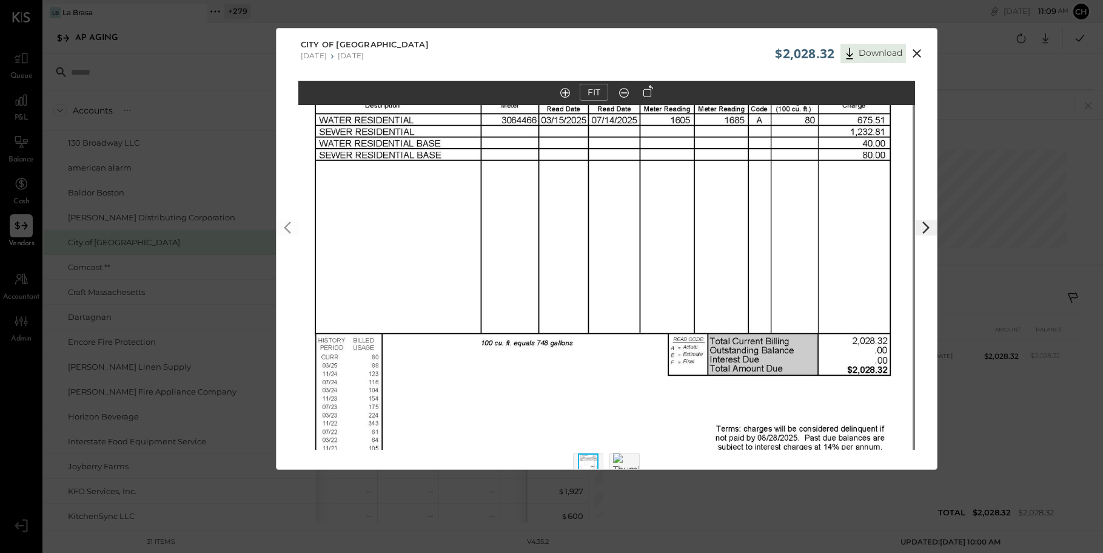
click at [918, 53] on icon at bounding box center [917, 53] width 15 height 15
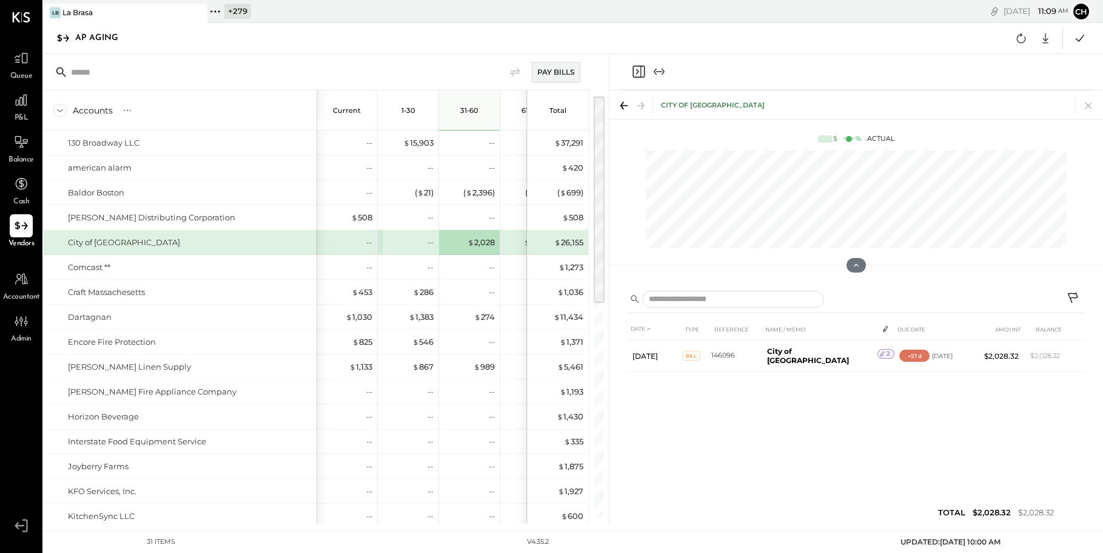
click at [634, 70] on icon "Close panel" at bounding box center [638, 71] width 15 height 15
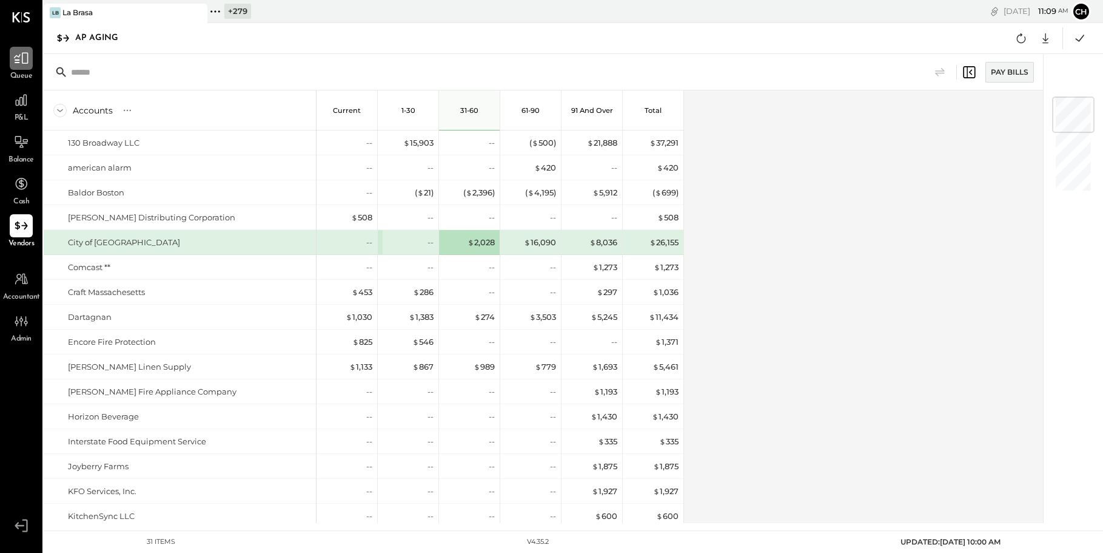
click at [21, 64] on icon at bounding box center [21, 58] width 16 height 16
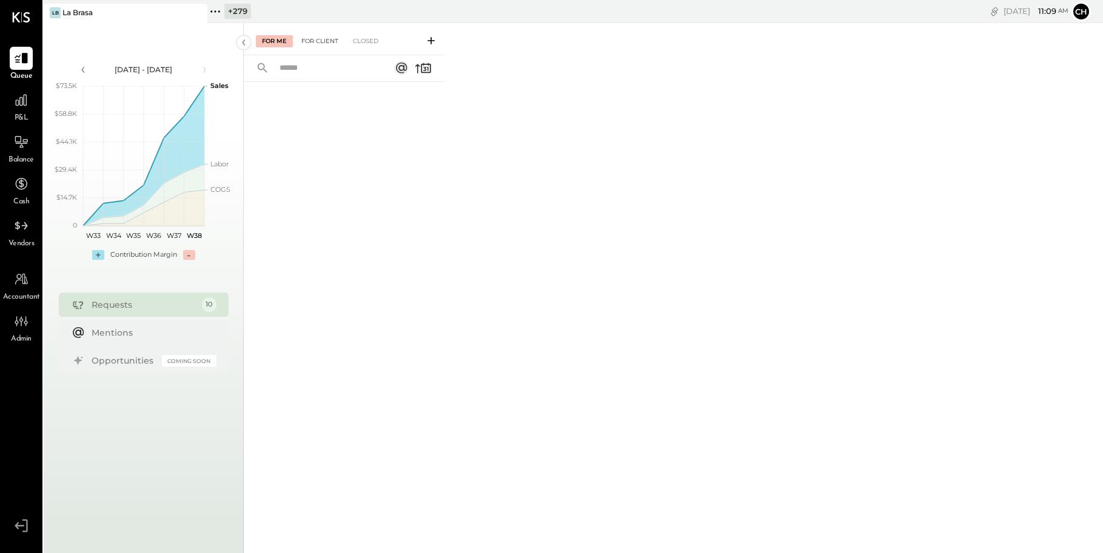
click at [318, 42] on div "For Client" at bounding box center [319, 41] width 49 height 12
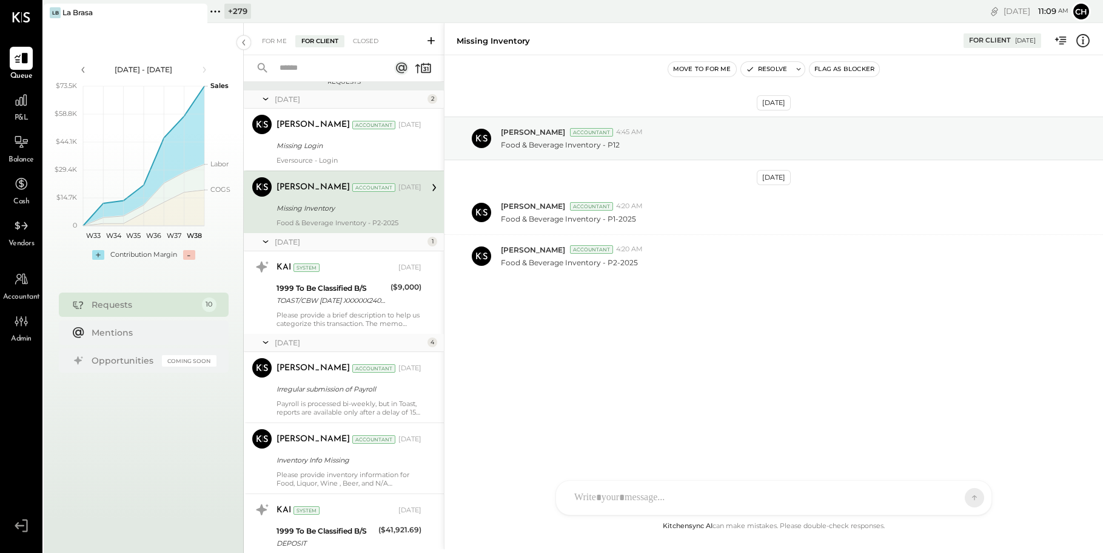
scroll to position [10, 0]
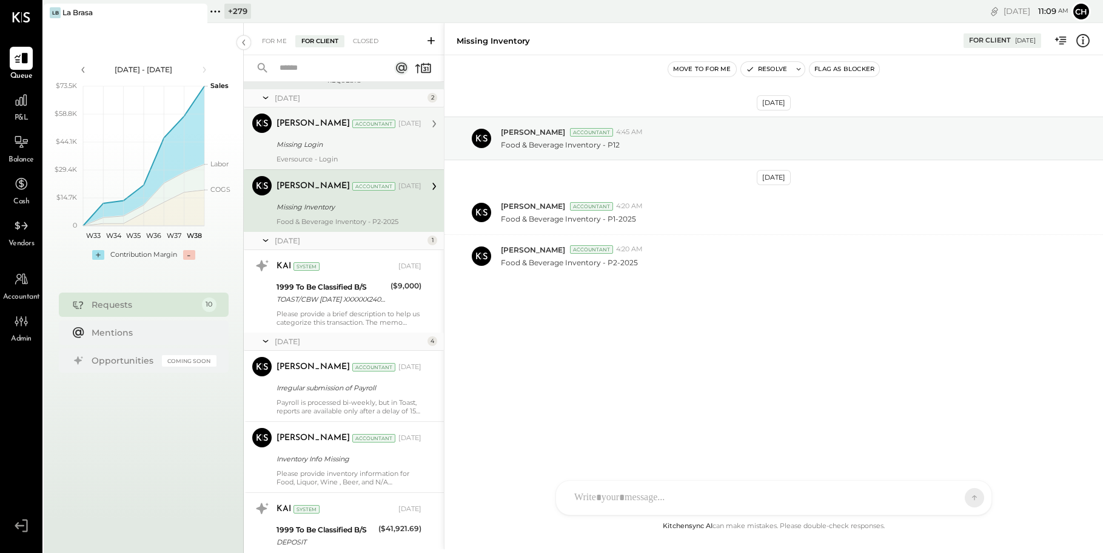
click at [371, 161] on div "Eversource - Login" at bounding box center [349, 159] width 145 height 8
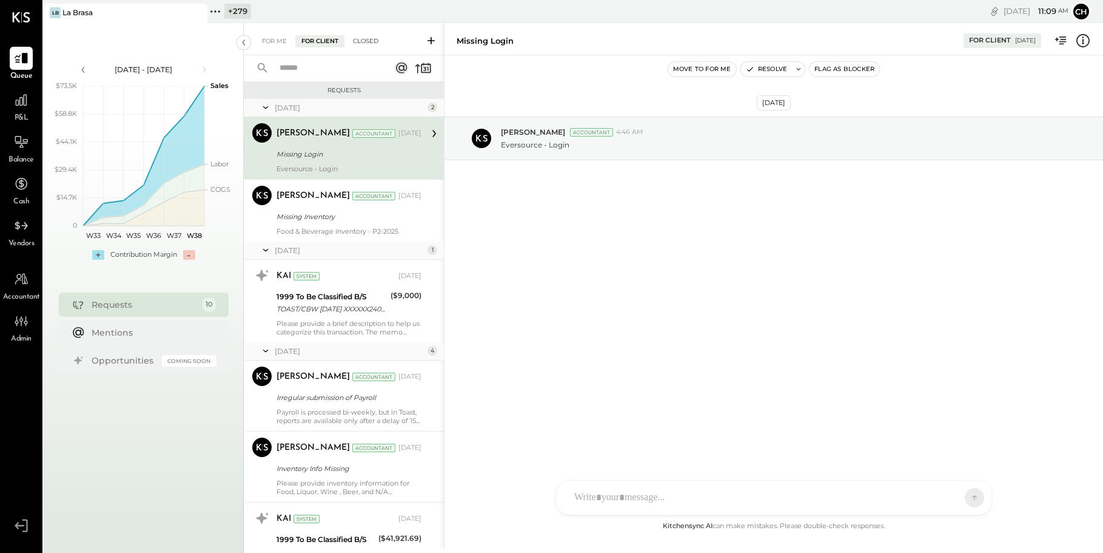
click at [366, 45] on div "Closed" at bounding box center [366, 41] width 38 height 12
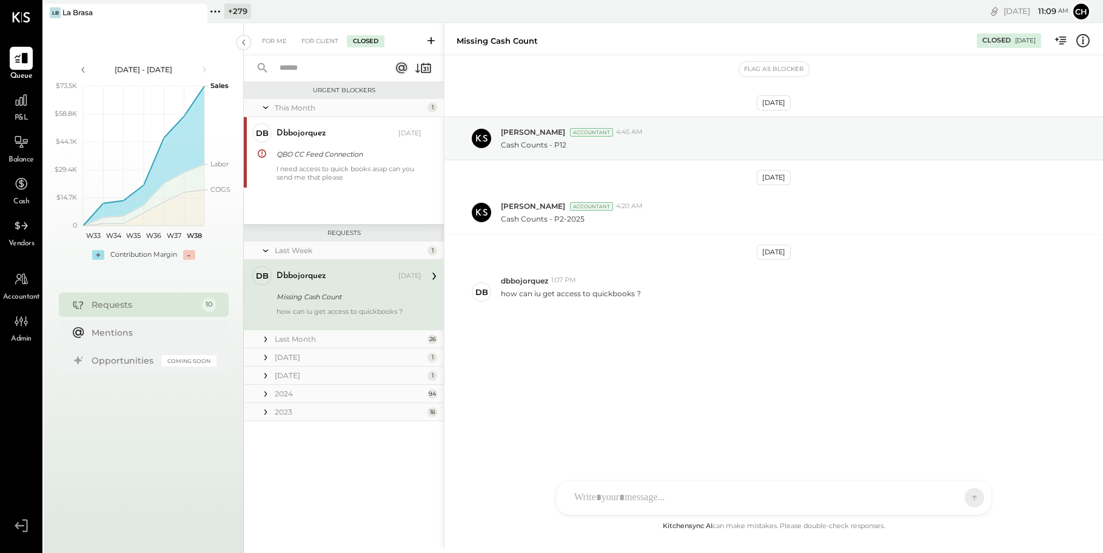
click at [264, 339] on icon at bounding box center [266, 339] width 12 height 12
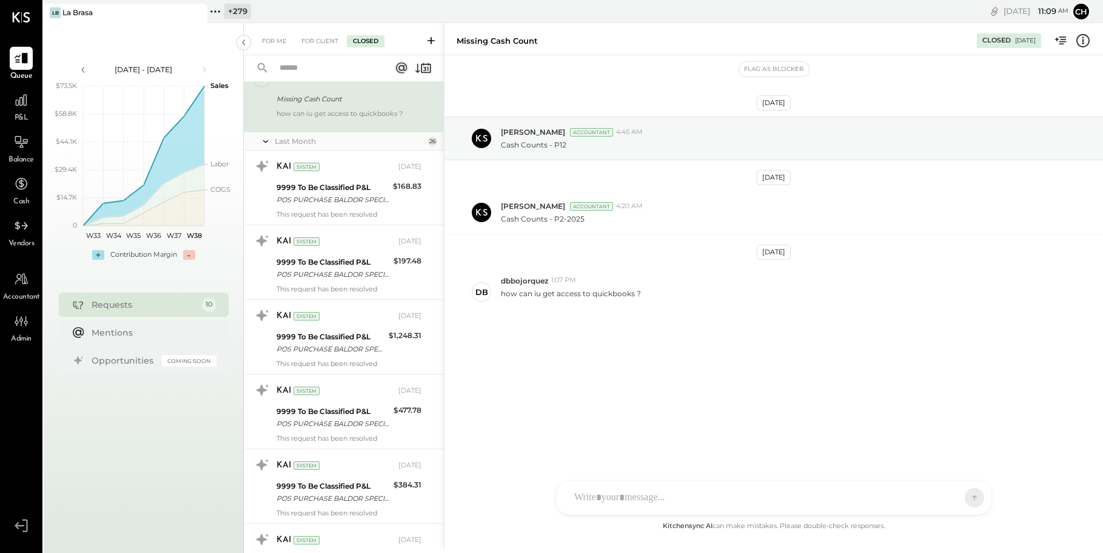
scroll to position [61, 0]
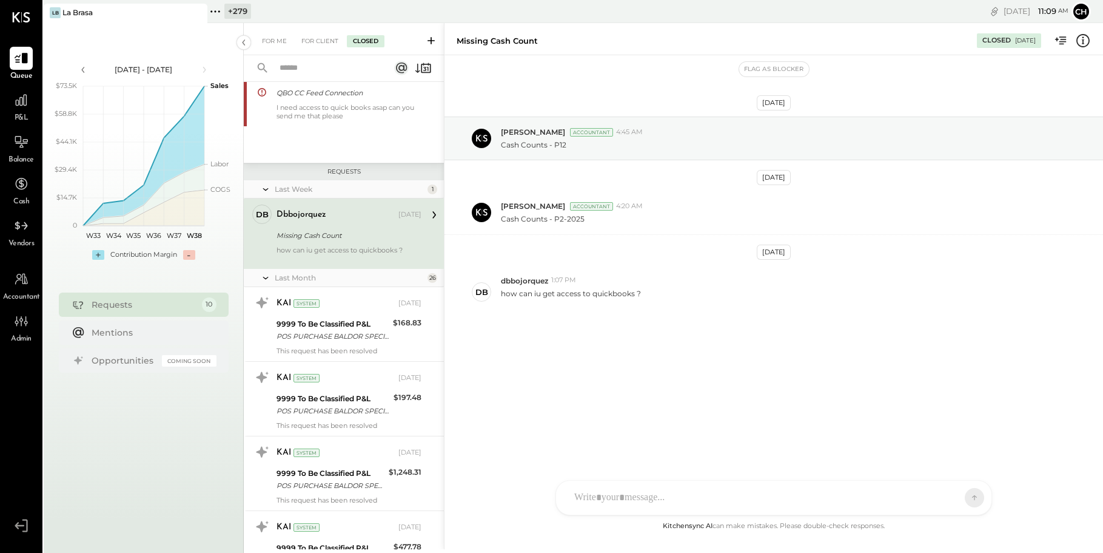
click at [264, 189] on icon at bounding box center [265, 189] width 5 height 2
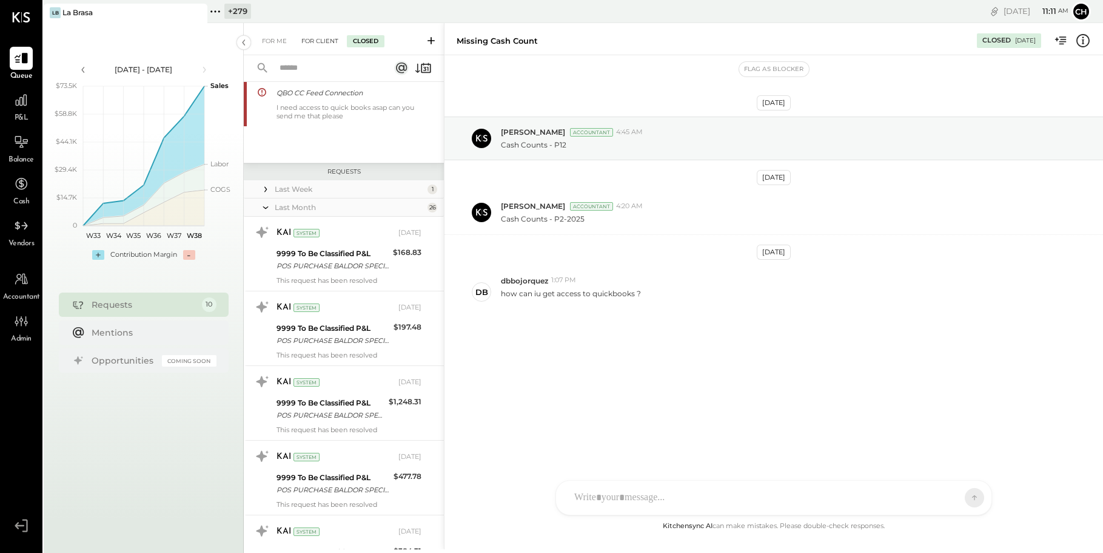
click at [314, 42] on div "For Client" at bounding box center [319, 41] width 49 height 12
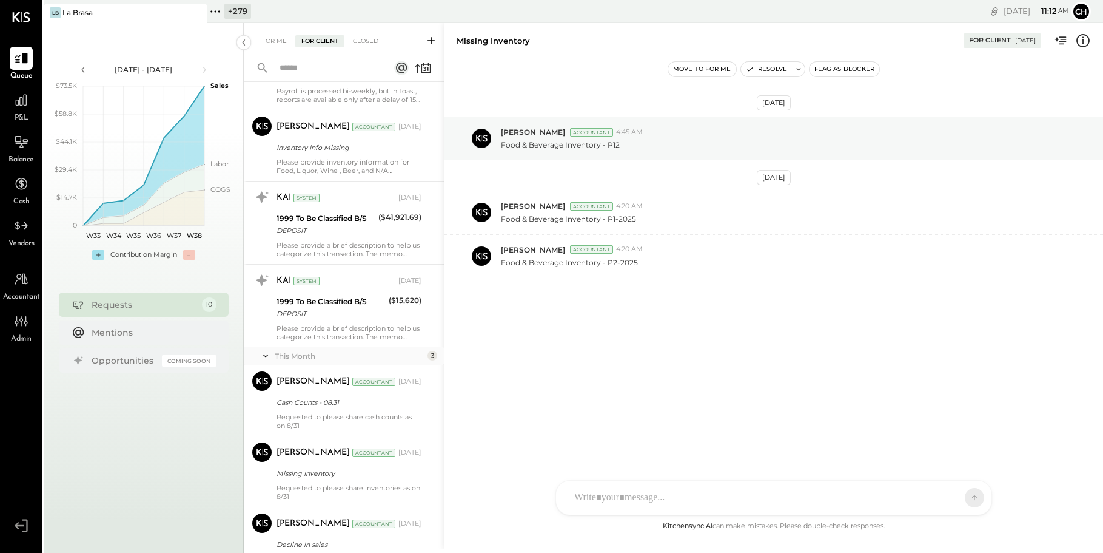
scroll to position [383, 0]
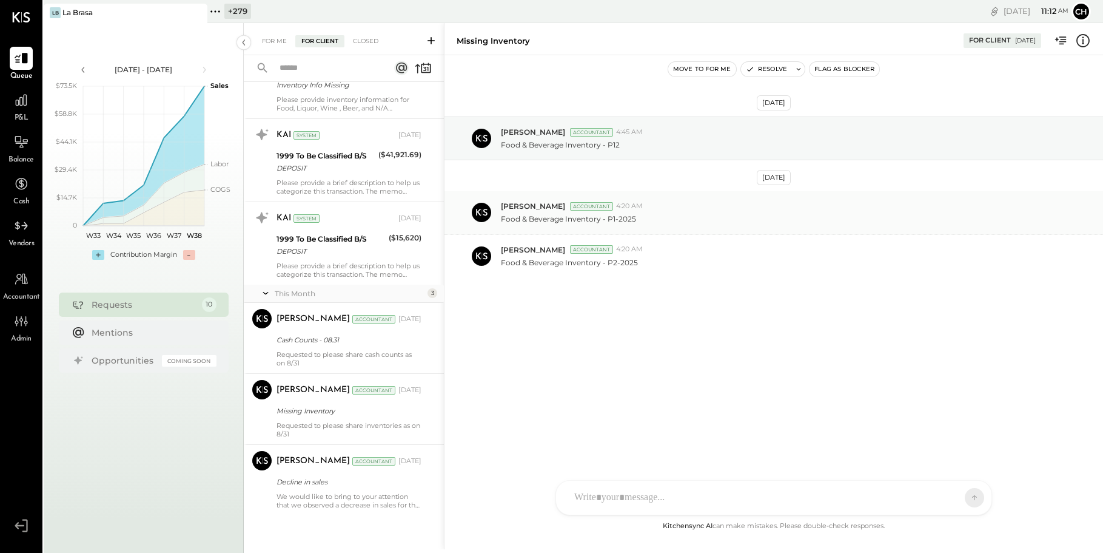
click at [656, 211] on div "Tarang Padia Accountant 4:20 AM" at bounding box center [797, 206] width 593 height 10
click at [711, 148] on div "Food & Beverage Inventory - P12" at bounding box center [797, 143] width 593 height 13
click at [776, 73] on button "Resolve" at bounding box center [766, 69] width 51 height 15
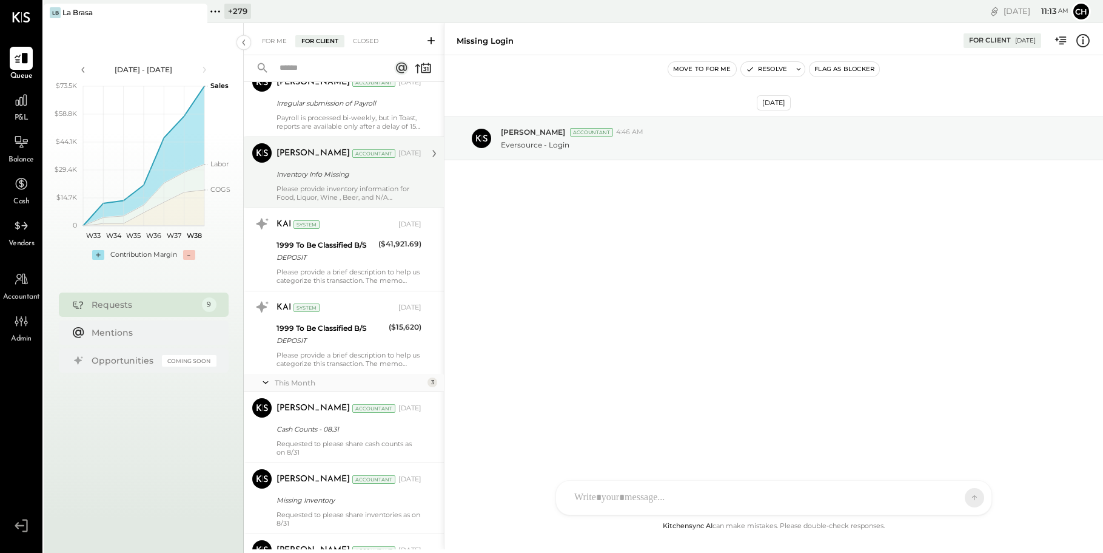
scroll to position [321, 0]
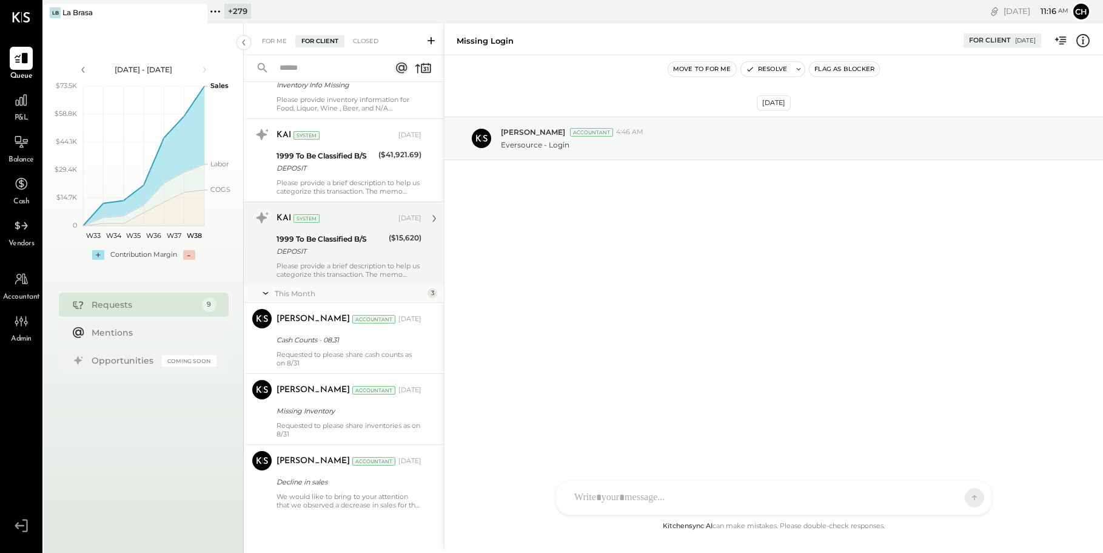
click at [346, 268] on div "Please provide a brief description to help us categorize this transaction. The …" at bounding box center [349, 269] width 145 height 17
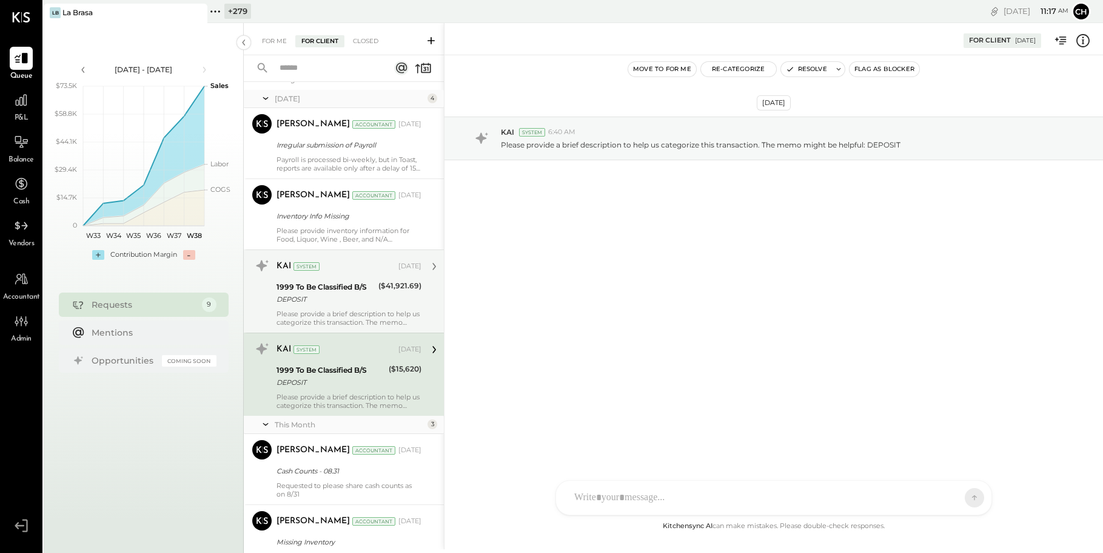
scroll to position [174, 0]
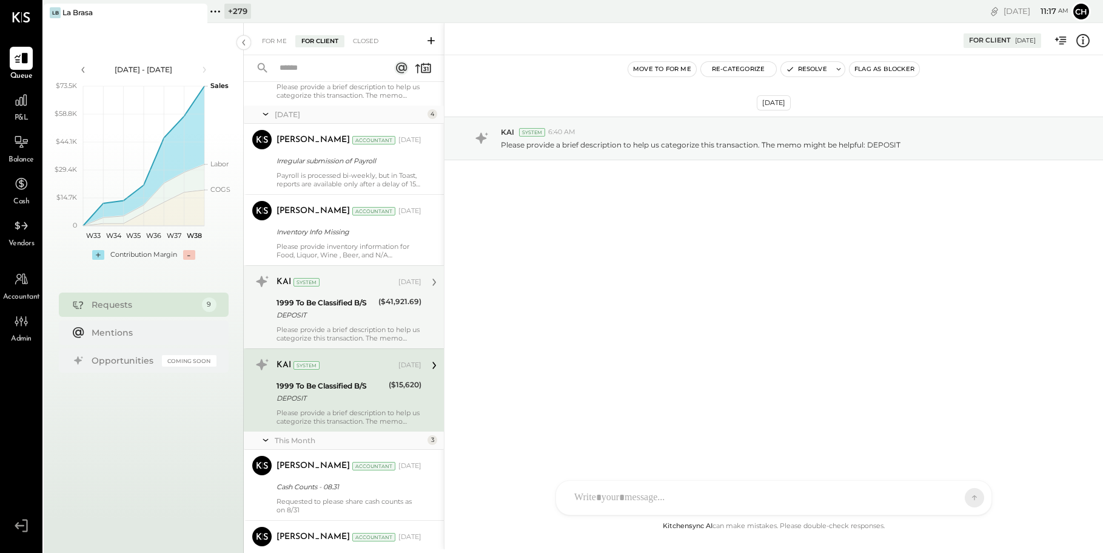
click at [410, 217] on div "Akshay Jain Accountant May 09, 2025" at bounding box center [349, 211] width 145 height 17
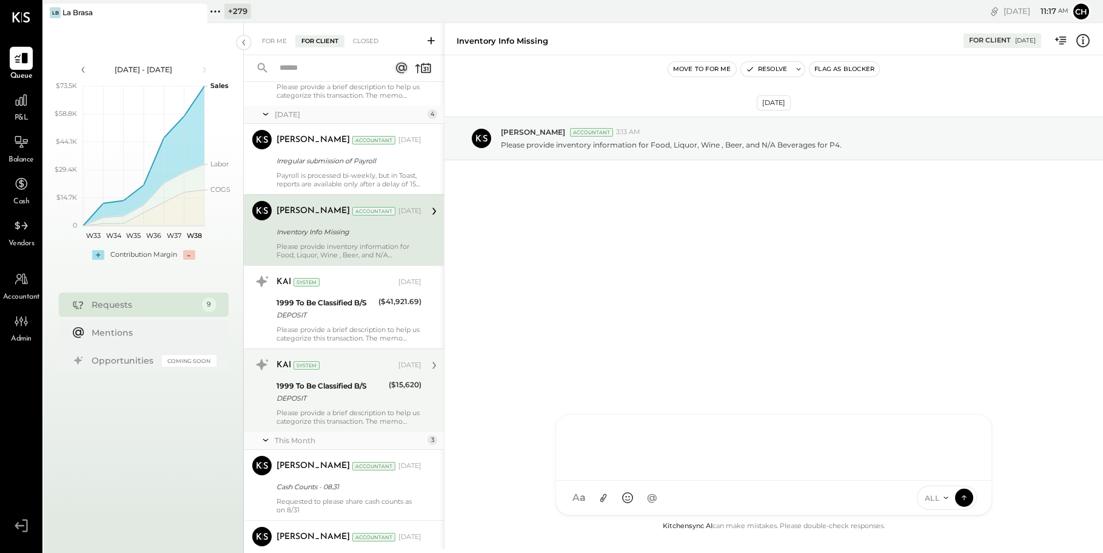
click at [756, 497] on div "TP Tarang Padia PJ Pravin Jangid D daniel AJ Akshay Jain M mstaub YS Yasin Shab…" at bounding box center [774, 464] width 437 height 101
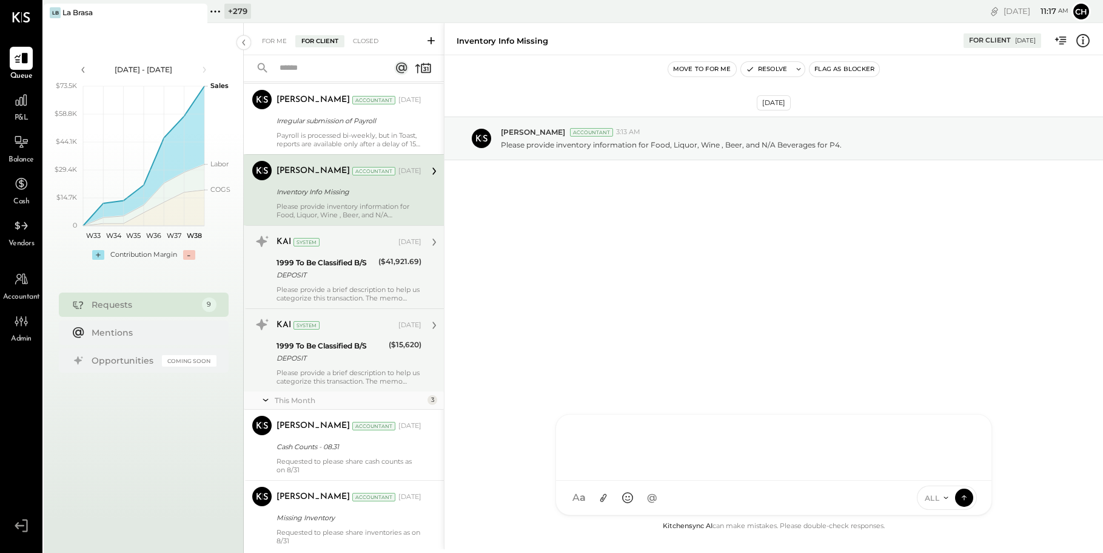
scroll to position [321, 0]
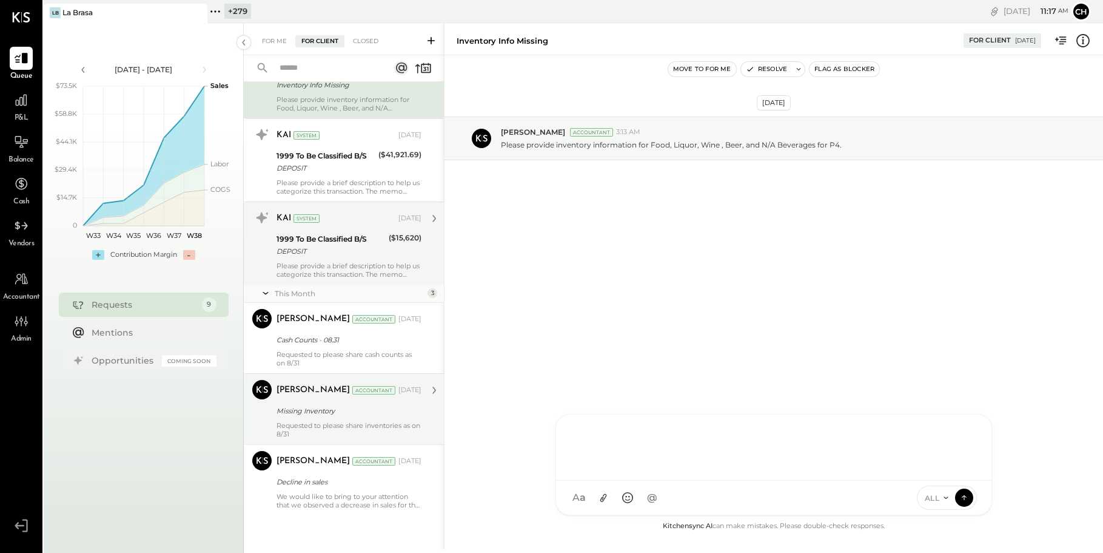
click at [382, 418] on div "Bhargav Kanani Accountant Sep 11, 2025 Missing Inventory Requested to please sh…" at bounding box center [349, 409] width 145 height 58
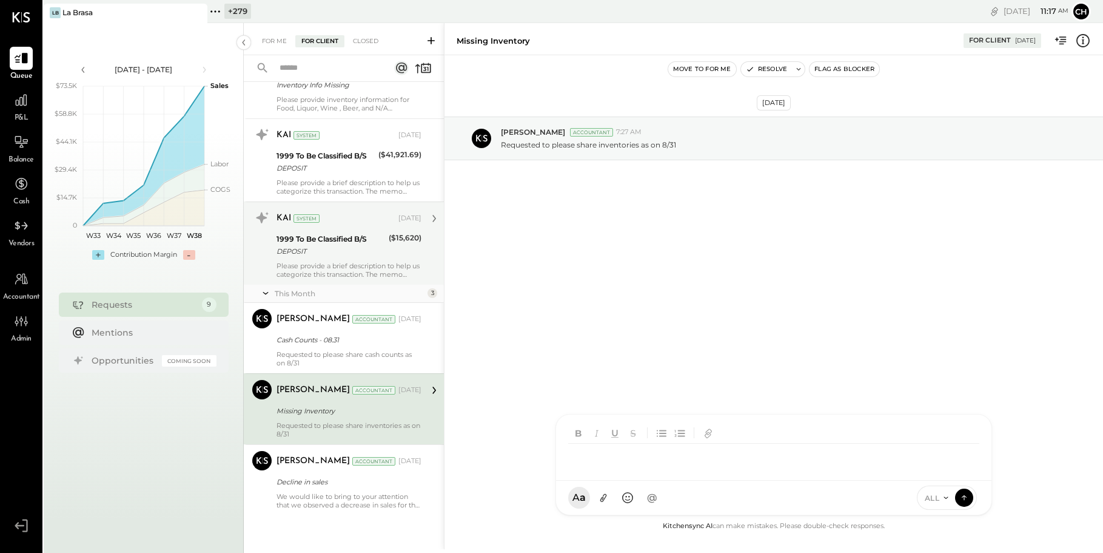
click at [630, 497] on div "TP Tarang Padia PJ Pravin Jangid D daniel AJ Akshay Jain M mstaub YS Yasin Shab…" at bounding box center [774, 464] width 437 height 101
type input "*"
click at [674, 442] on span "Bhargav Kanani" at bounding box center [672, 442] width 95 height 12
click at [941, 493] on icon at bounding box center [946, 498] width 10 height 10
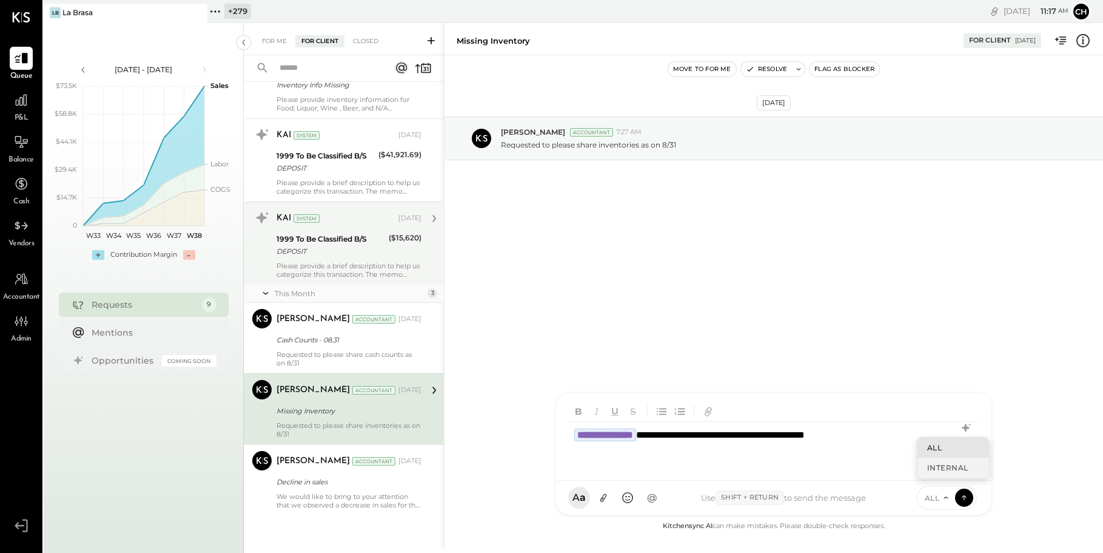
click at [938, 471] on div "INTERNAL" at bounding box center [954, 467] width 72 height 20
click at [967, 500] on icon at bounding box center [964, 497] width 11 height 12
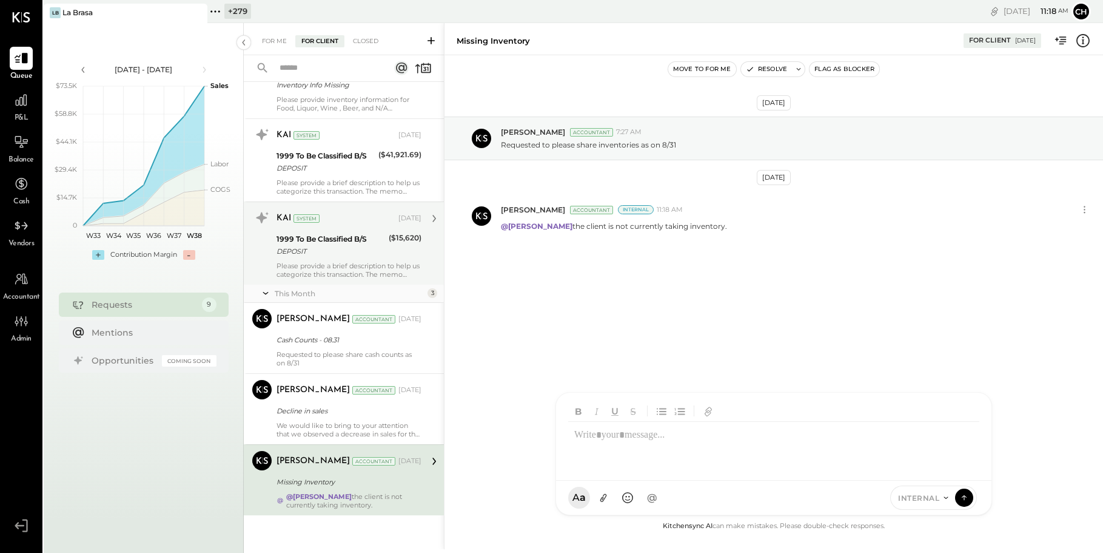
click at [288, 246] on div "DEPOSIT" at bounding box center [331, 251] width 109 height 12
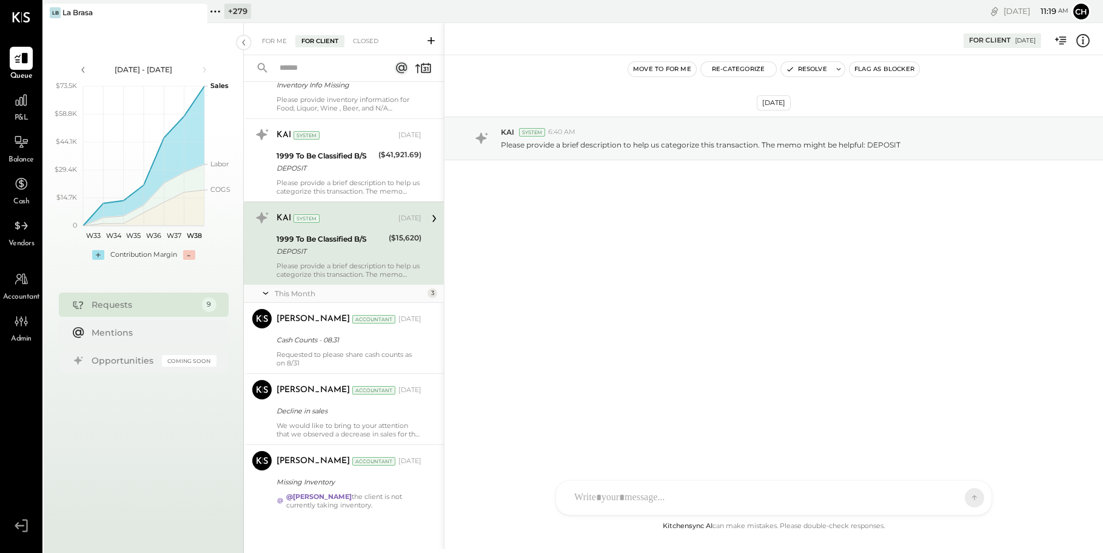
click at [357, 230] on div "KAI System May 09, 2025 1999 To Be Classified B/S DEPOSIT ($15,620) Please prov…" at bounding box center [349, 243] width 145 height 70
click at [687, 496] on div at bounding box center [773, 497] width 435 height 34
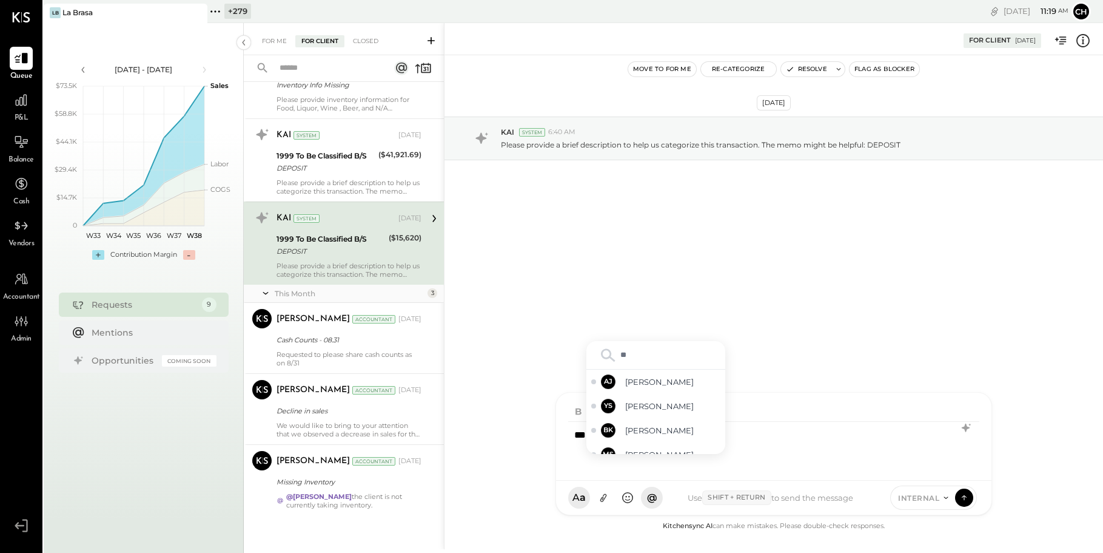
type input "*"
type input "******"
click at [668, 440] on span "Bhargav Kanani" at bounding box center [672, 442] width 95 height 12
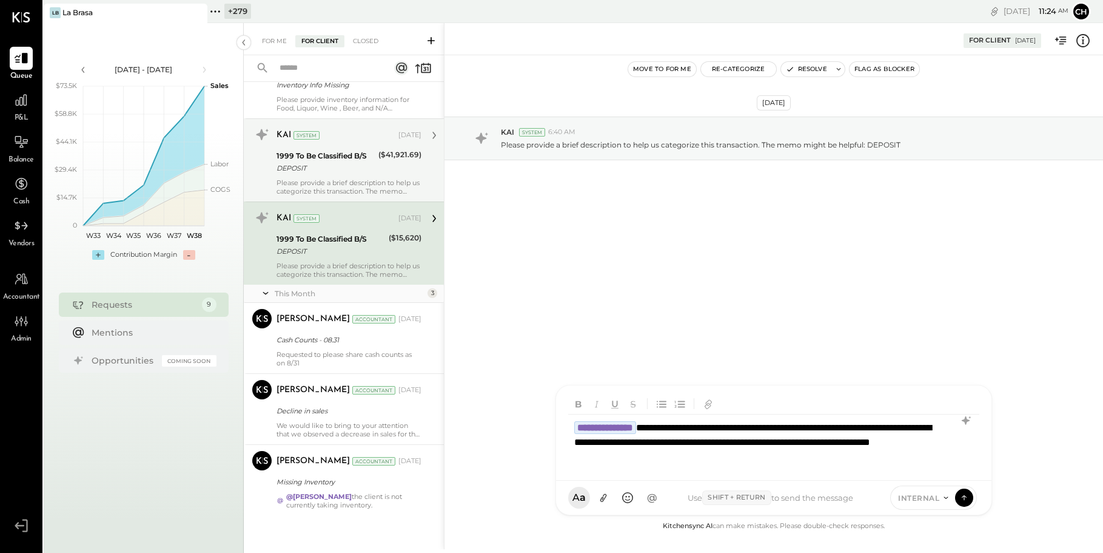
click at [391, 168] on div "($41,921.69)" at bounding box center [399, 162] width 43 height 27
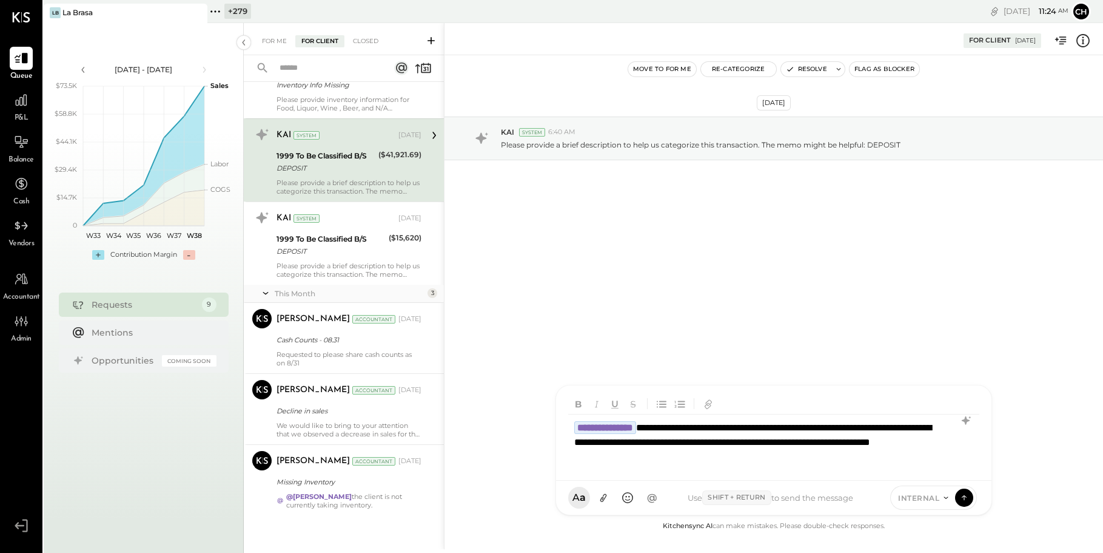
click at [391, 168] on div "($41,921.69)" at bounding box center [399, 162] width 43 height 27
click at [760, 462] on div "**********" at bounding box center [773, 442] width 411 height 56
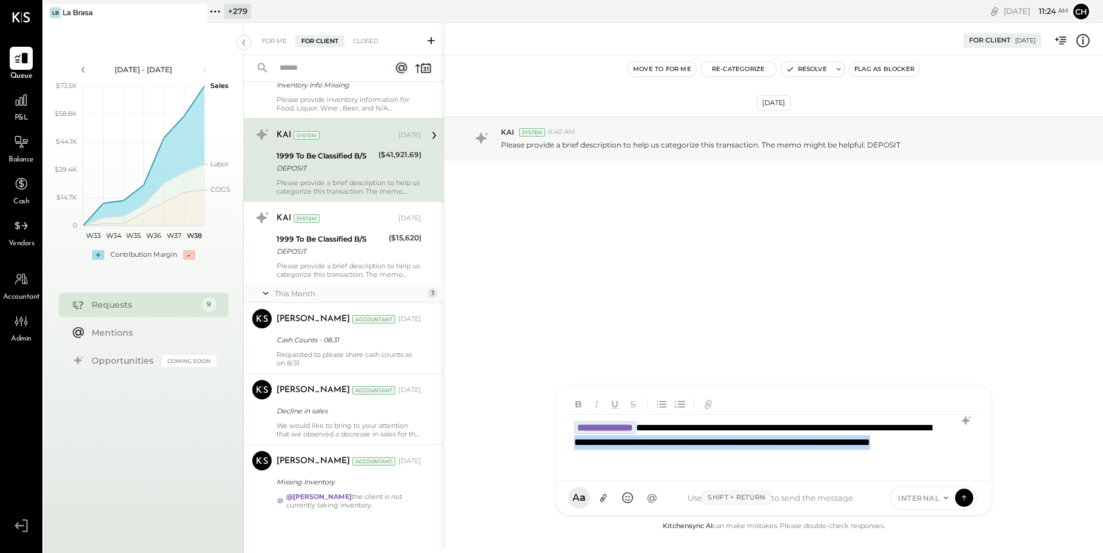
drag, startPoint x: 752, startPoint y: 459, endPoint x: 707, endPoint y: 443, distance: 47.8
click at [707, 443] on div "**********" at bounding box center [773, 442] width 411 height 56
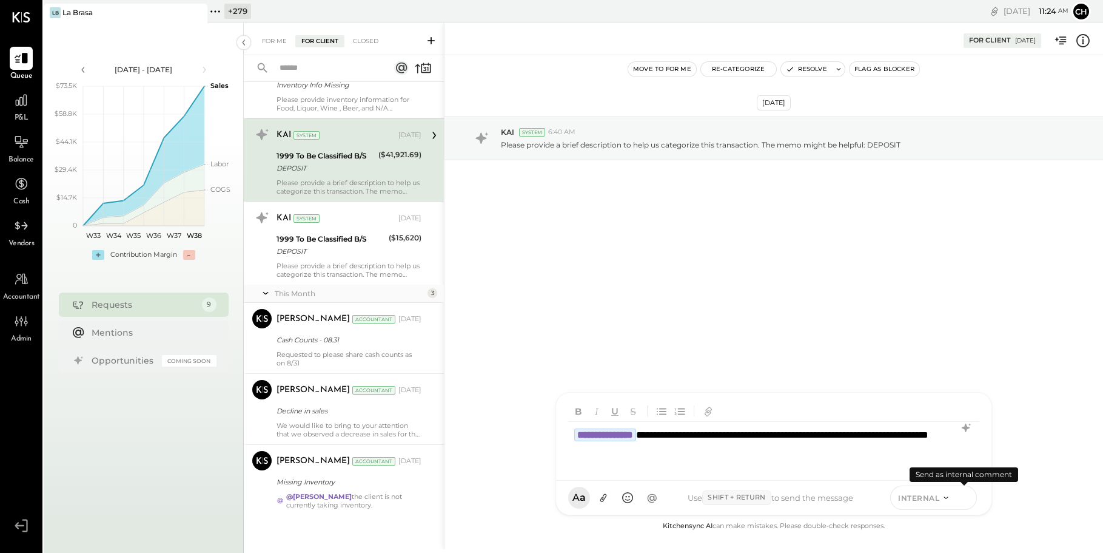
click at [965, 498] on icon at bounding box center [964, 497] width 11 height 12
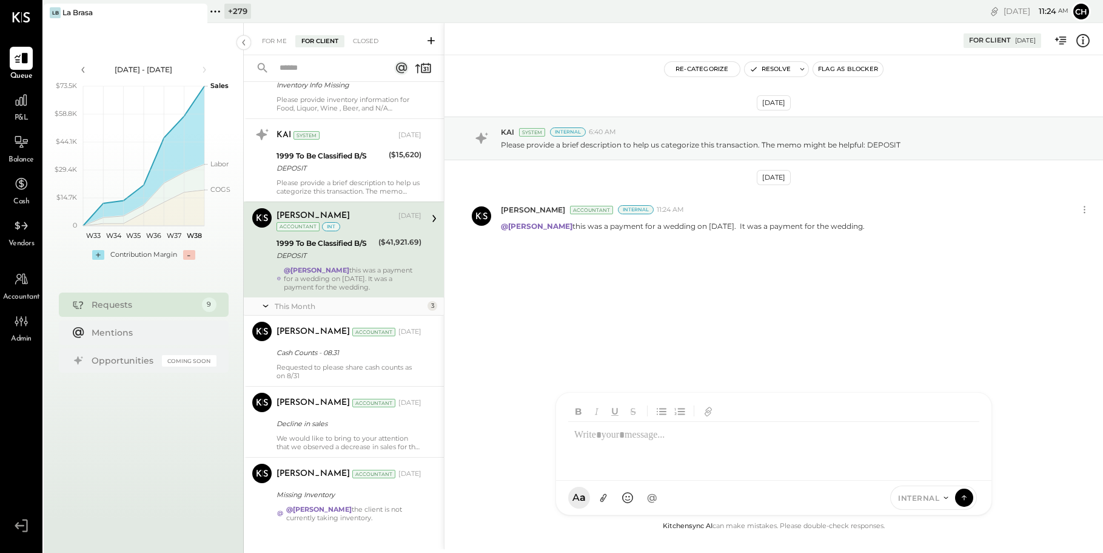
click at [343, 162] on div "Tarang Padia Accountant Tarang Padia Accountant May 08, 2025 Irregular submissi…" at bounding box center [344, 137] width 200 height 320
click at [362, 243] on div "1999 To Be Classified B/S" at bounding box center [326, 243] width 98 height 12
click at [1087, 207] on icon at bounding box center [1084, 209] width 13 height 13
click at [1052, 232] on button "Edit Message" at bounding box center [1053, 230] width 82 height 20
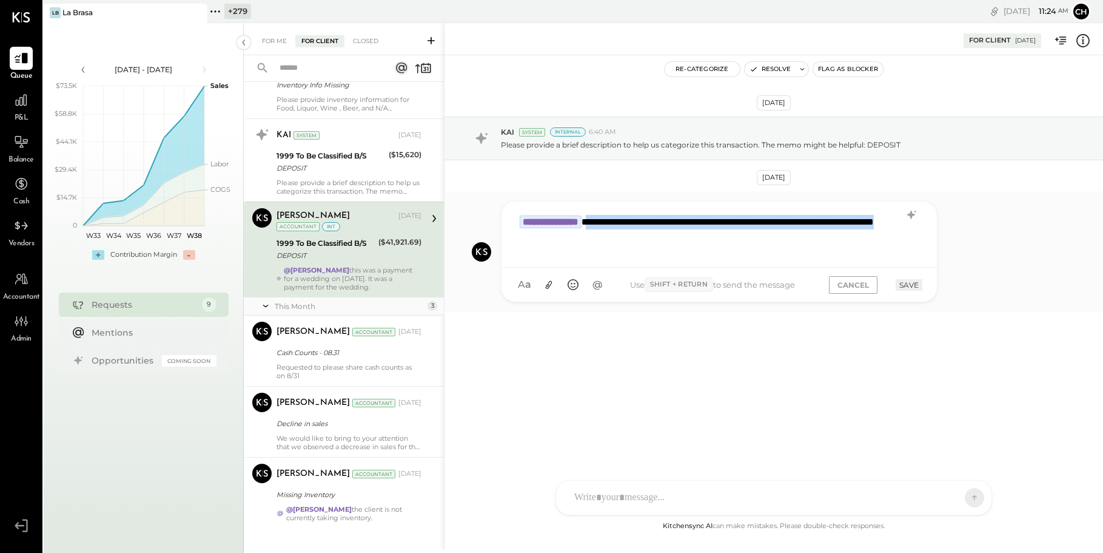
drag, startPoint x: 681, startPoint y: 239, endPoint x: 620, endPoint y: 218, distance: 64.6
click at [620, 218] on div "**********" at bounding box center [719, 233] width 411 height 49
click at [907, 284] on button "SAVE" at bounding box center [909, 285] width 27 height 12
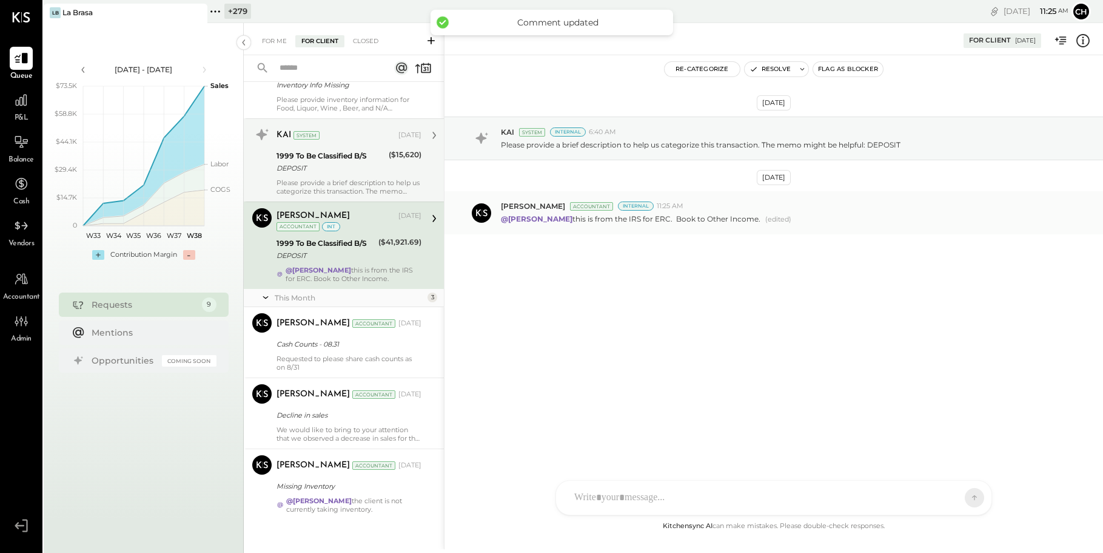
click at [385, 175] on div "KAI System May 09, 2025 1999 To Be Classified B/S DEPOSIT ($15,620) Please prov…" at bounding box center [349, 160] width 145 height 70
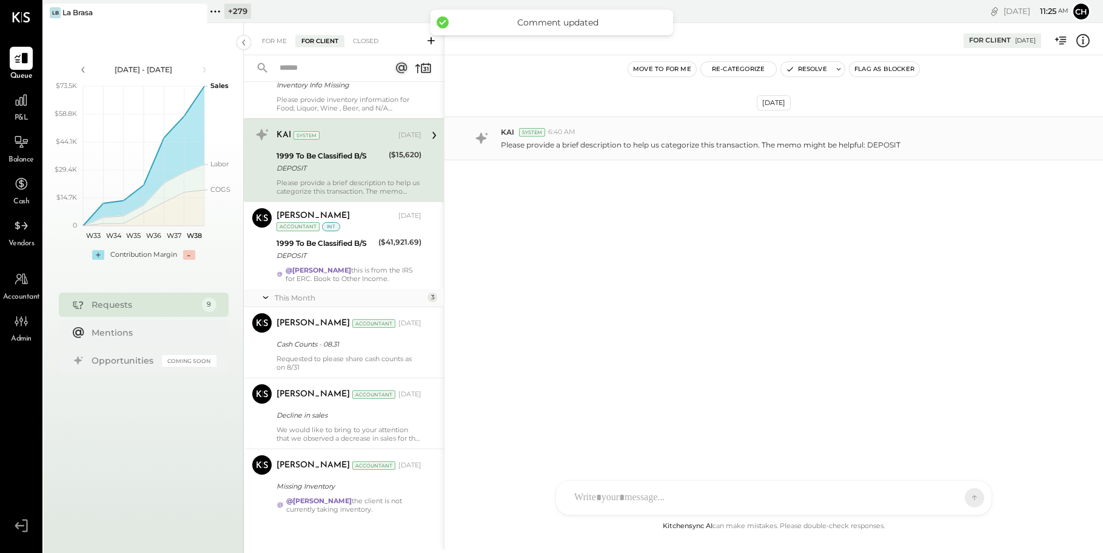
click at [986, 133] on div "KAI System 6:40 AM" at bounding box center [797, 132] width 593 height 10
click at [374, 135] on div "KAI System May 09, 2025" at bounding box center [349, 135] width 145 height 17
click at [430, 131] on icon at bounding box center [434, 135] width 16 height 16
click at [1044, 142] on div "Please provide a brief description to help us categorize this transaction. The …" at bounding box center [797, 143] width 593 height 13
click at [1084, 131] on div "KAI System 6:40 AM" at bounding box center [797, 132] width 593 height 10
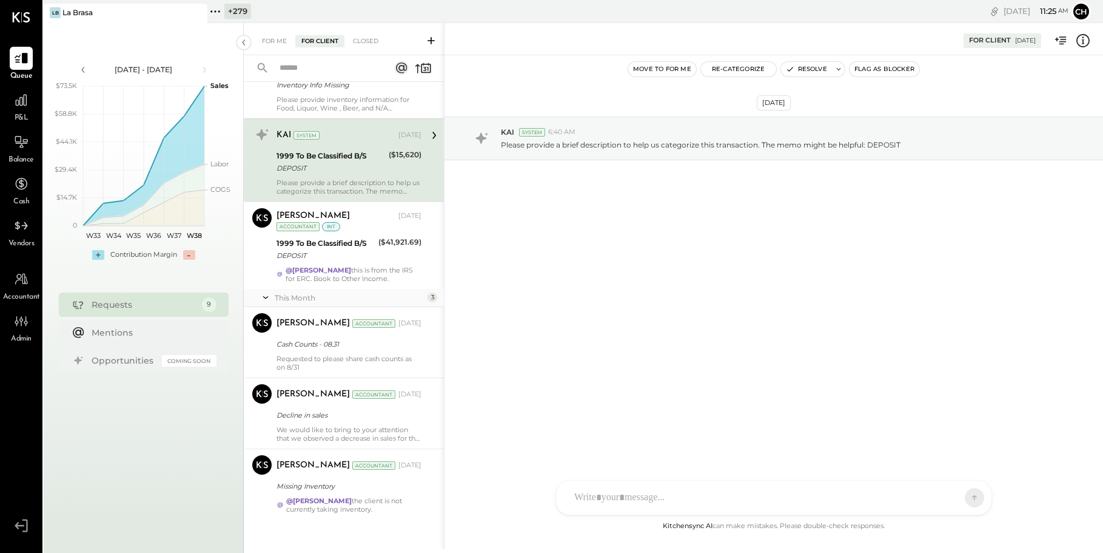
click at [717, 489] on div at bounding box center [762, 497] width 389 height 27
type input "***"
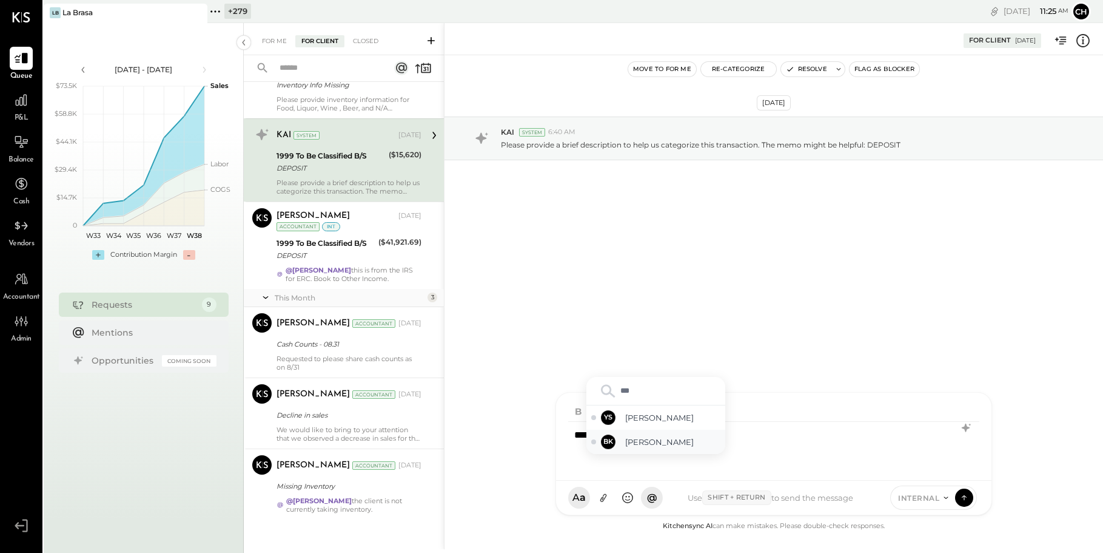
click at [666, 441] on span "Bhargav Kanani" at bounding box center [672, 442] width 95 height 12
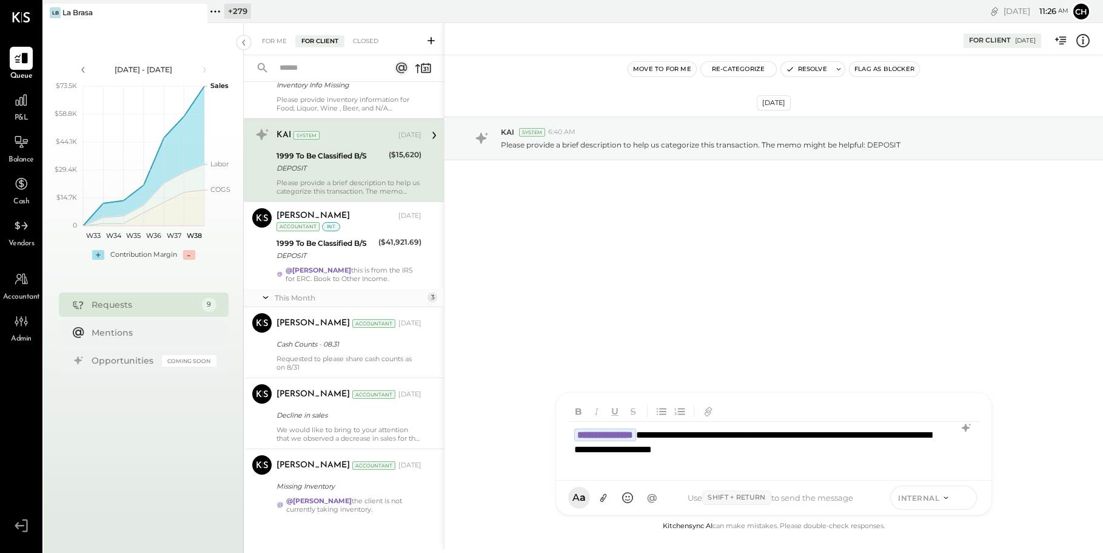
click at [967, 500] on icon at bounding box center [964, 497] width 11 height 12
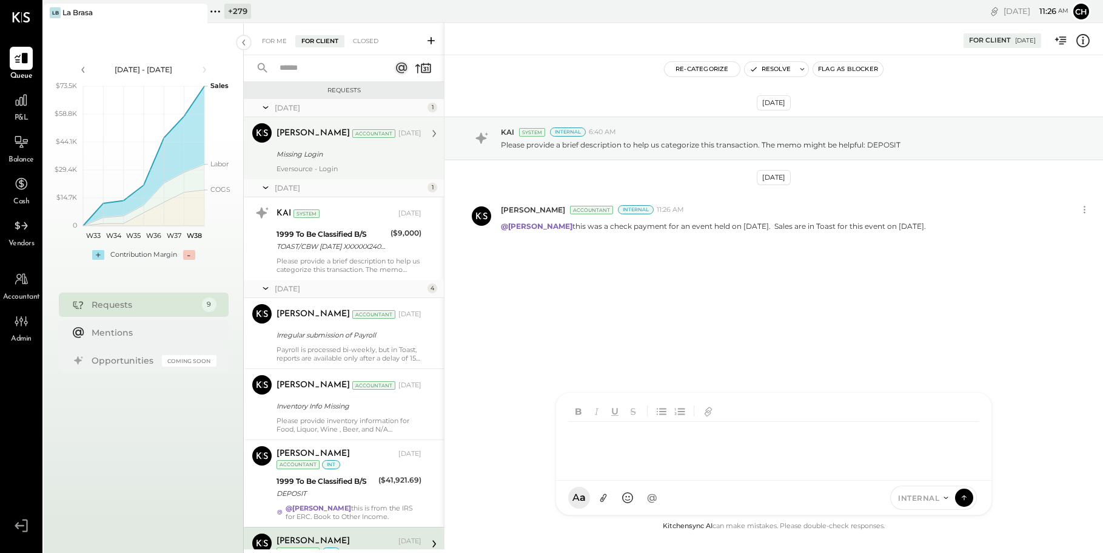
click at [386, 164] on div "Eversource - Login" at bounding box center [349, 168] width 145 height 8
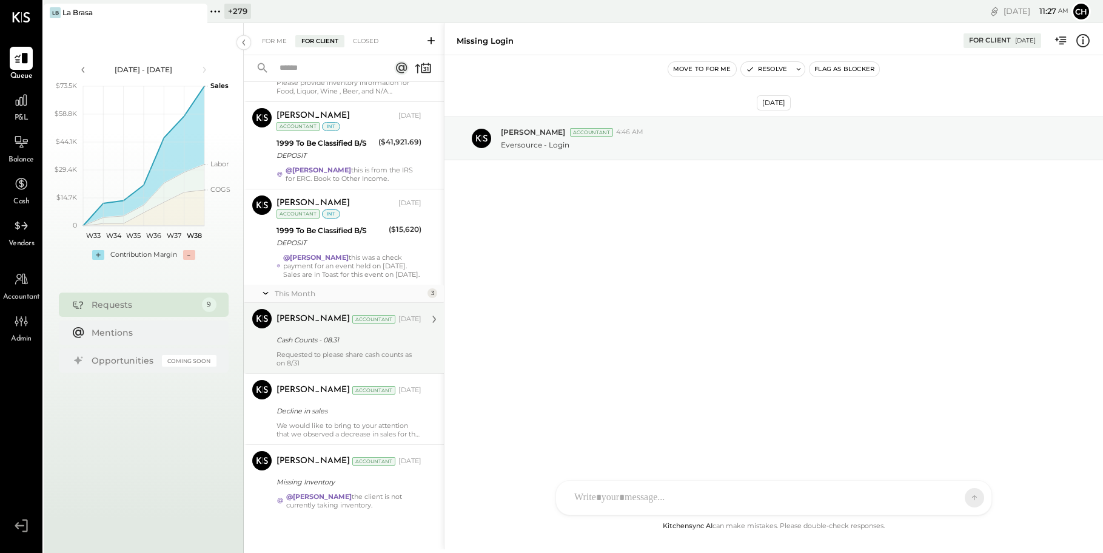
scroll to position [346, 0]
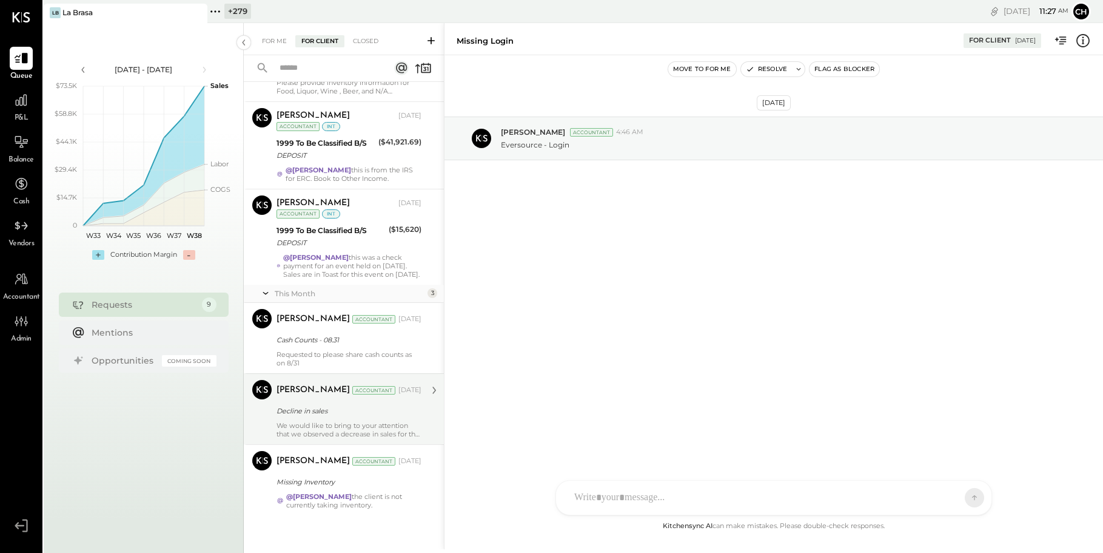
click at [341, 421] on div "We would like to bring to your attention that we observed a decrease in sales f…" at bounding box center [349, 429] width 145 height 17
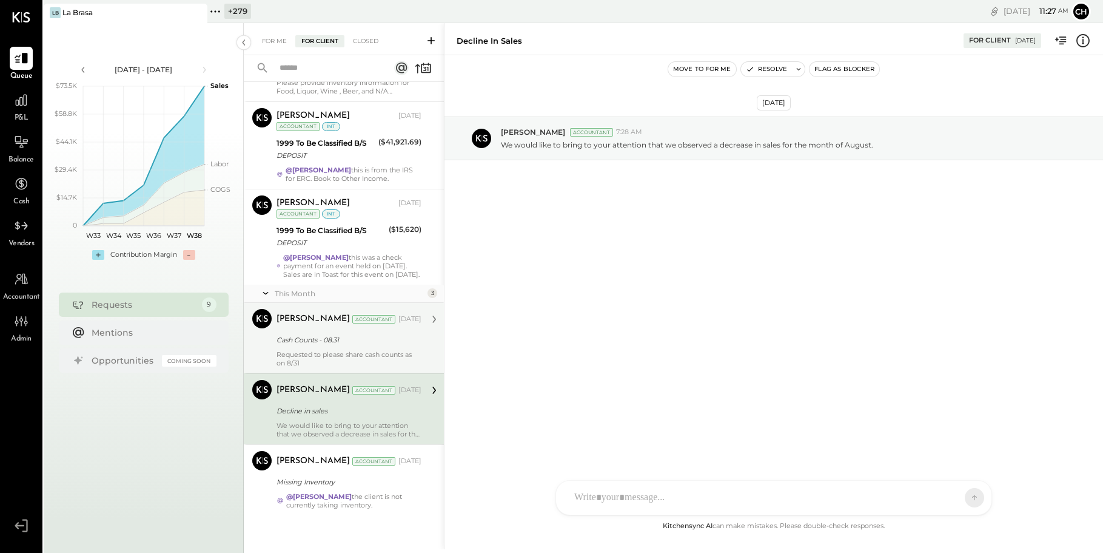
click at [392, 356] on div "Requested to please share cash counts as on 8/31" at bounding box center [349, 358] width 145 height 17
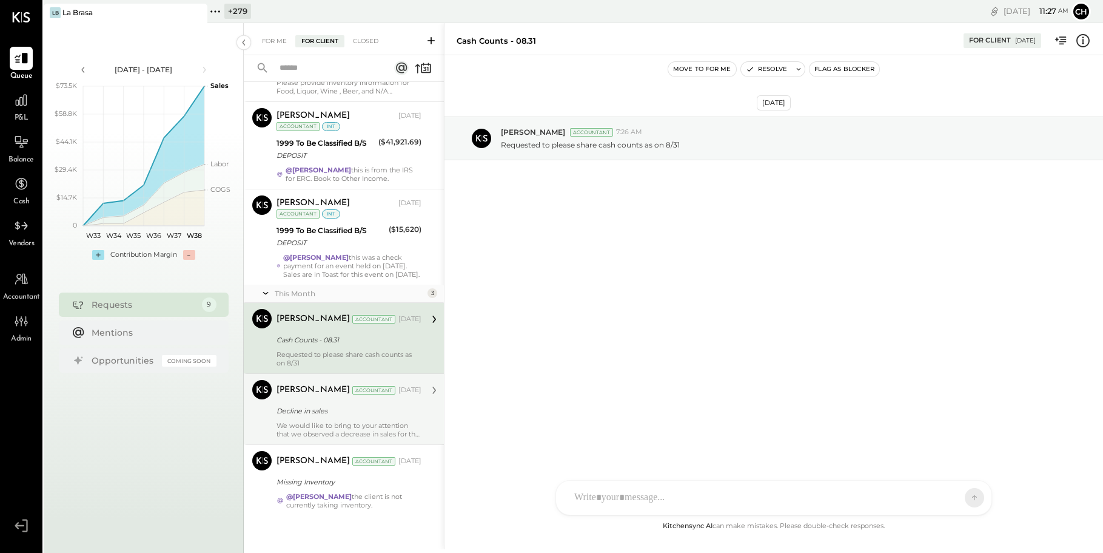
click at [432, 38] on icon at bounding box center [431, 41] width 12 height 12
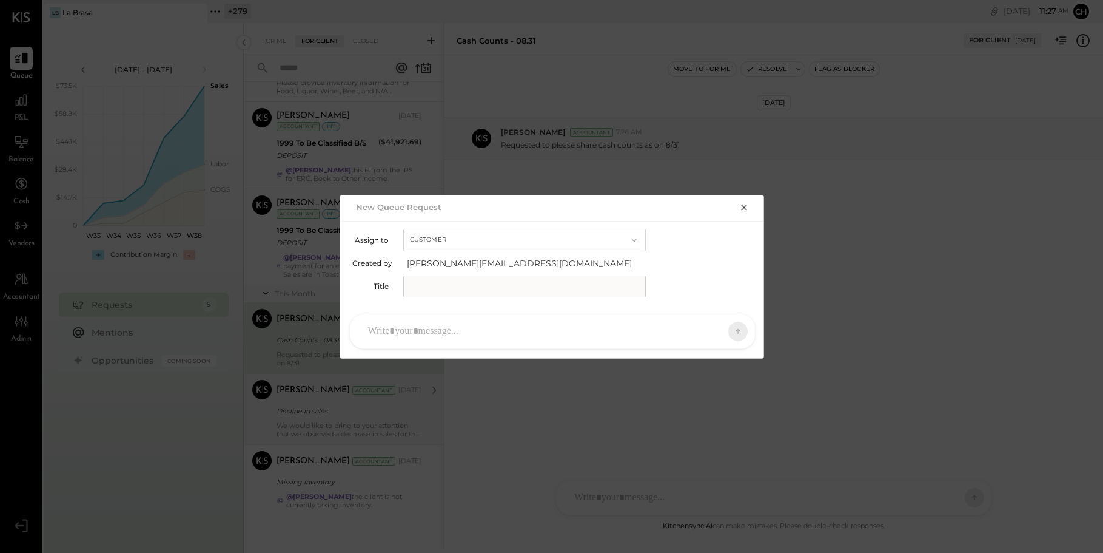
click at [463, 243] on button "Customer" at bounding box center [524, 240] width 243 height 22
click at [468, 263] on div "Accountant" at bounding box center [524, 262] width 241 height 22
click at [748, 206] on icon "button" at bounding box center [744, 208] width 10 height 10
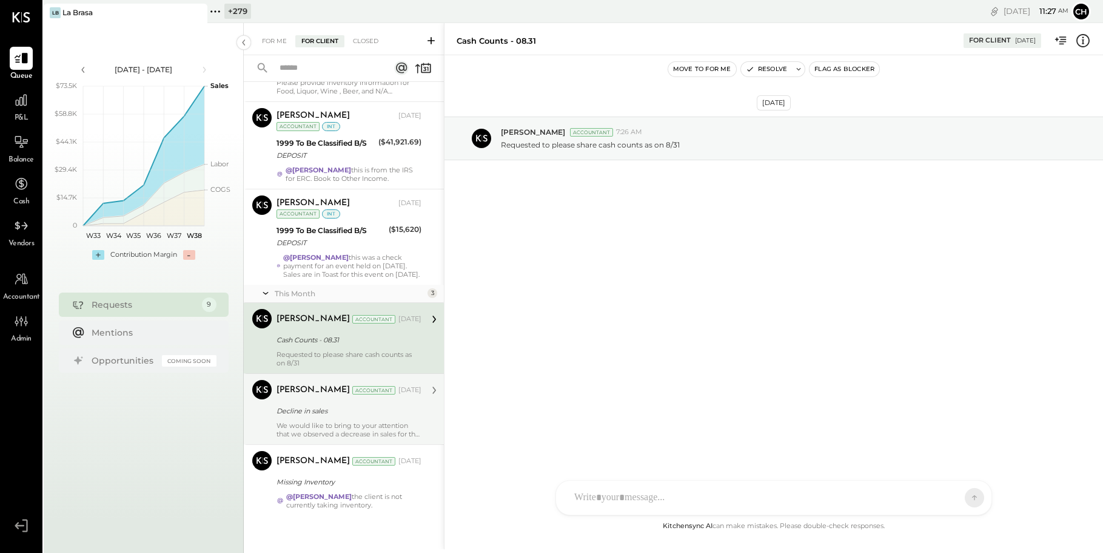
click at [430, 41] on icon at bounding box center [431, 41] width 12 height 12
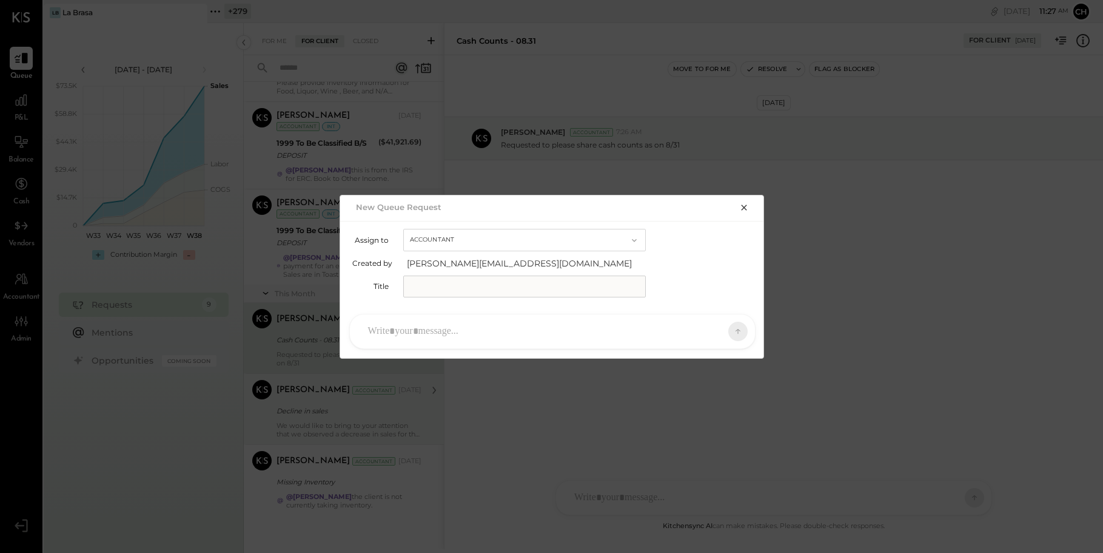
click at [746, 206] on icon "button" at bounding box center [744, 208] width 10 height 10
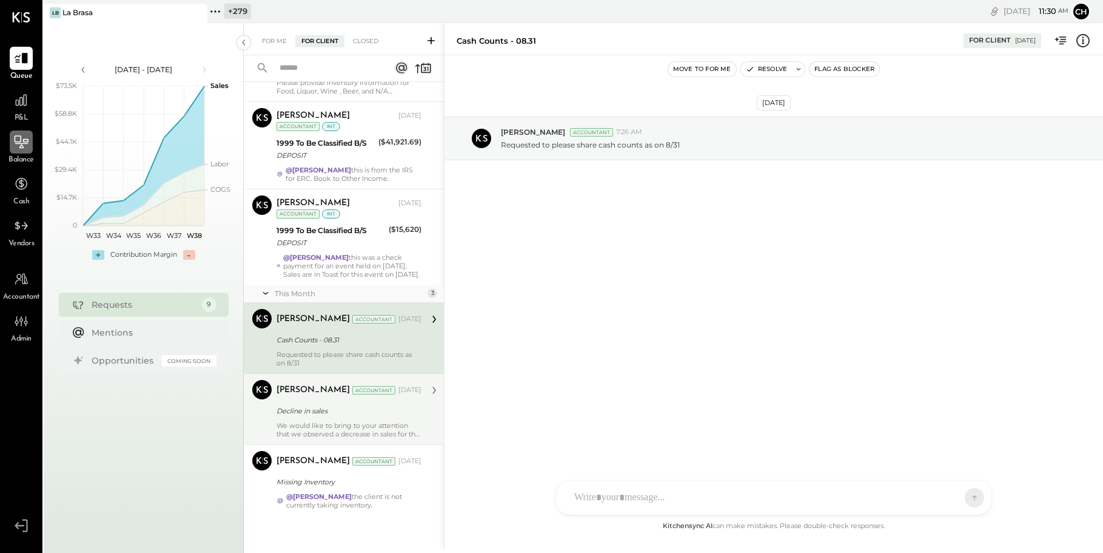
click at [17, 143] on icon at bounding box center [21, 143] width 13 height 1
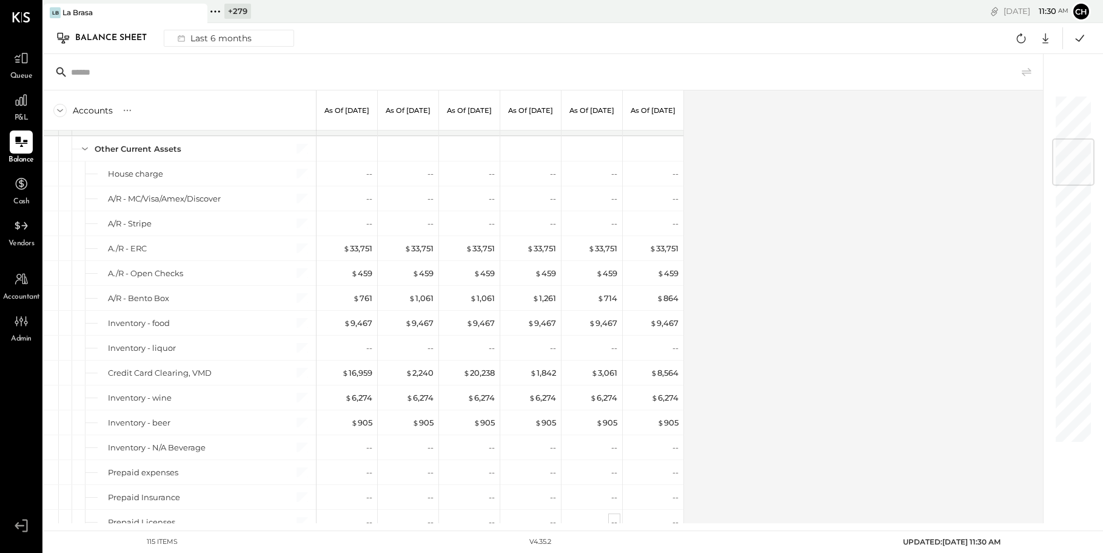
scroll to position [345, 0]
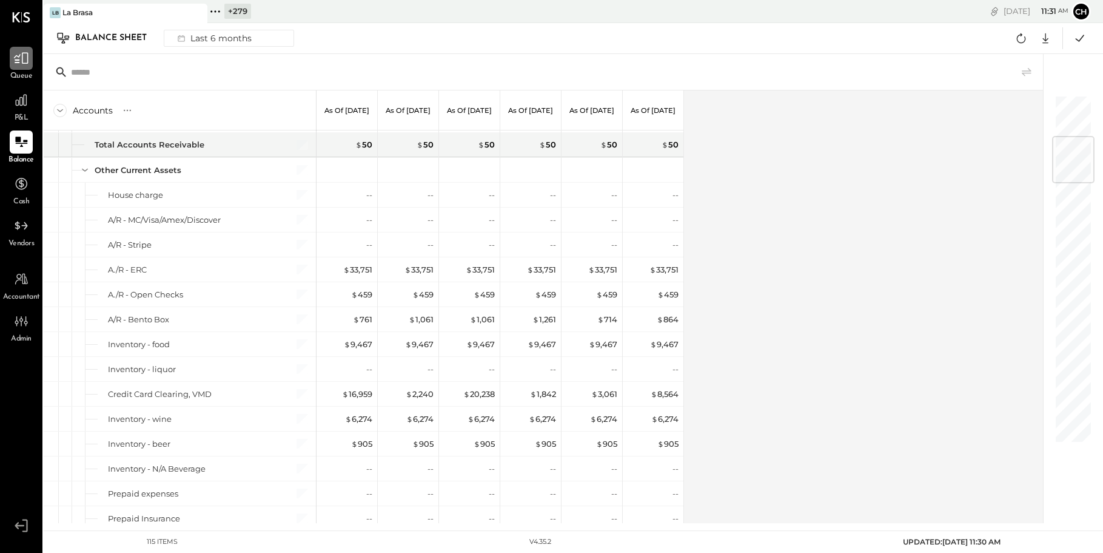
click at [18, 59] on icon at bounding box center [21, 58] width 16 height 16
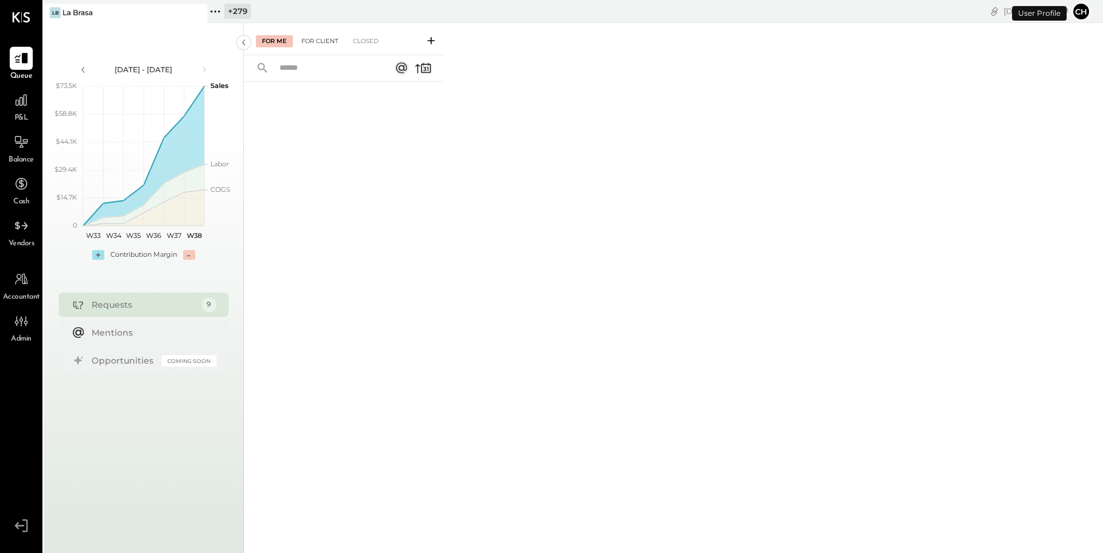
click at [317, 44] on div "For Client" at bounding box center [319, 41] width 49 height 12
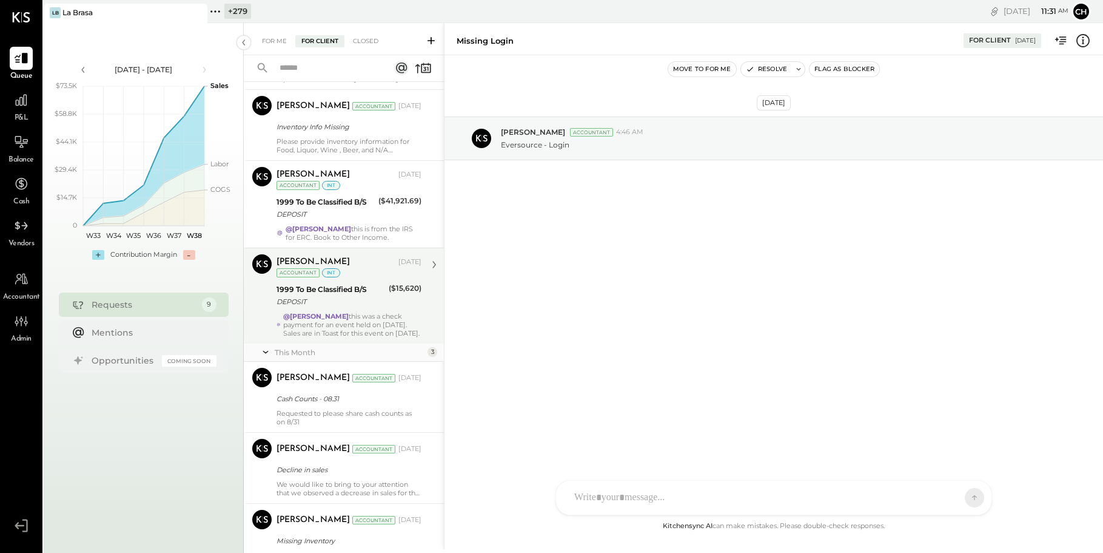
scroll to position [287, 0]
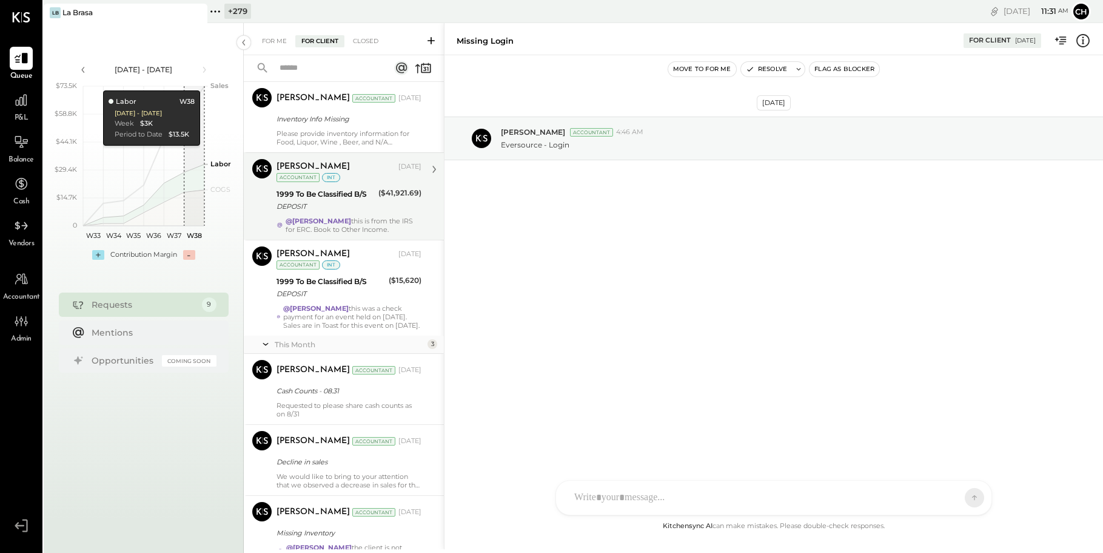
click at [369, 215] on div "Chris Dash May 09, 2025 Accountant int 1999 To Be Classified B/S DEPOSIT ($41,9…" at bounding box center [349, 196] width 145 height 75
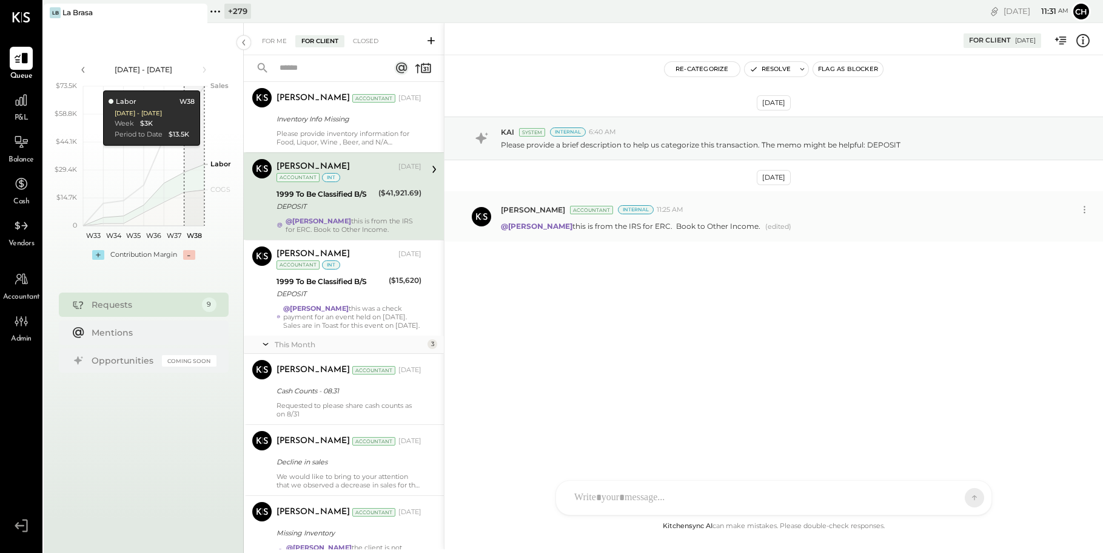
click at [827, 224] on div "@Bhargav Kanani this is from the IRS for ERC. Book to Other Income. (edited)" at bounding box center [797, 224] width 593 height 13
click at [1090, 206] on icon at bounding box center [1084, 209] width 13 height 13
click at [1066, 226] on button "Edit Message" at bounding box center [1053, 230] width 82 height 20
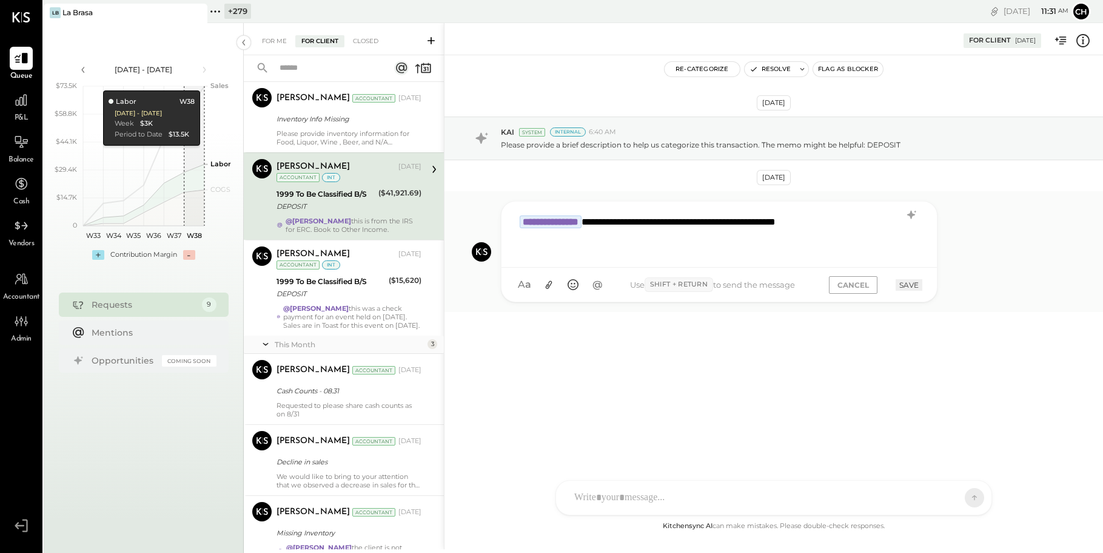
click at [889, 224] on div "**********" at bounding box center [719, 233] width 411 height 49
click at [915, 285] on button "SAVE" at bounding box center [909, 285] width 27 height 12
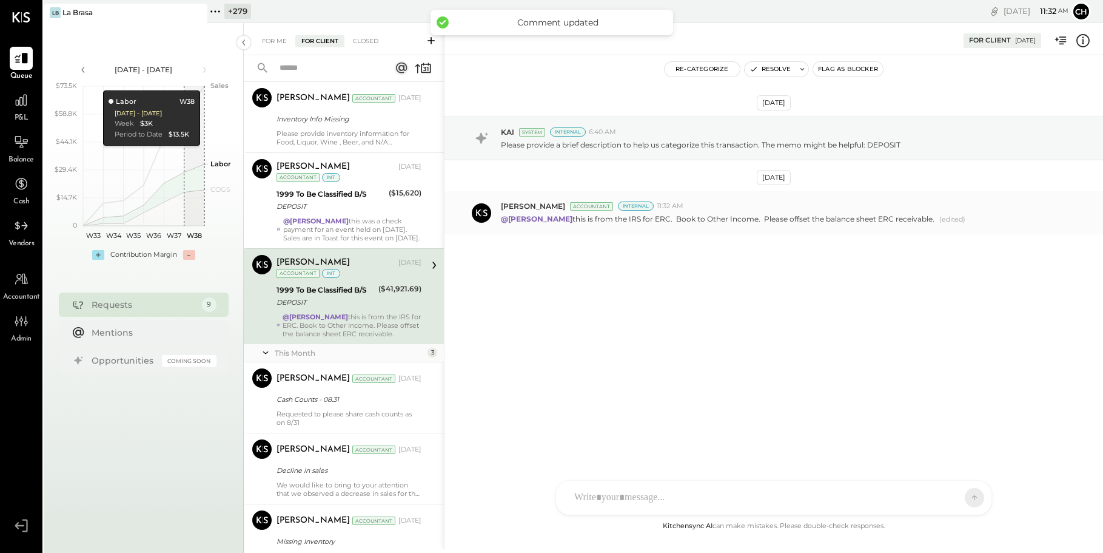
scroll to position [275, 0]
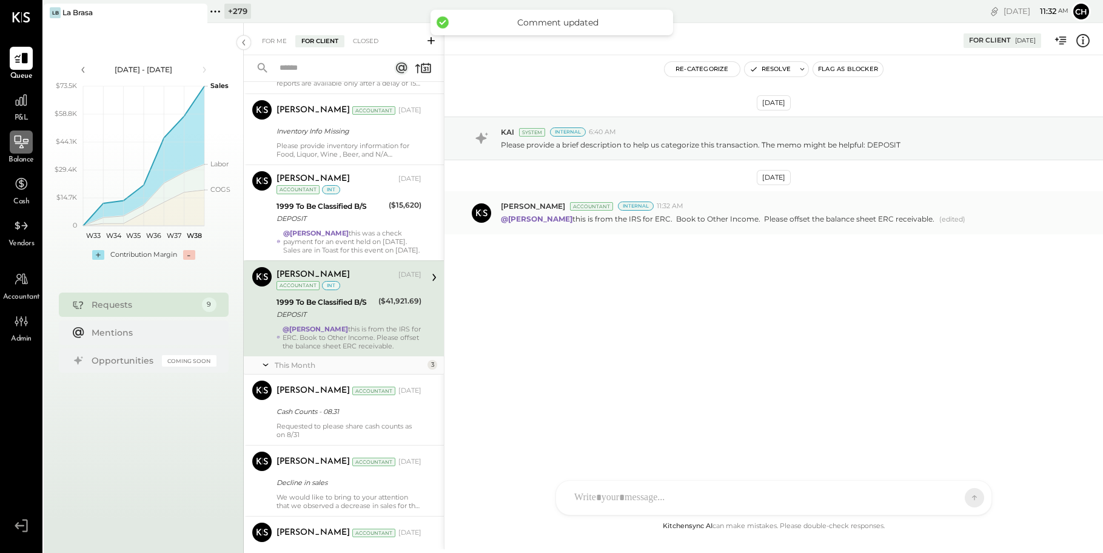
click at [27, 138] on icon at bounding box center [21, 142] width 16 height 16
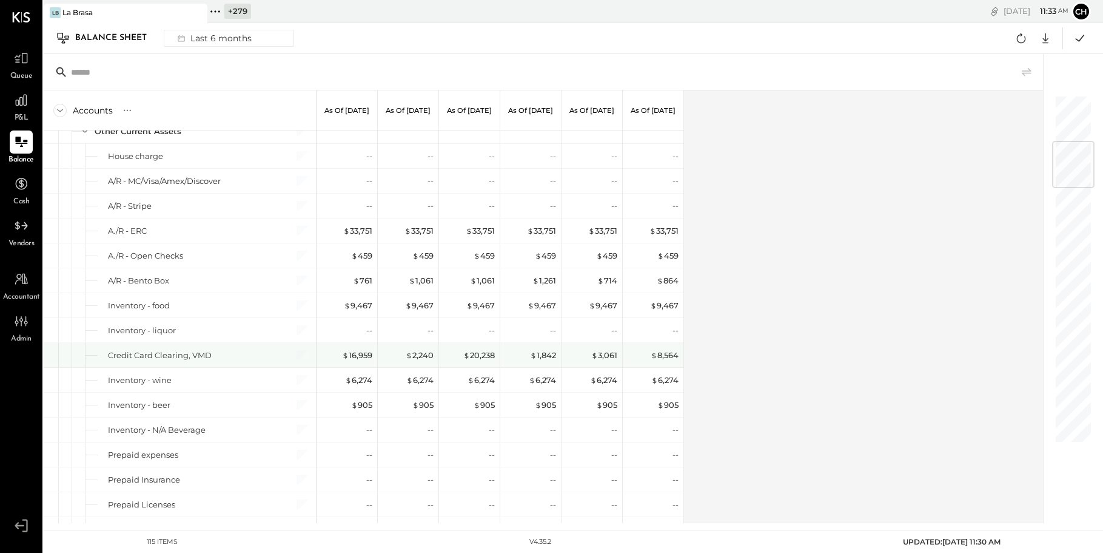
scroll to position [391, 0]
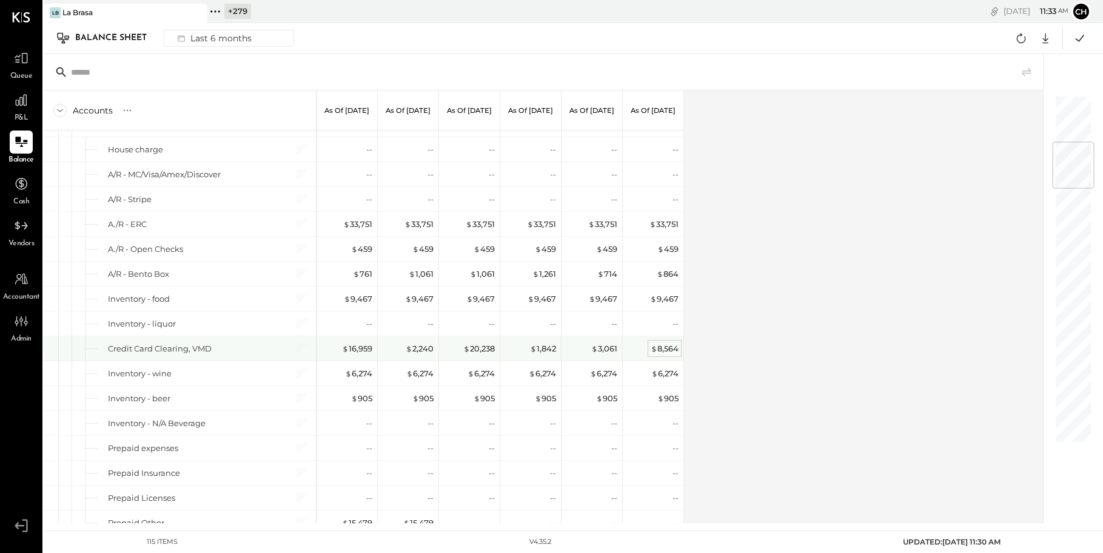
click at [662, 347] on div "$ 8,564" at bounding box center [665, 349] width 28 height 12
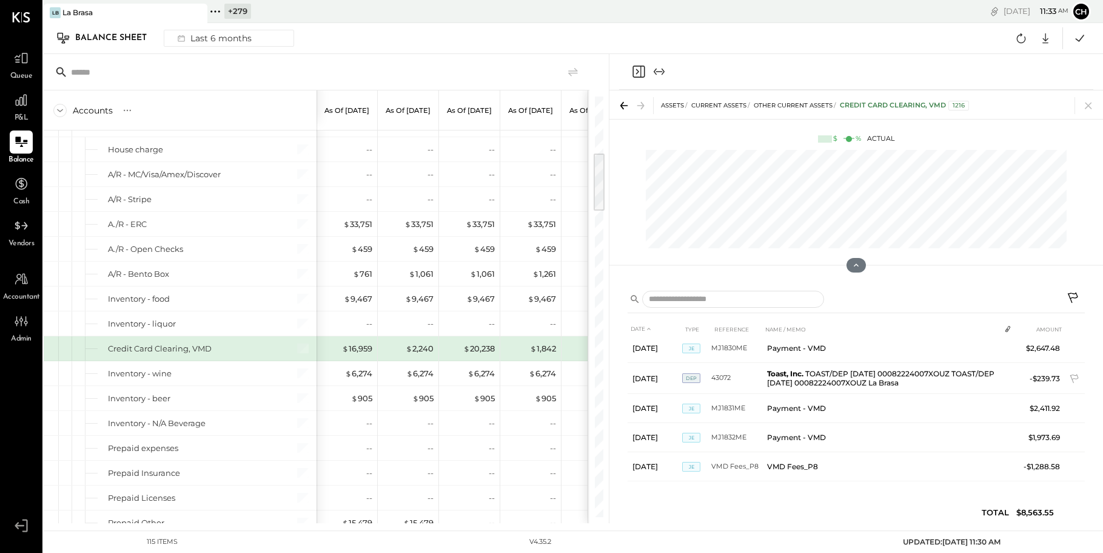
scroll to position [1145, 0]
click at [639, 73] on icon "Close panel" at bounding box center [638, 71] width 15 height 15
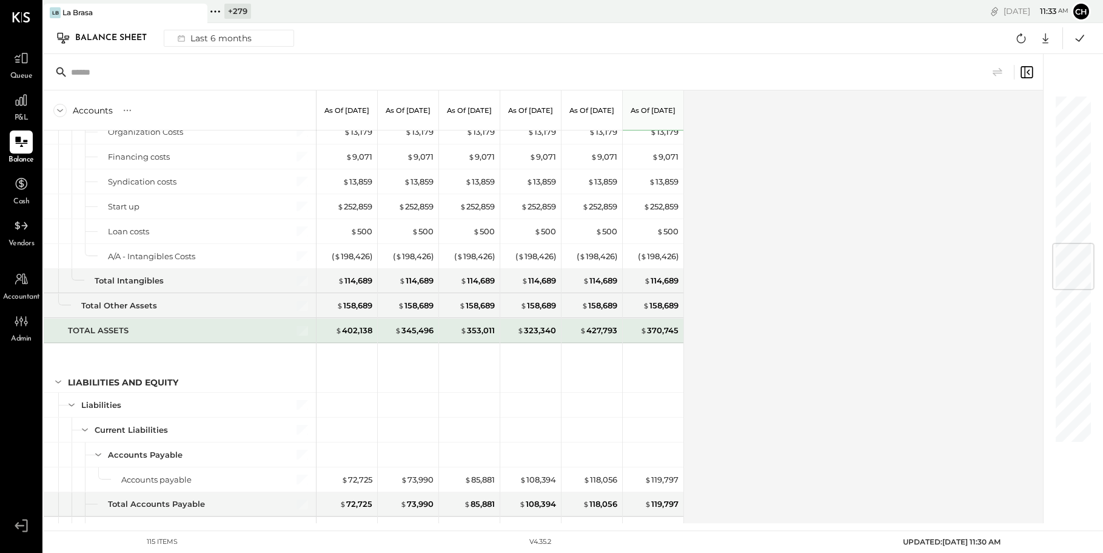
scroll to position [1418, 0]
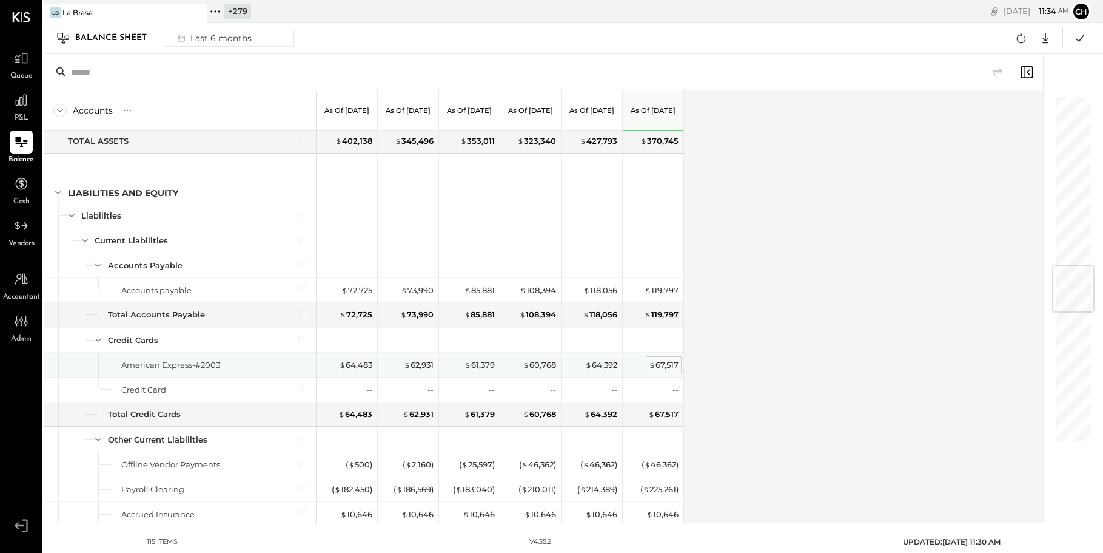
click at [657, 365] on div "$ 67,517" at bounding box center [664, 365] width 30 height 12
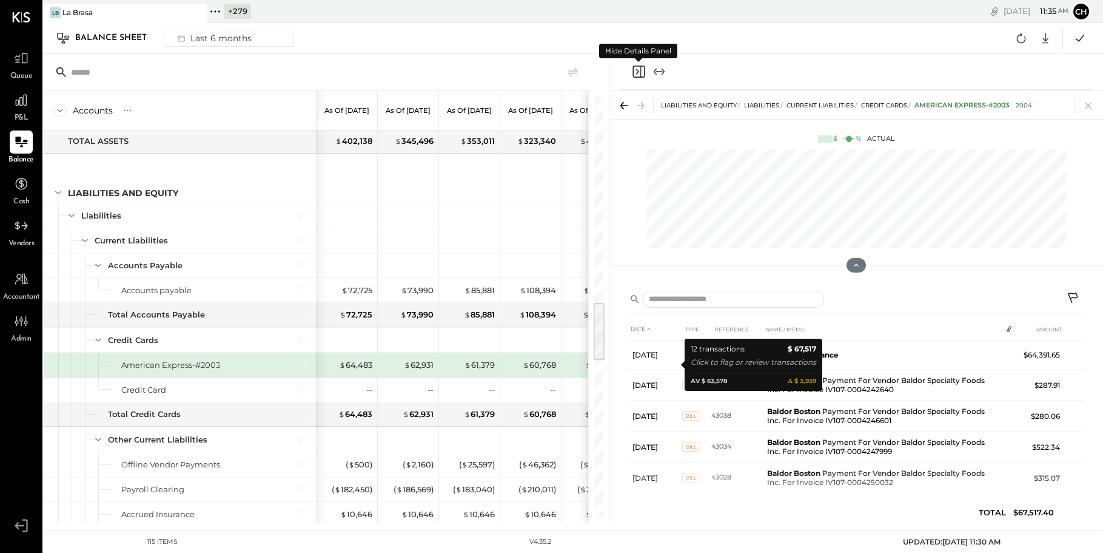
click at [639, 70] on icon "Close panel" at bounding box center [638, 71] width 15 height 15
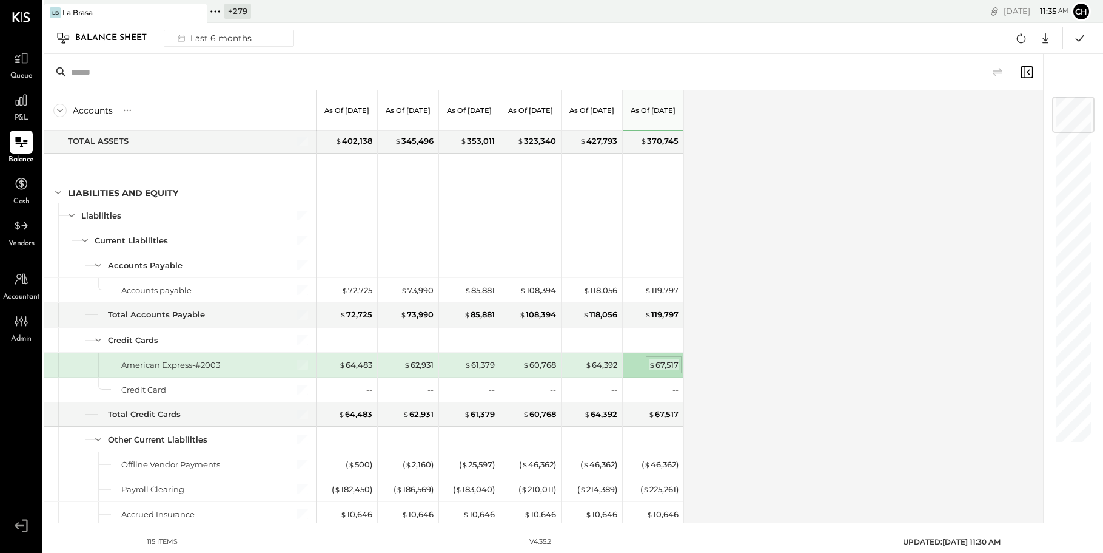
click at [665, 361] on div "$ 67,517" at bounding box center [664, 365] width 30 height 12
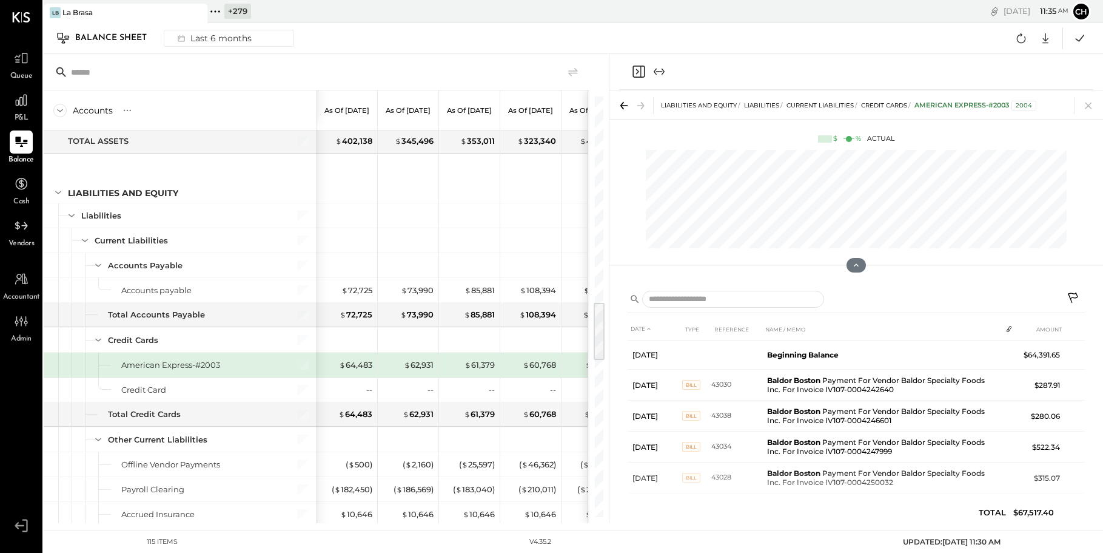
click at [1074, 297] on icon at bounding box center [1074, 299] width 15 height 15
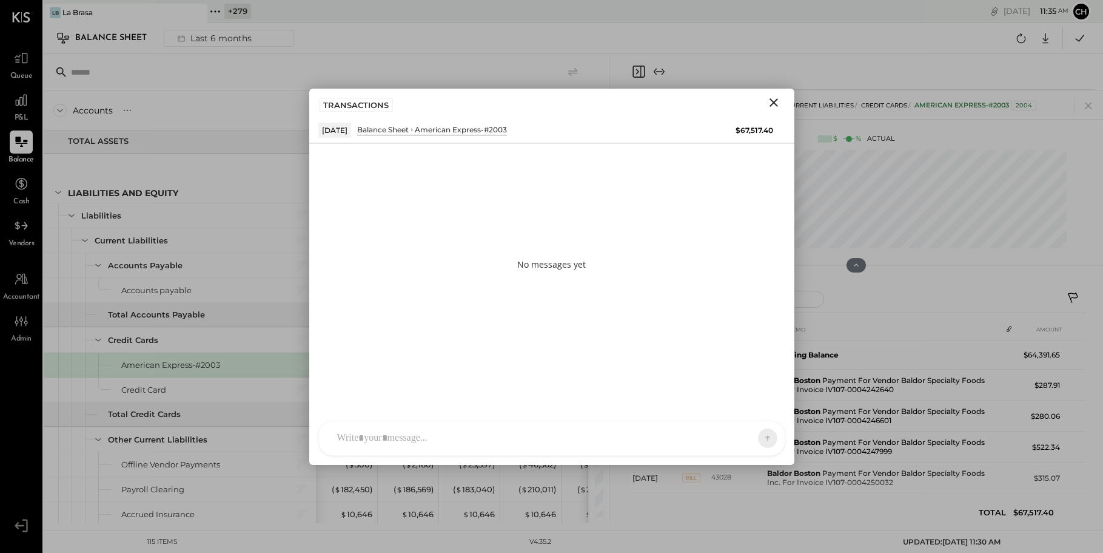
click at [679, 430] on div at bounding box center [552, 438] width 466 height 34
type input "****"
click at [445, 385] on span "Bhargav Kanani" at bounding box center [435, 382] width 95 height 12
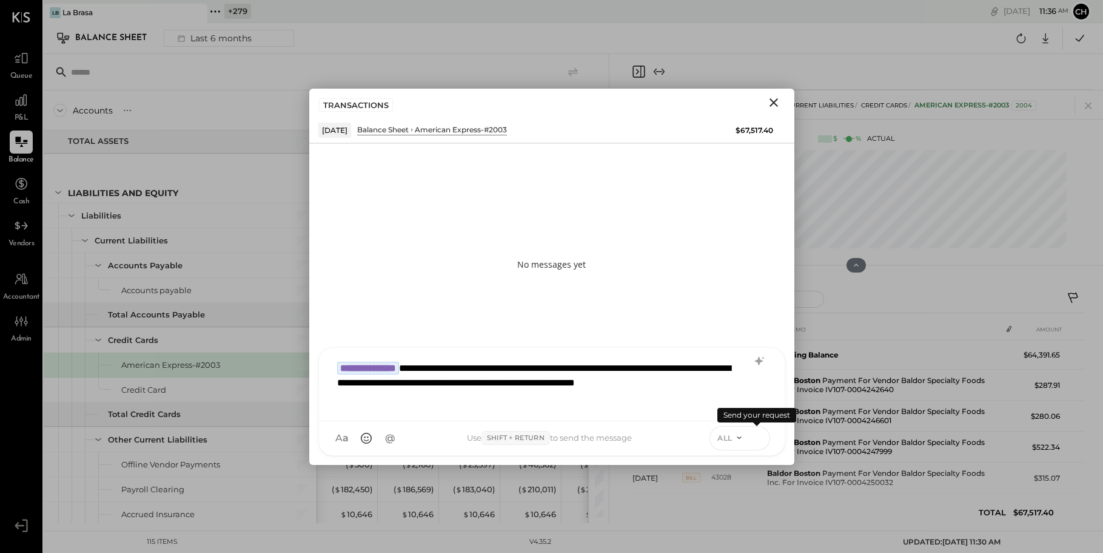
click at [758, 441] on icon at bounding box center [757, 437] width 11 height 12
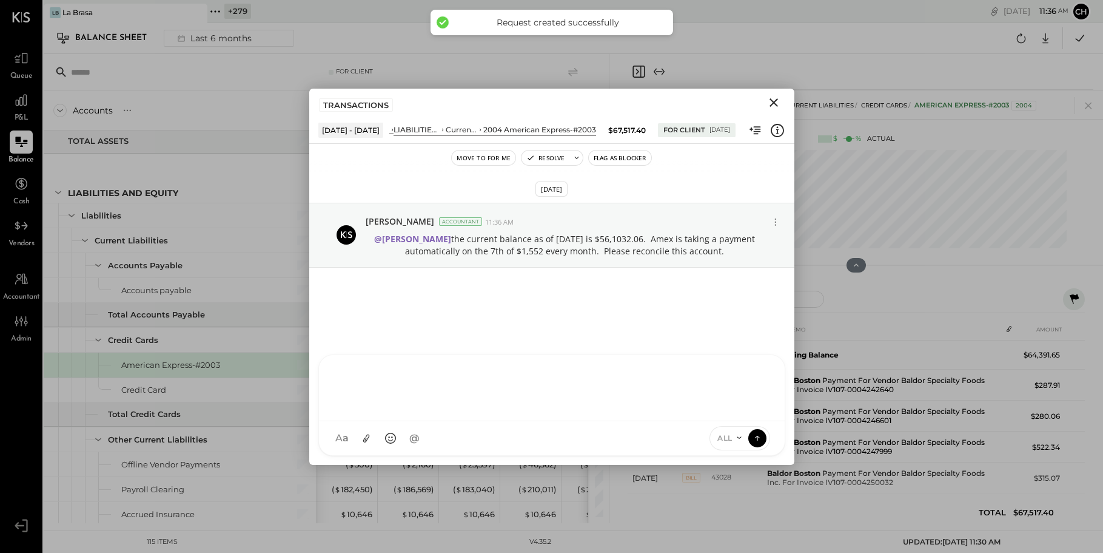
click at [777, 104] on icon "Close" at bounding box center [774, 102] width 15 height 15
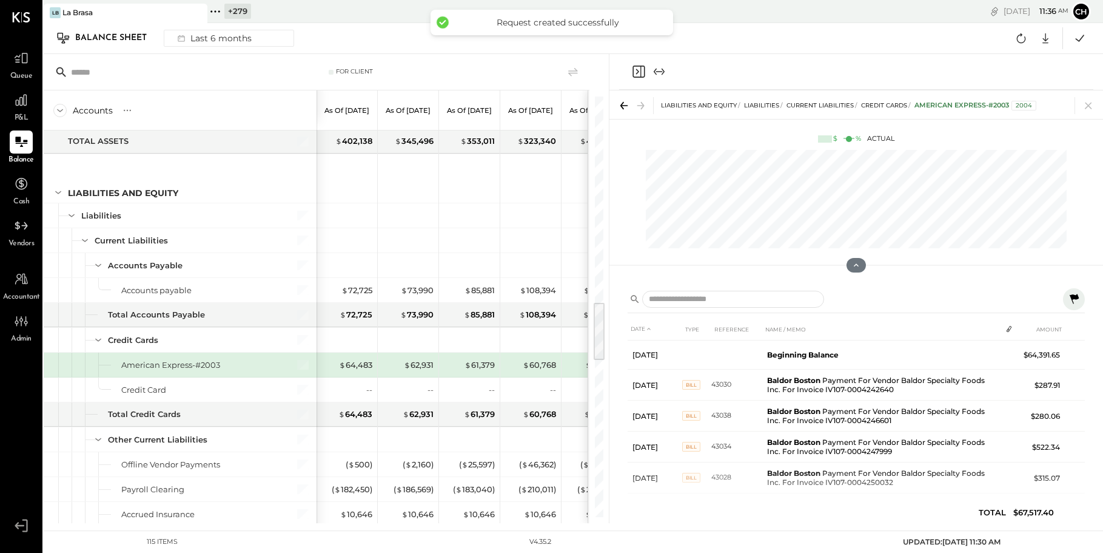
click at [648, 60] on div at bounding box center [856, 72] width 474 height 36
click at [639, 72] on icon "Close panel" at bounding box center [638, 71] width 15 height 15
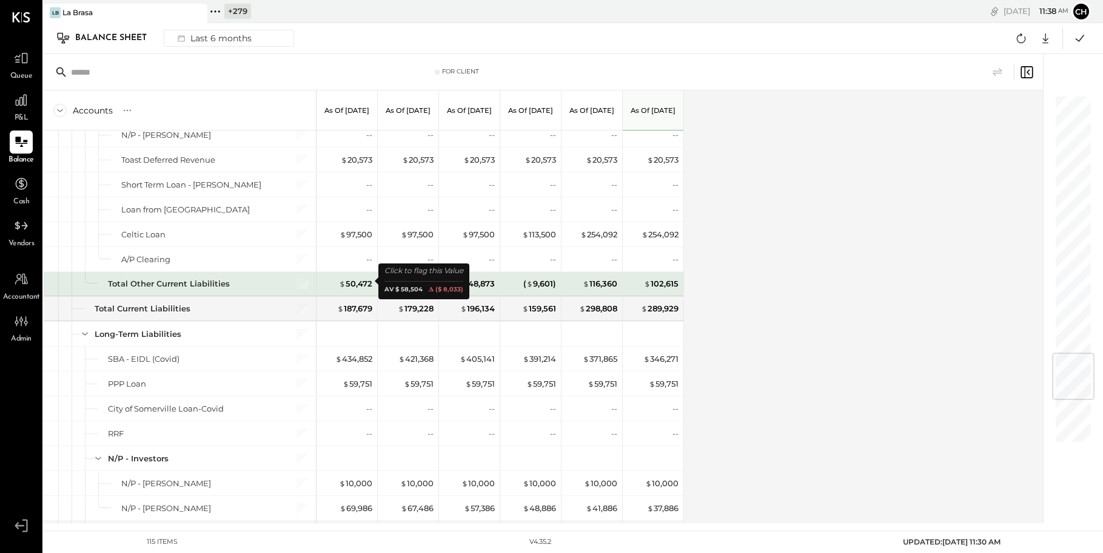
scroll to position [2143, 0]
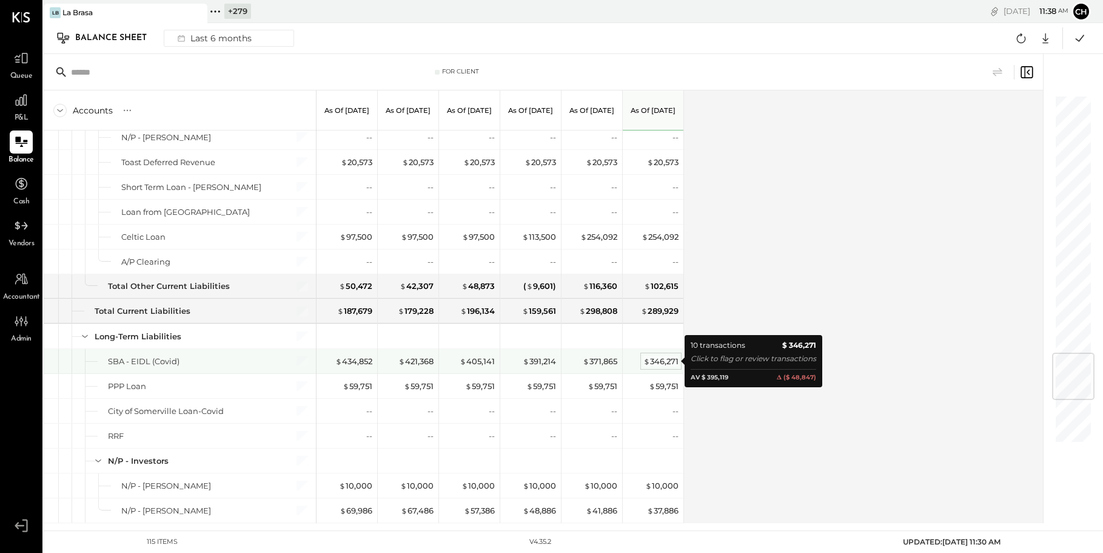
click at [660, 360] on div "$ 346,271" at bounding box center [661, 361] width 35 height 12
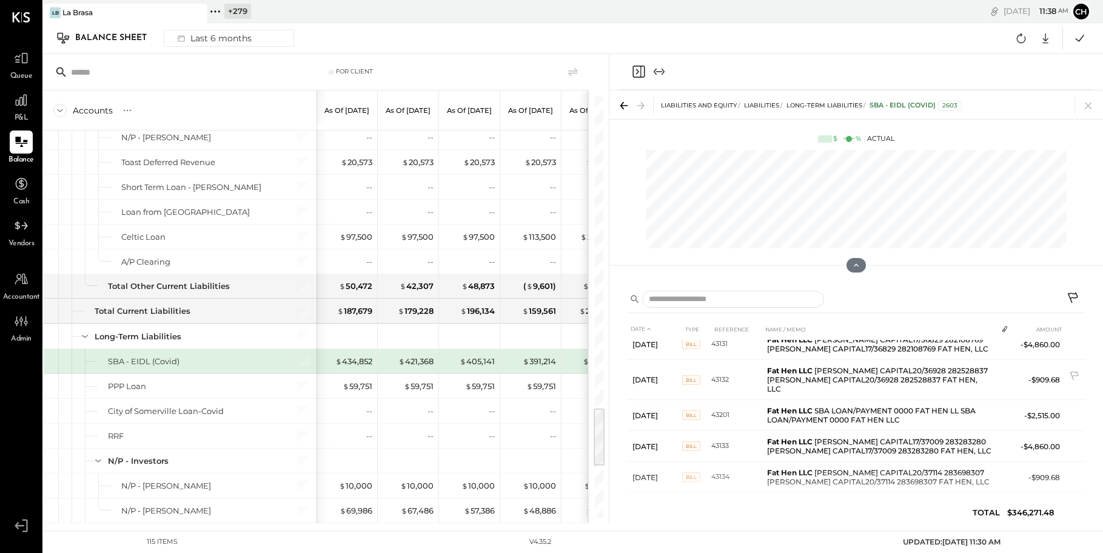
scroll to position [167, 0]
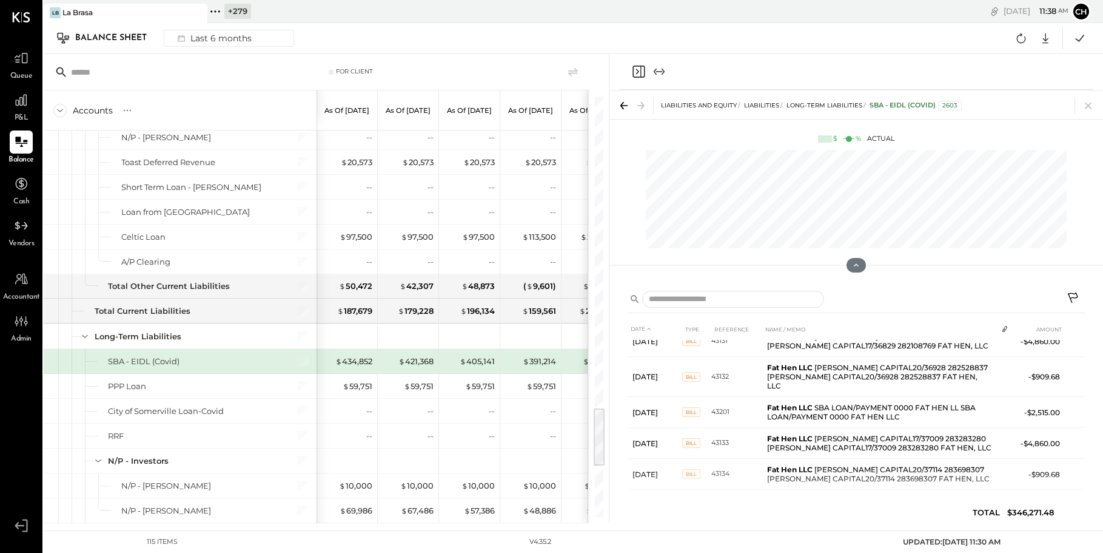
click at [634, 72] on icon "Close panel" at bounding box center [638, 71] width 15 height 15
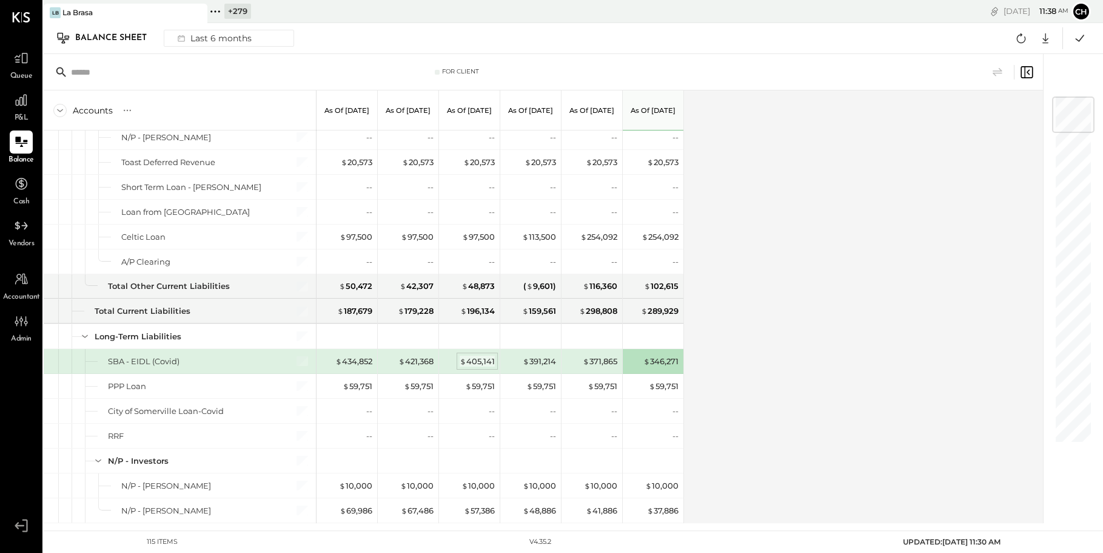
click at [462, 360] on span "$" at bounding box center [463, 361] width 7 height 10
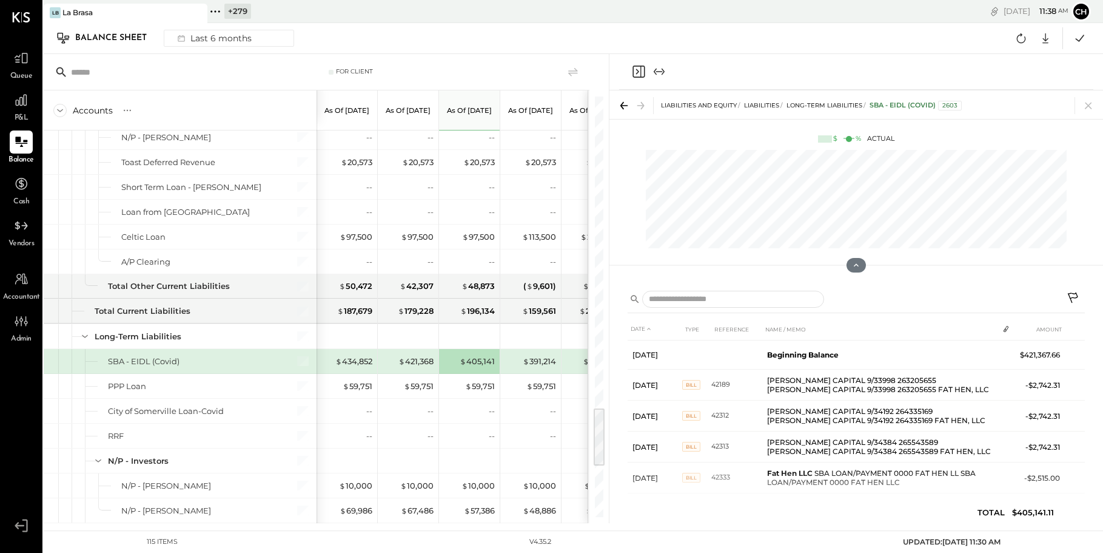
click at [640, 71] on icon "Close panel" at bounding box center [638, 71] width 15 height 15
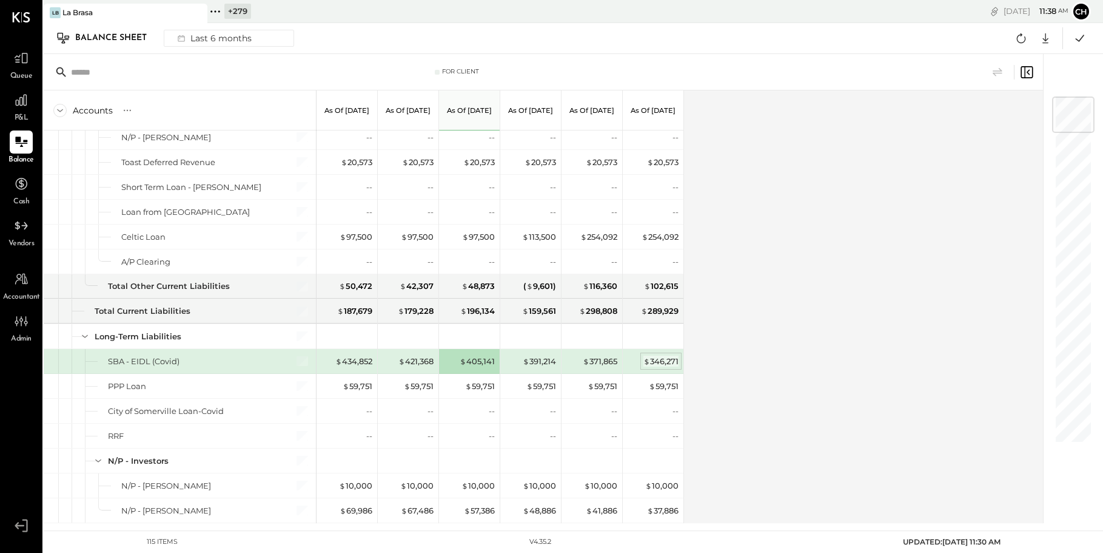
click at [669, 357] on div "$ 346,271" at bounding box center [661, 361] width 35 height 12
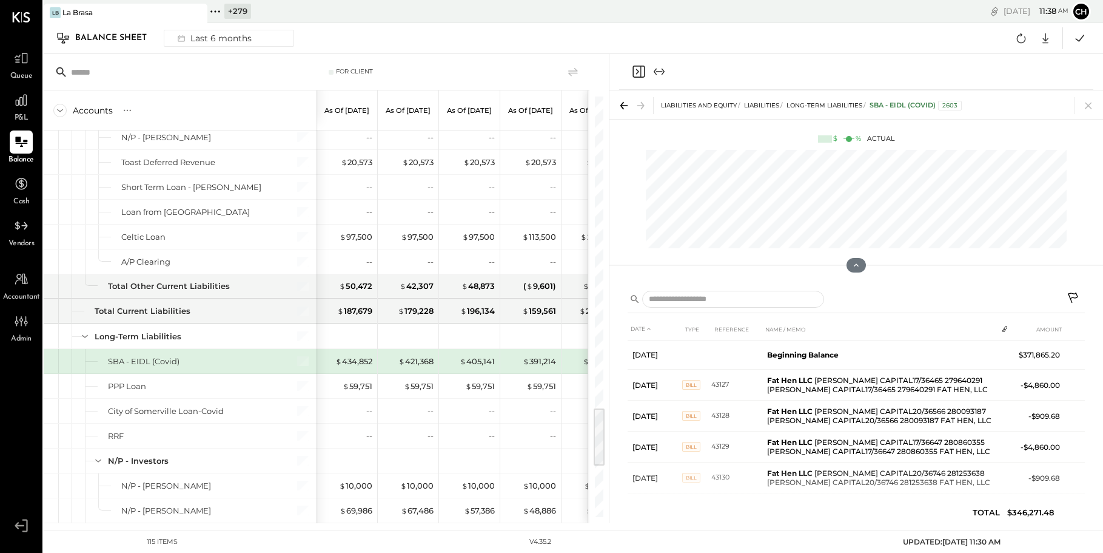
click at [1074, 298] on icon at bounding box center [1073, 297] width 10 height 10
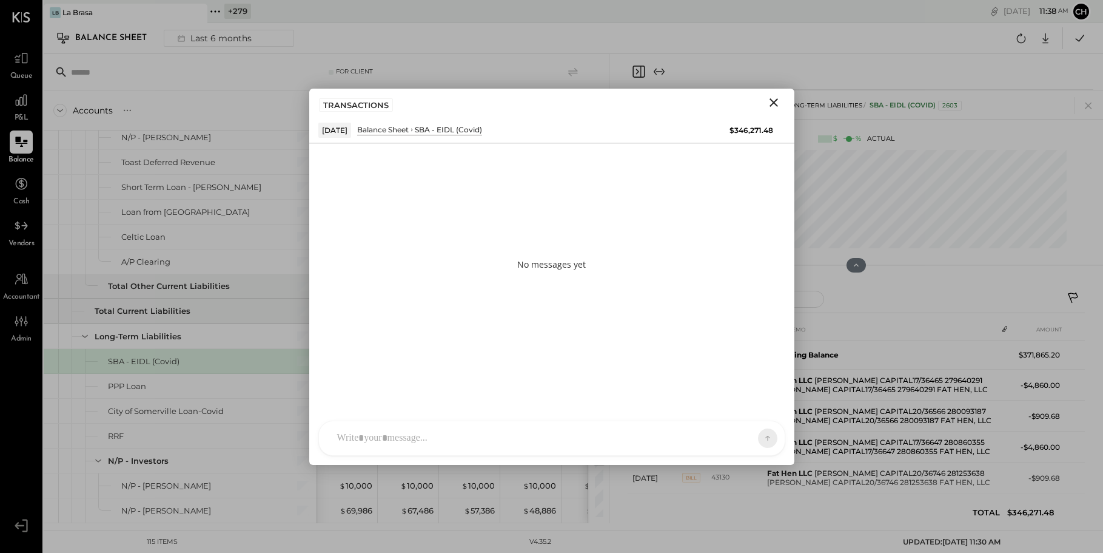
click at [456, 448] on div "TP Tarang Padia PJ Pravin Jangid D daniel AJ Akshay Jain M mstaub YS Yasin Shab…" at bounding box center [551, 437] width 467 height 35
type input "****"
click at [443, 381] on span "Bhargav Kanani" at bounding box center [435, 382] width 95 height 12
click at [474, 375] on div "**********" at bounding box center [552, 386] width 442 height 49
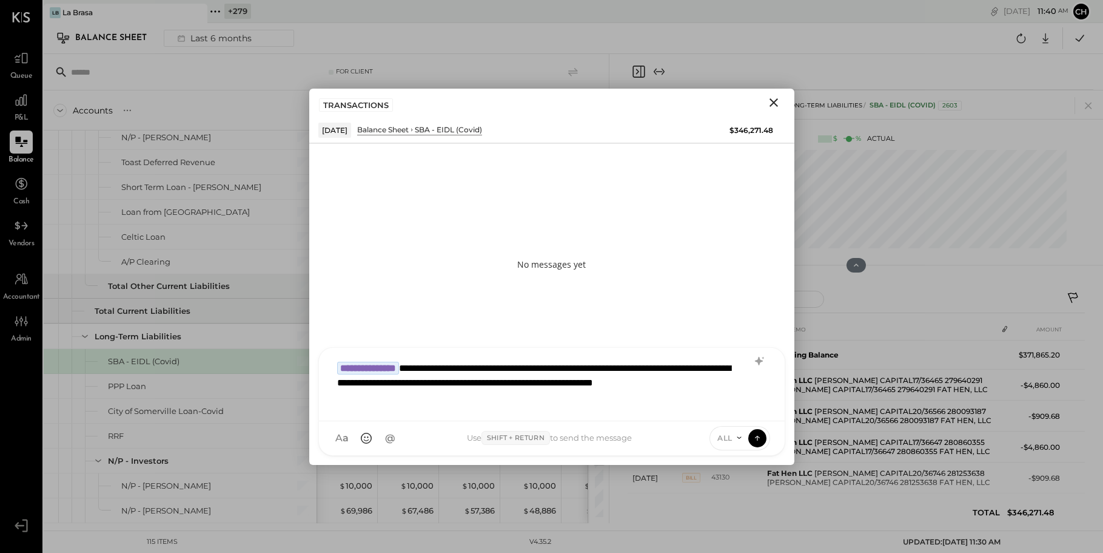
click at [463, 392] on div "**********" at bounding box center [552, 383] width 442 height 56
click at [561, 383] on div "**********" at bounding box center [552, 383] width 442 height 56
click at [736, 385] on div "**********" at bounding box center [552, 383] width 442 height 56
click at [762, 434] on icon at bounding box center [757, 437] width 11 height 12
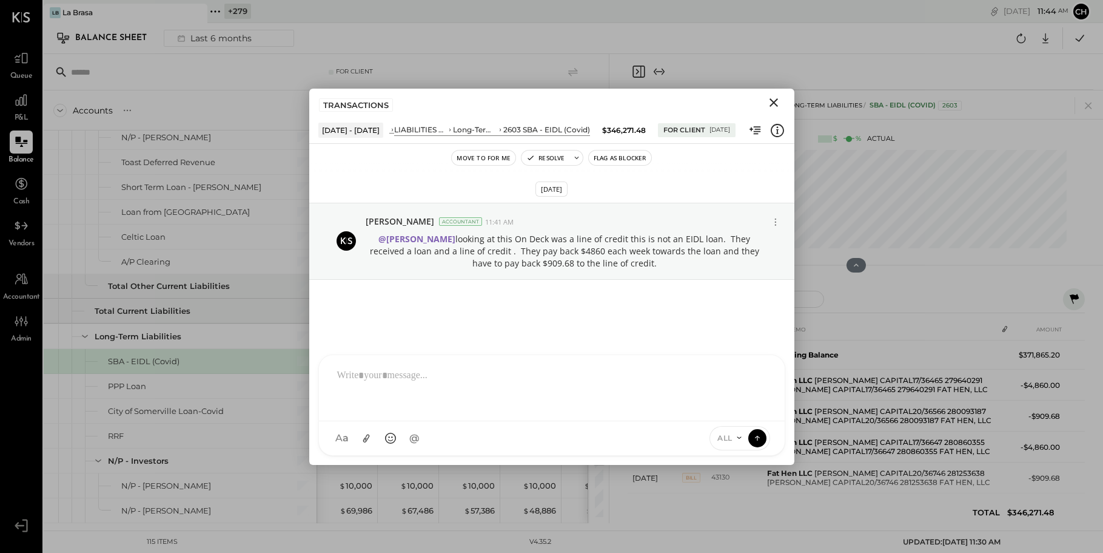
click at [757, 435] on icon at bounding box center [757, 436] width 5 height 2
click at [758, 438] on icon at bounding box center [757, 438] width 11 height 12
click at [761, 439] on icon at bounding box center [757, 438] width 11 height 12
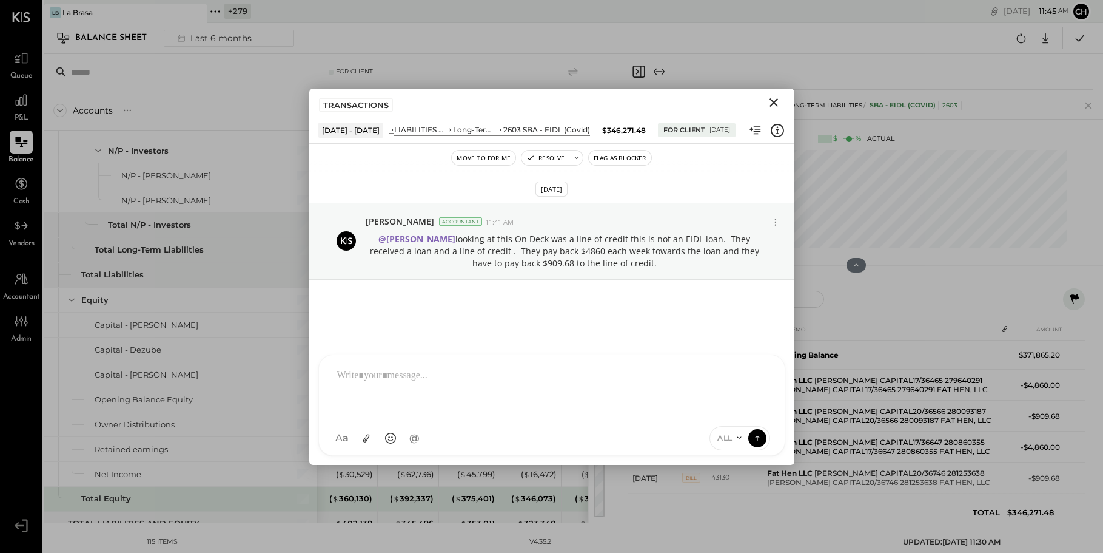
scroll to position [2496, 0]
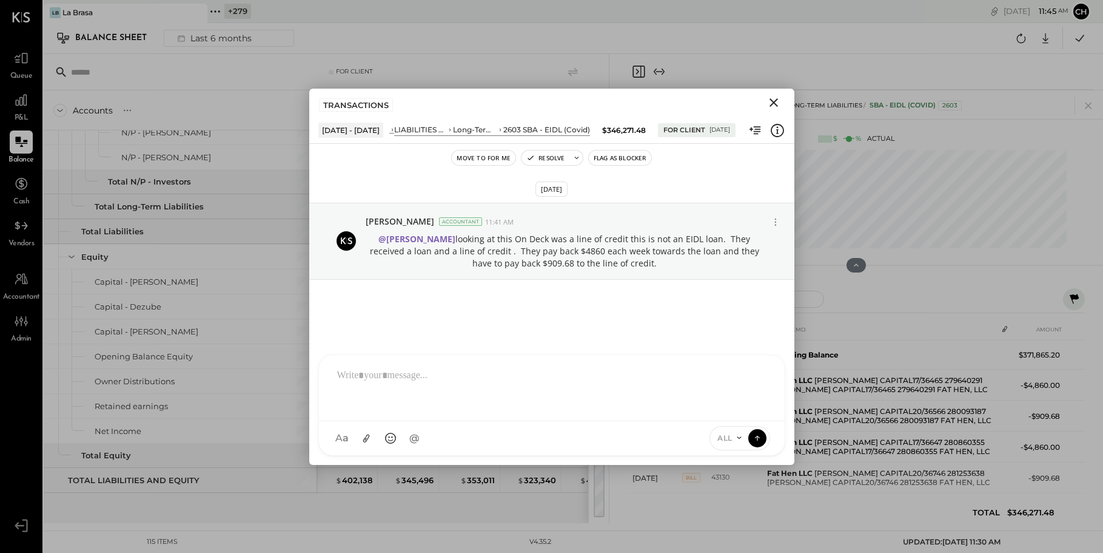
click at [758, 441] on icon at bounding box center [757, 438] width 11 height 12
click at [739, 436] on icon at bounding box center [740, 437] width 10 height 10
click at [740, 408] on div "INTERNAL" at bounding box center [746, 408] width 72 height 20
click at [739, 437] on icon at bounding box center [740, 437] width 10 height 10
click at [727, 390] on div "ALL" at bounding box center [720, 388] width 72 height 20
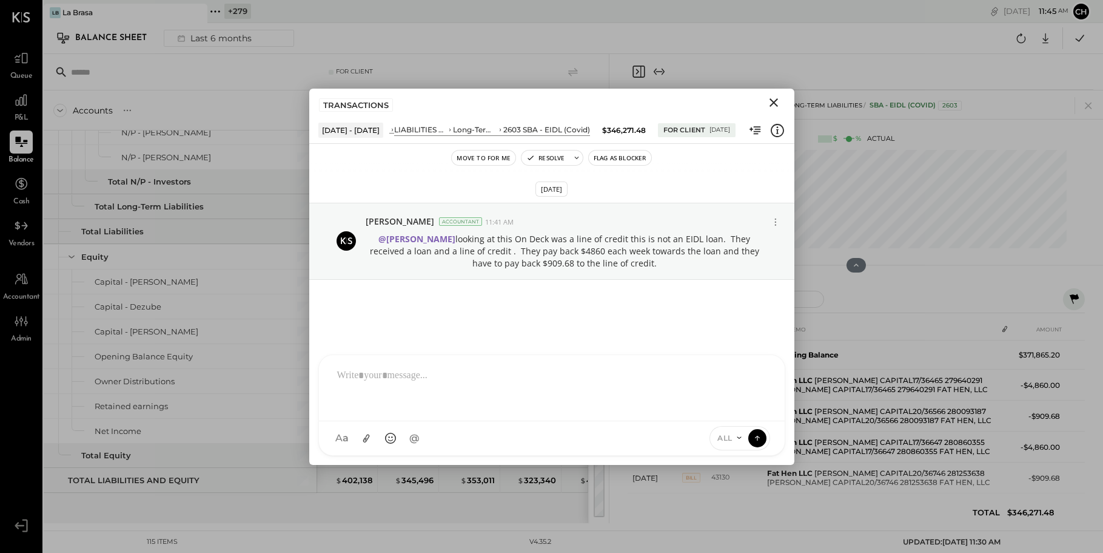
click at [759, 438] on icon at bounding box center [757, 438] width 11 height 12
click at [758, 438] on icon at bounding box center [757, 438] width 11 height 12
click at [761, 439] on icon at bounding box center [757, 438] width 11 height 12
click at [759, 435] on icon at bounding box center [757, 438] width 11 height 12
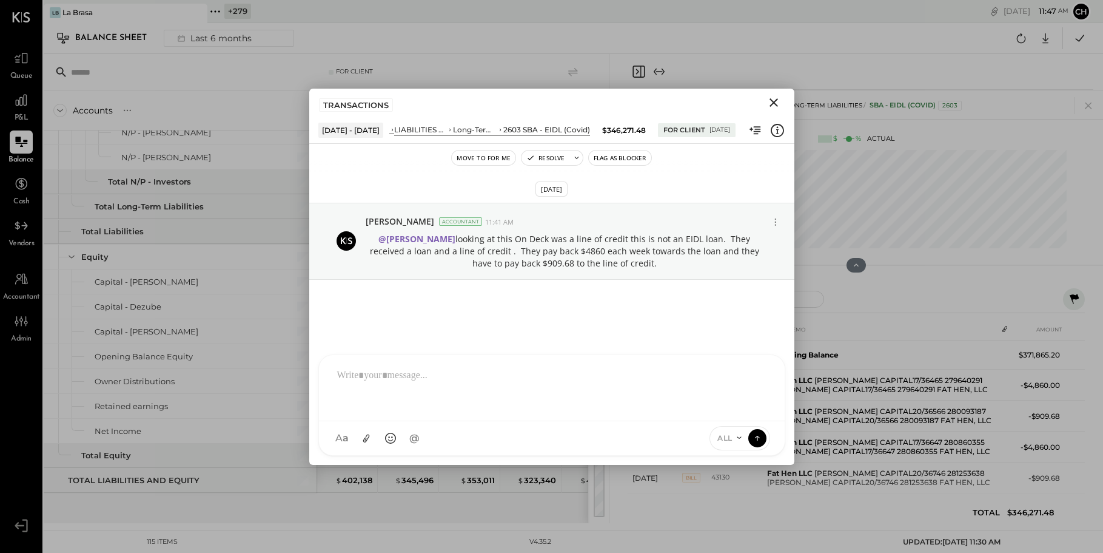
click at [741, 436] on icon at bounding box center [740, 437] width 10 height 10
click at [742, 413] on div "INTERNAL" at bounding box center [746, 408] width 72 height 20
click at [754, 440] on icon at bounding box center [757, 438] width 11 height 12
click at [779, 100] on icon "Close" at bounding box center [774, 102] width 15 height 15
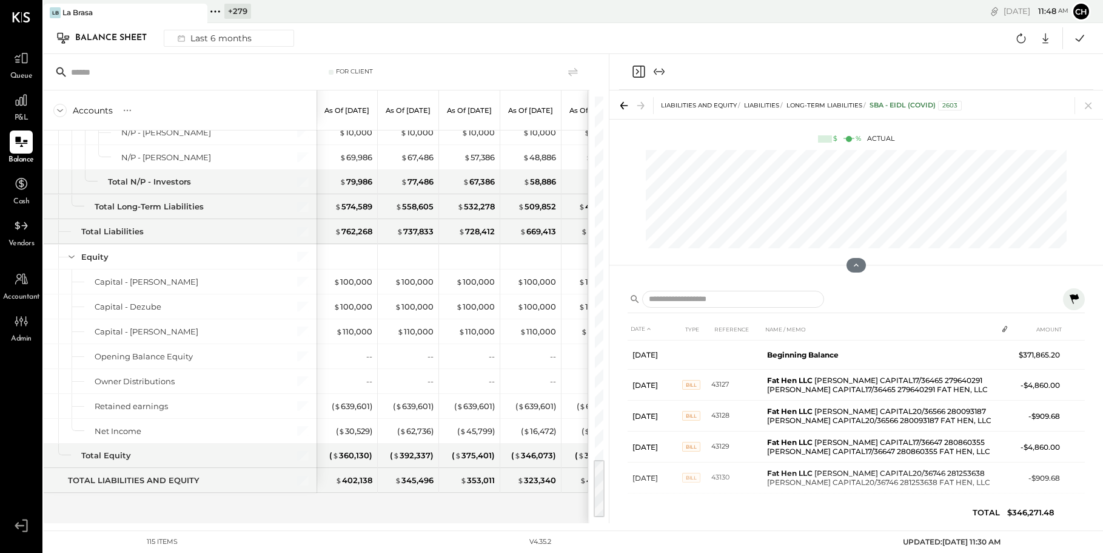
click at [637, 77] on icon "Close panel" at bounding box center [639, 72] width 12 height 12
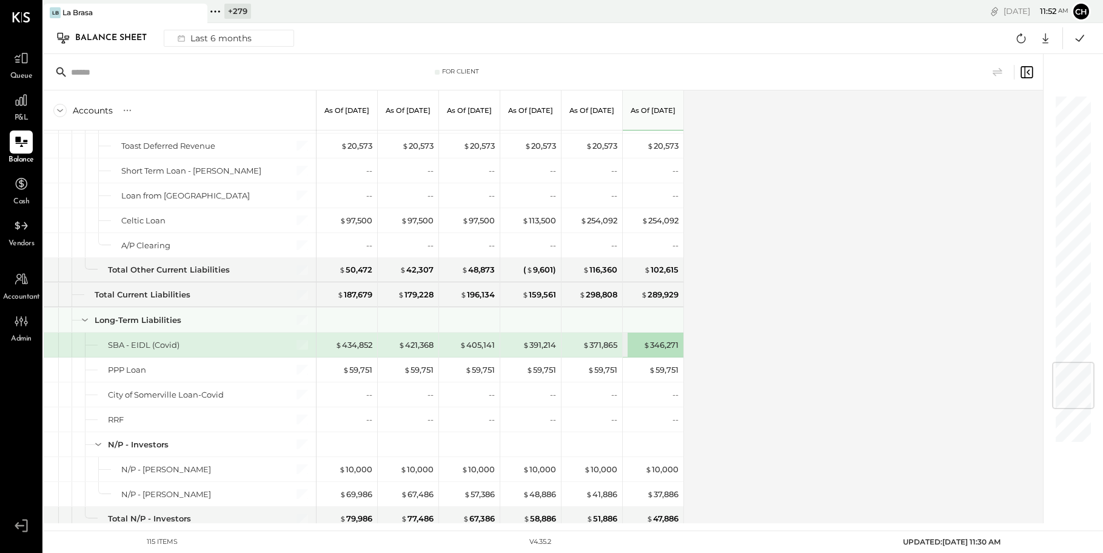
scroll to position [2218, 0]
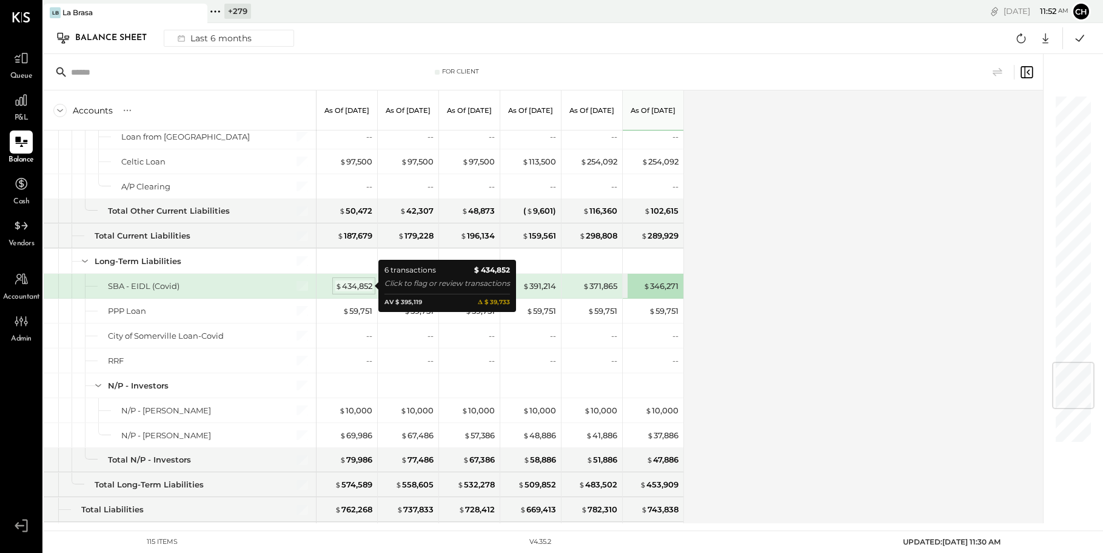
click at [357, 288] on div "$ 434,852" at bounding box center [353, 286] width 37 height 12
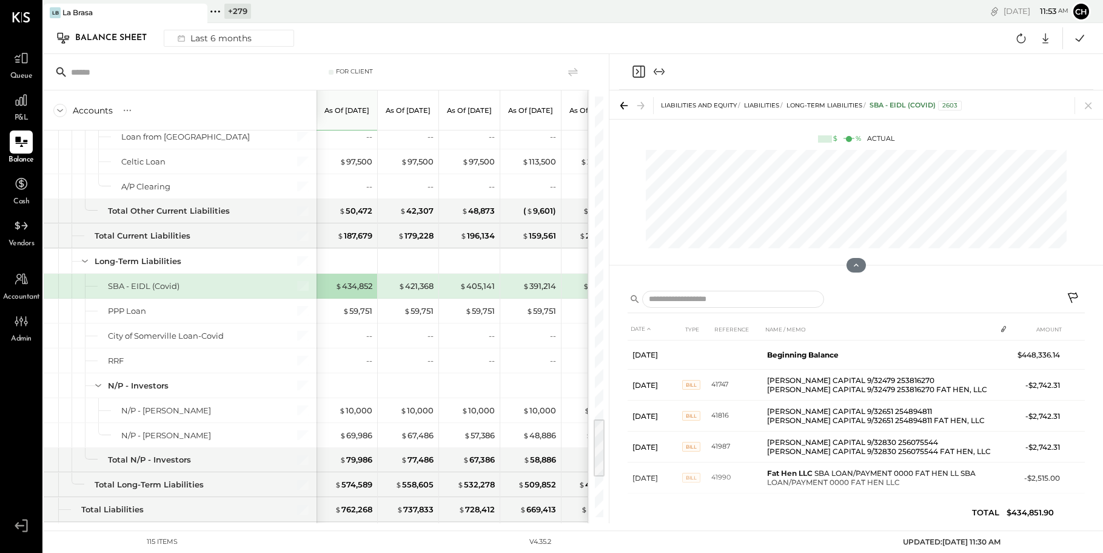
click at [636, 71] on icon "Close panel" at bounding box center [638, 71] width 15 height 15
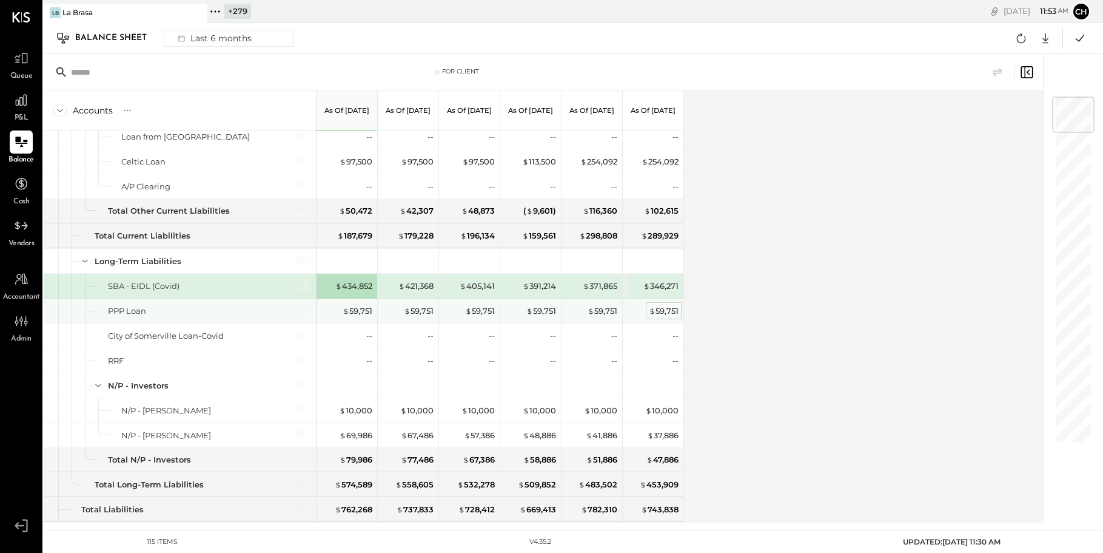
click at [675, 314] on div "$ 59,751" at bounding box center [664, 311] width 30 height 12
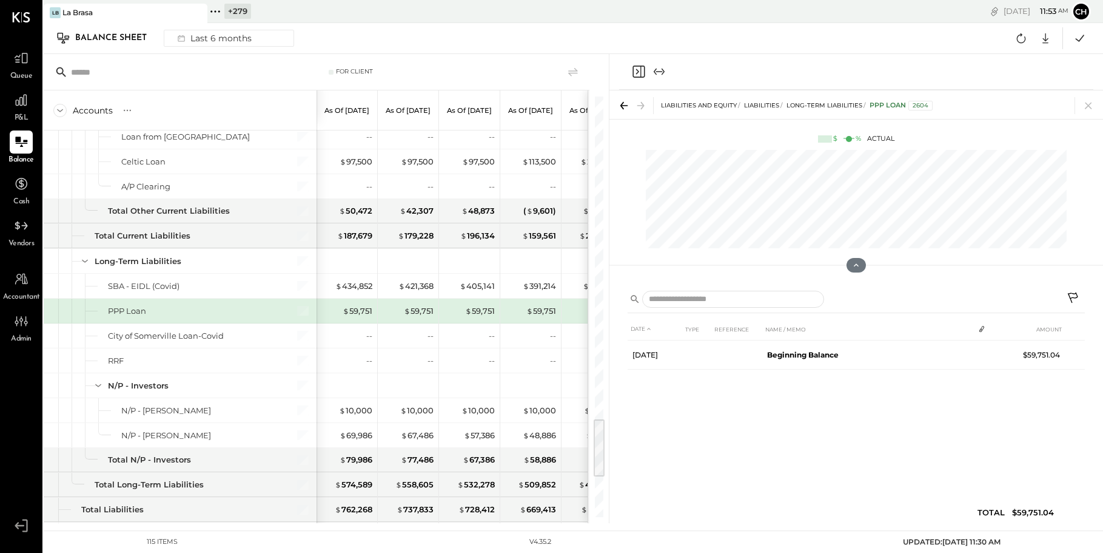
click at [635, 69] on icon "Close panel" at bounding box center [638, 71] width 15 height 15
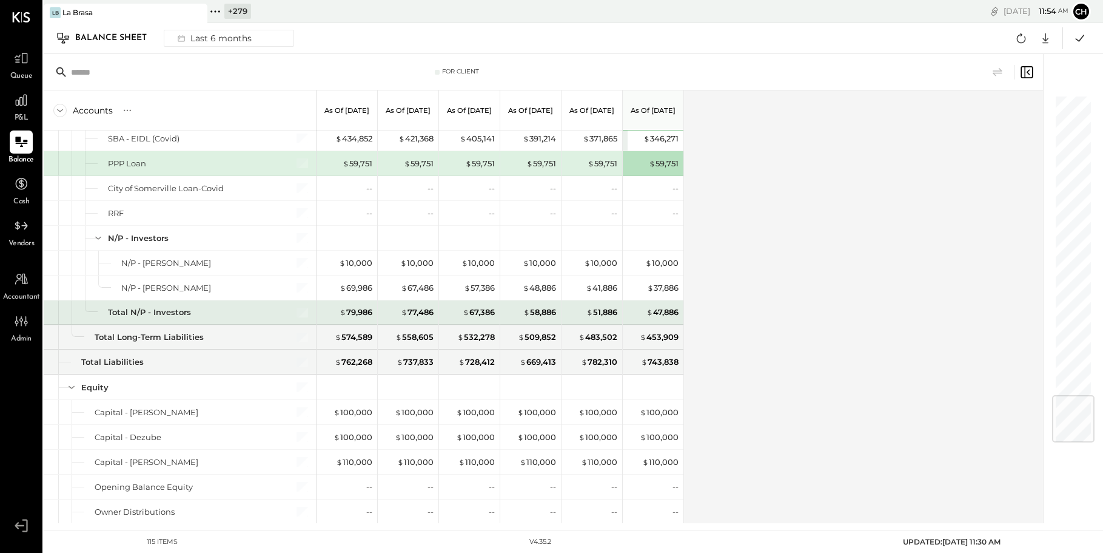
scroll to position [2496, 0]
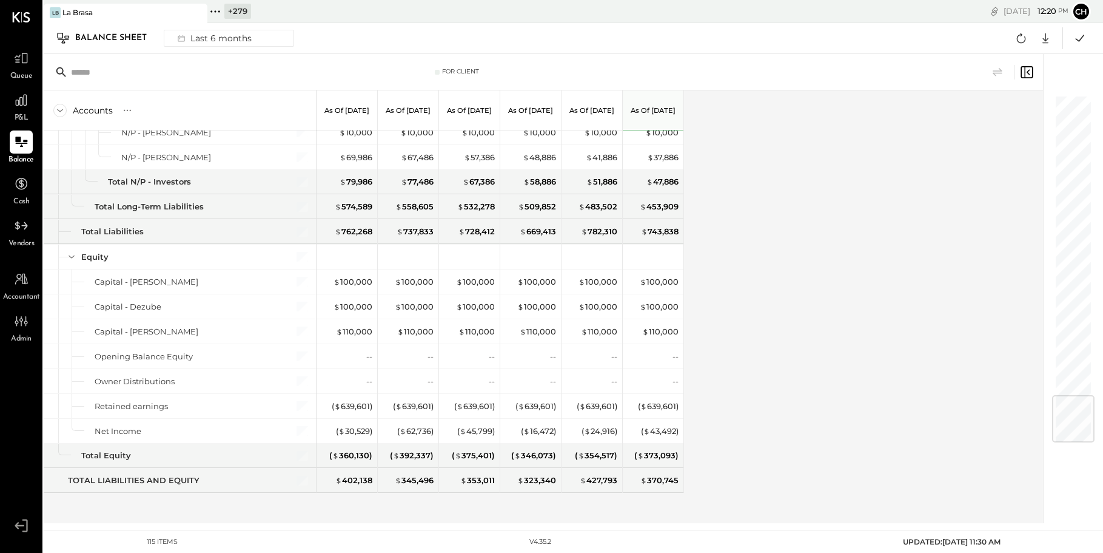
click at [212, 9] on icon at bounding box center [215, 12] width 16 height 16
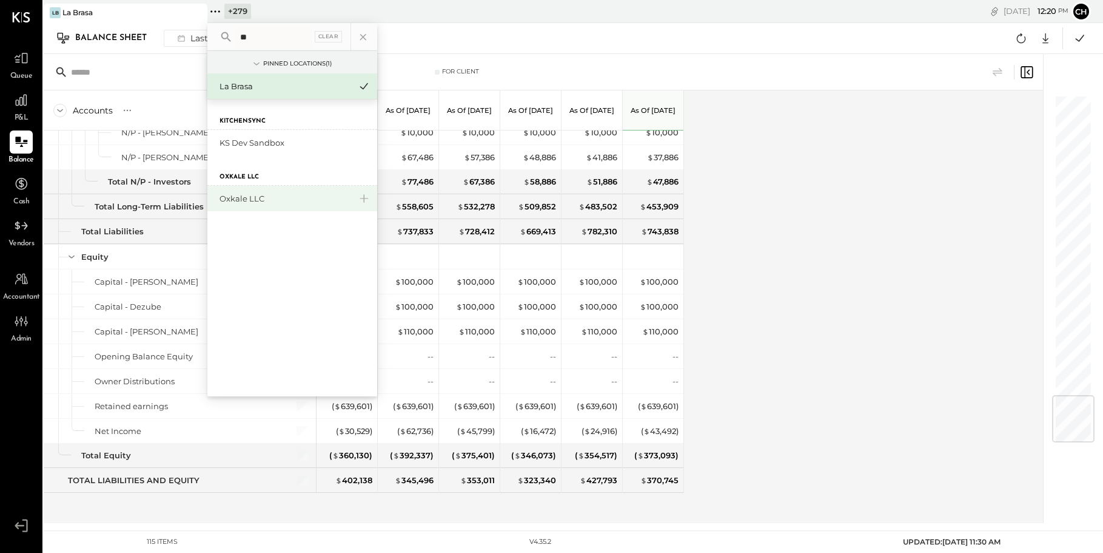
type input "**"
click at [235, 202] on div "Oxkale LLC" at bounding box center [285, 199] width 131 height 12
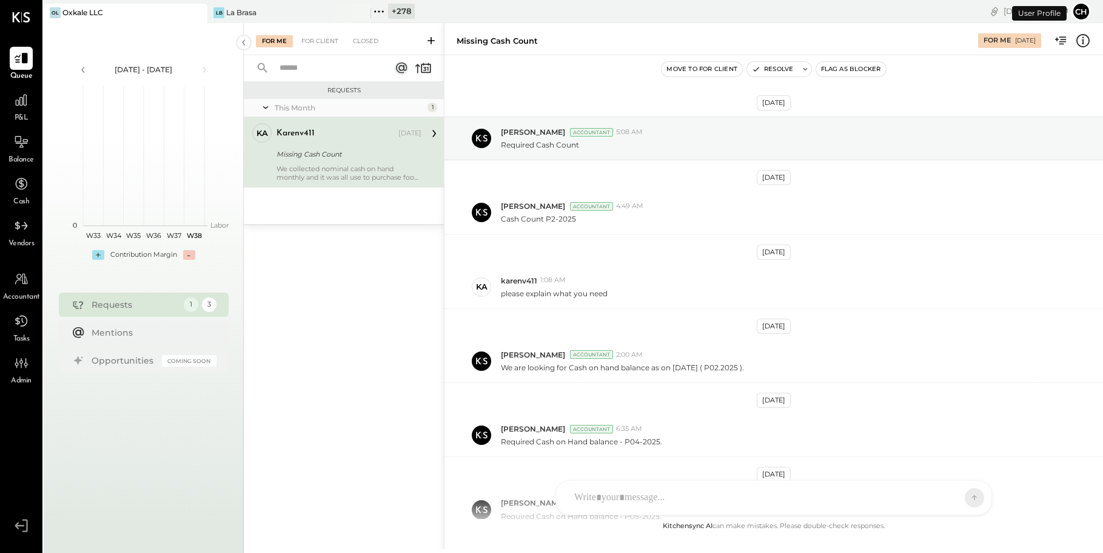
scroll to position [420, 0]
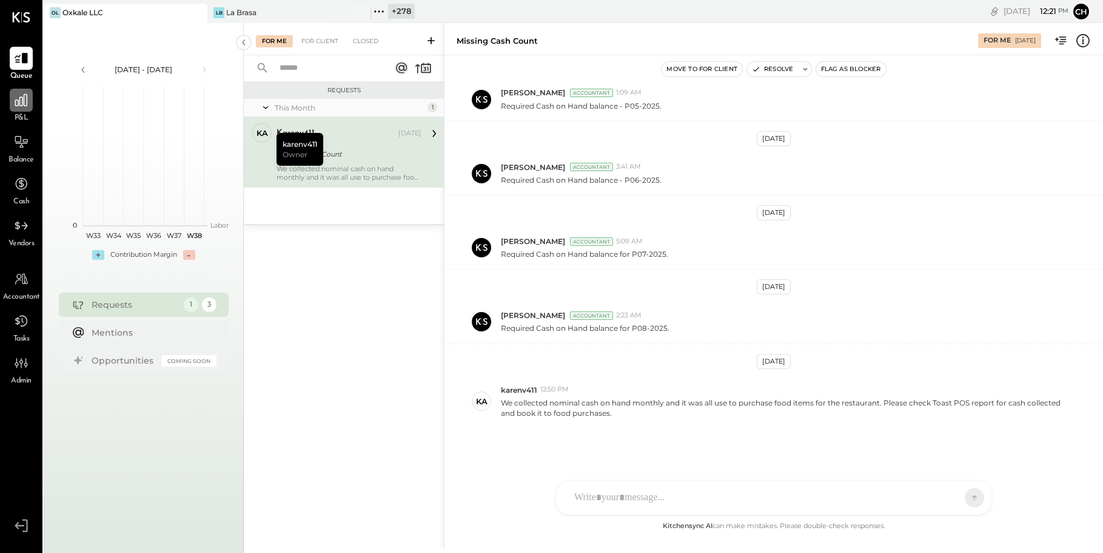
click at [24, 109] on div at bounding box center [21, 100] width 23 height 23
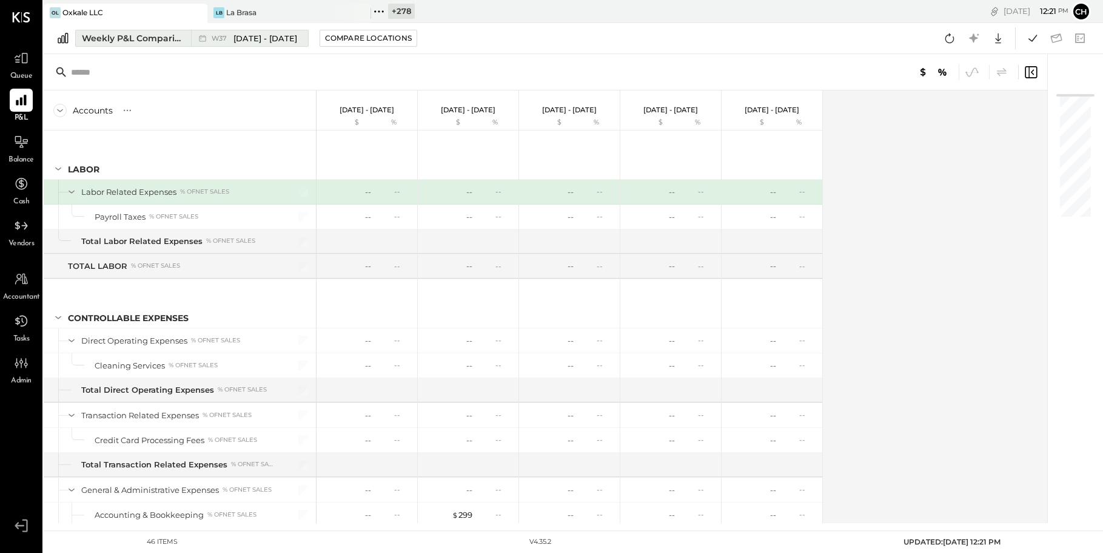
click at [187, 38] on button "Weekly P&L Comparison W37 Sep 8 - 14, 2025" at bounding box center [192, 38] width 234 height 17
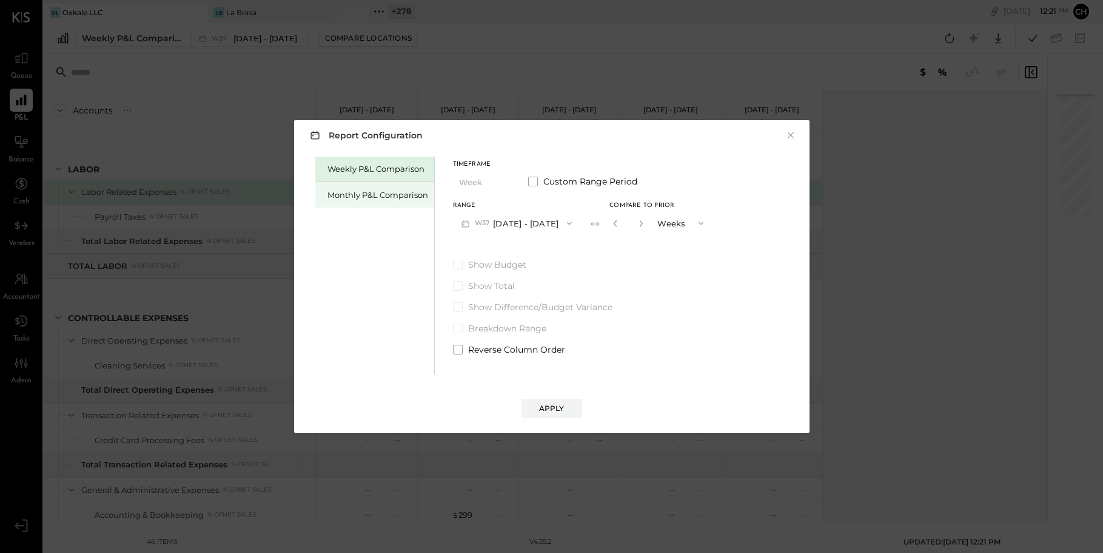
click at [385, 201] on div "Monthly P&L Comparison" at bounding box center [374, 194] width 119 height 25
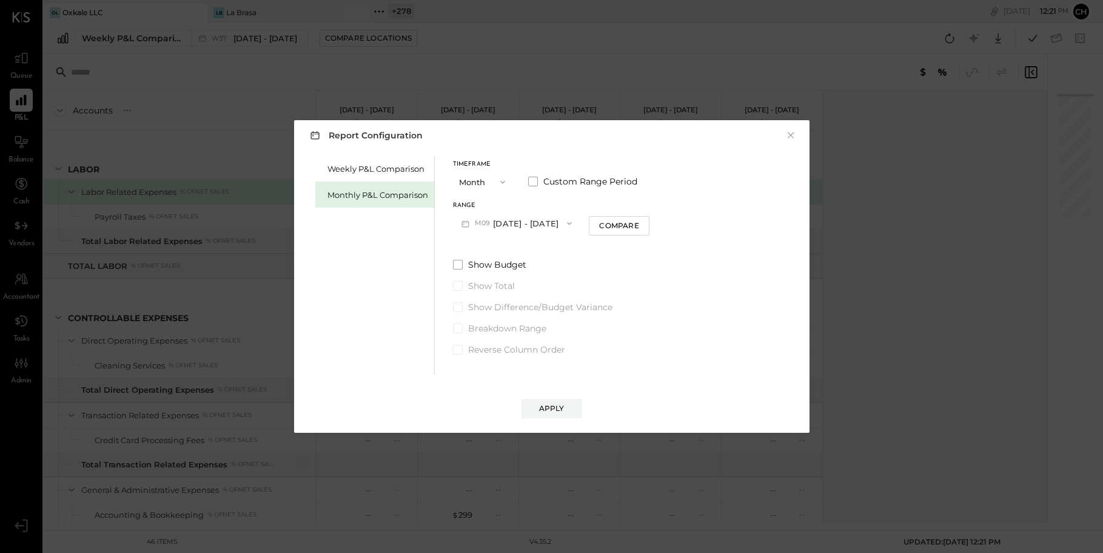
click at [531, 228] on button "M09 [DATE] - [DATE]" at bounding box center [517, 223] width 128 height 22
click at [532, 254] on span "[DATE] - [DATE]" at bounding box center [512, 250] width 58 height 10
click at [563, 411] on div "Apply" at bounding box center [551, 408] width 25 height 10
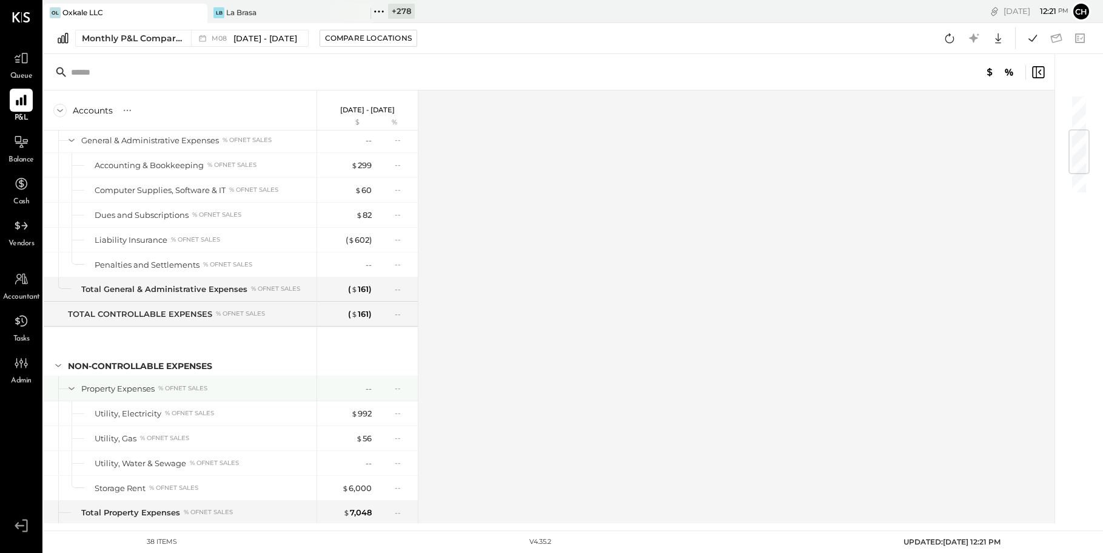
scroll to position [480, 0]
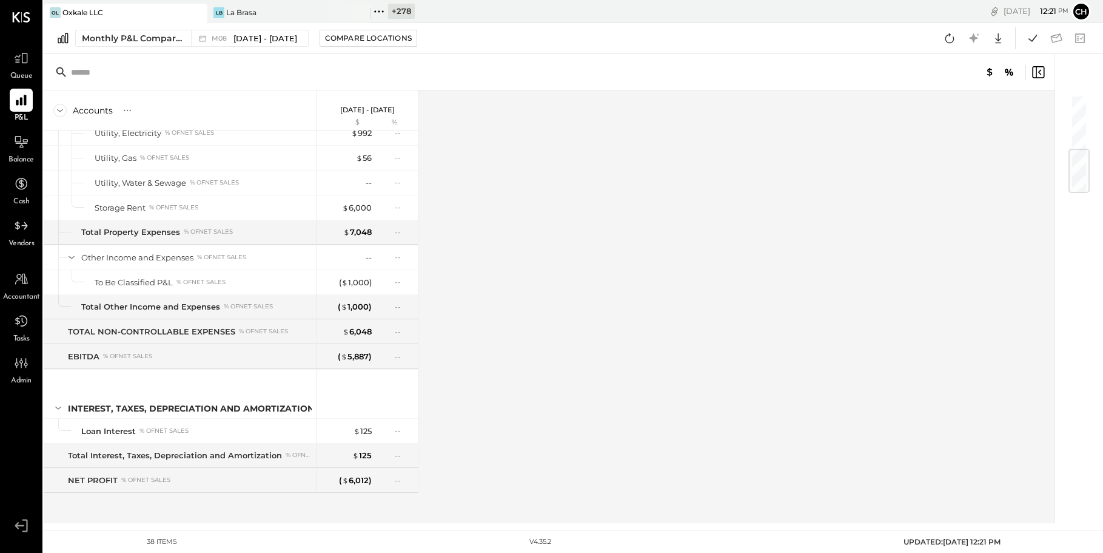
click at [381, 13] on icon at bounding box center [379, 12] width 16 height 16
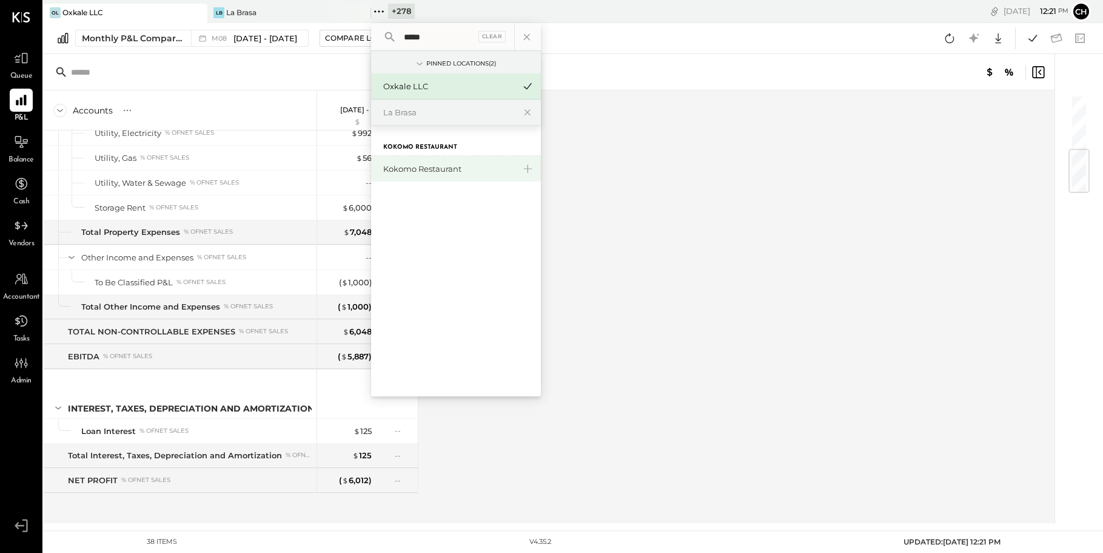
type input "*****"
click at [394, 169] on div "Kokomo Restaurant" at bounding box center [448, 169] width 131 height 12
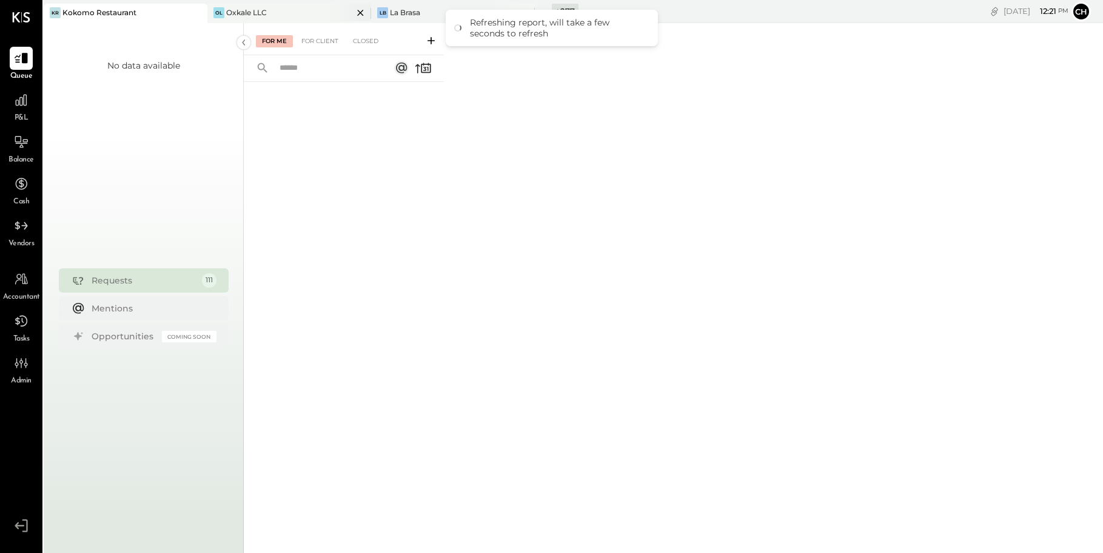
click at [360, 12] on icon at bounding box center [360, 13] width 6 height 6
click at [20, 103] on icon at bounding box center [21, 100] width 16 height 16
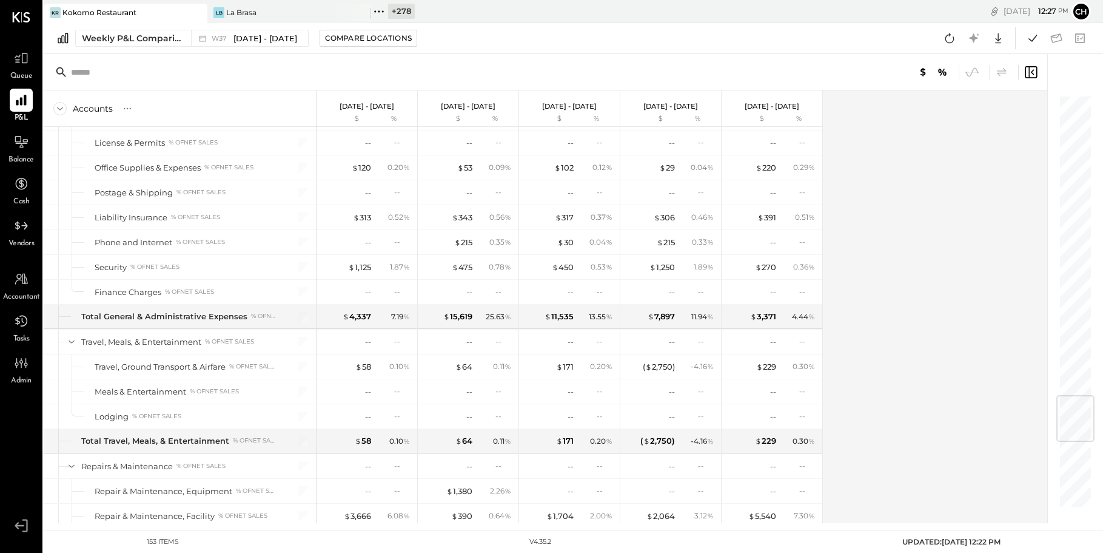
scroll to position [3110, 0]
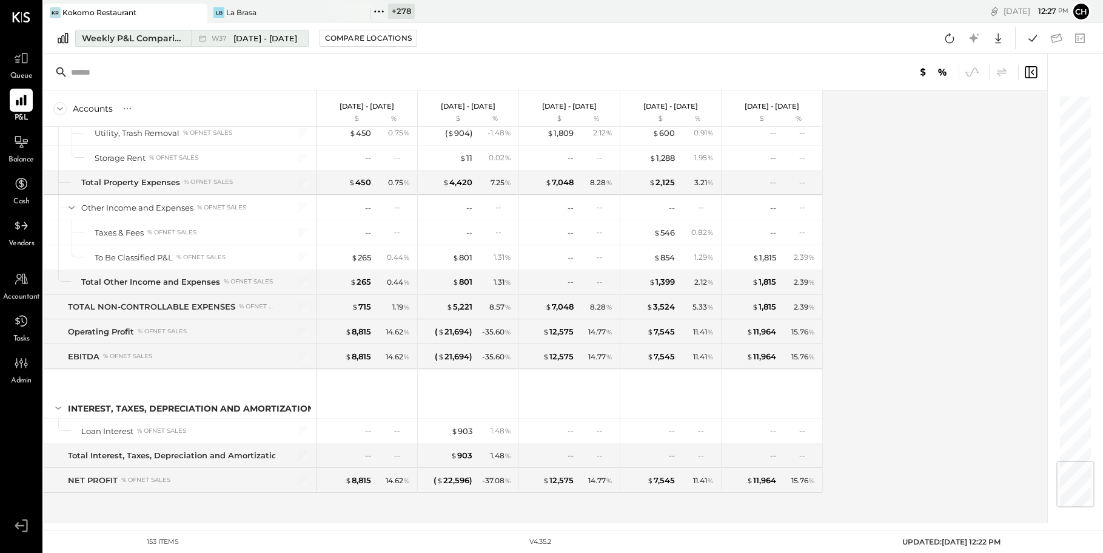
click at [161, 41] on div "Weekly P&L Comparison Custom" at bounding box center [133, 38] width 102 height 12
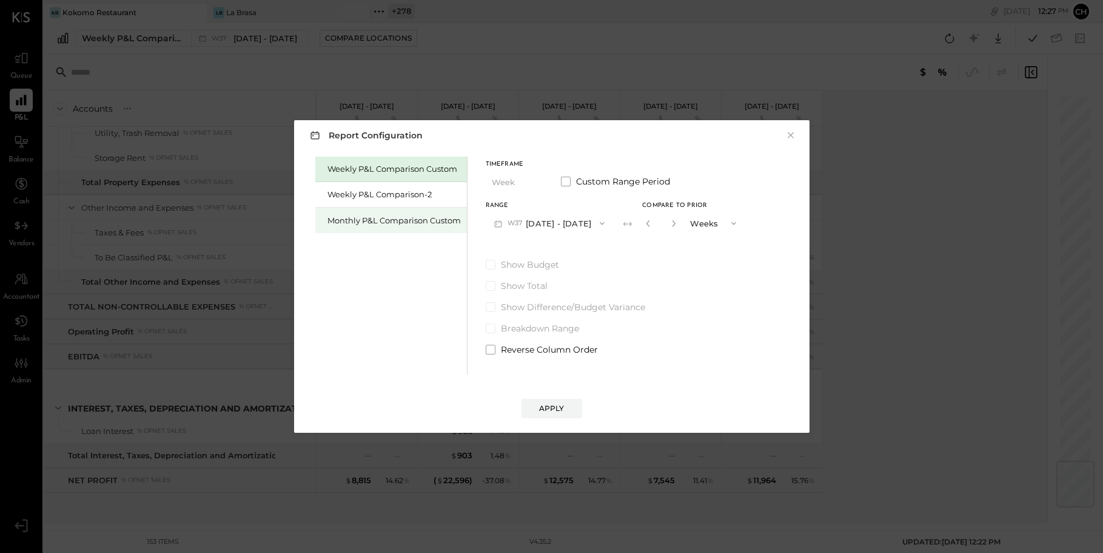
click at [419, 224] on div "Monthly P&L Comparison Custom" at bounding box center [394, 221] width 133 height 12
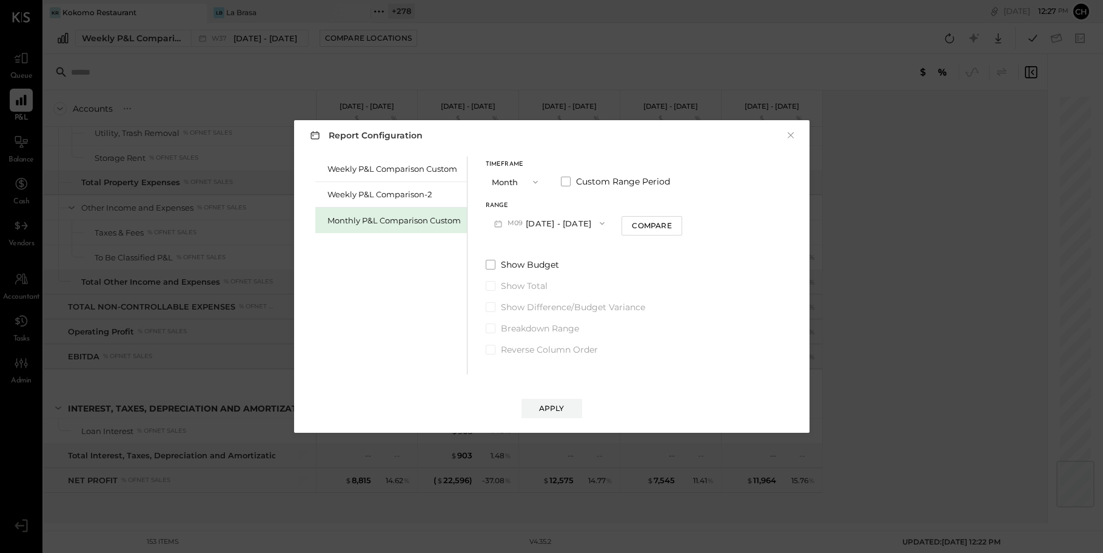
click at [540, 227] on button "M09 [DATE] - [DATE]" at bounding box center [550, 223] width 128 height 22
click at [548, 252] on span "[DATE] - [DATE]" at bounding box center [545, 250] width 58 height 10
click at [645, 220] on div "Compare" at bounding box center [651, 225] width 39 height 10
click at [670, 223] on icon "button" at bounding box center [673, 223] width 7 height 7
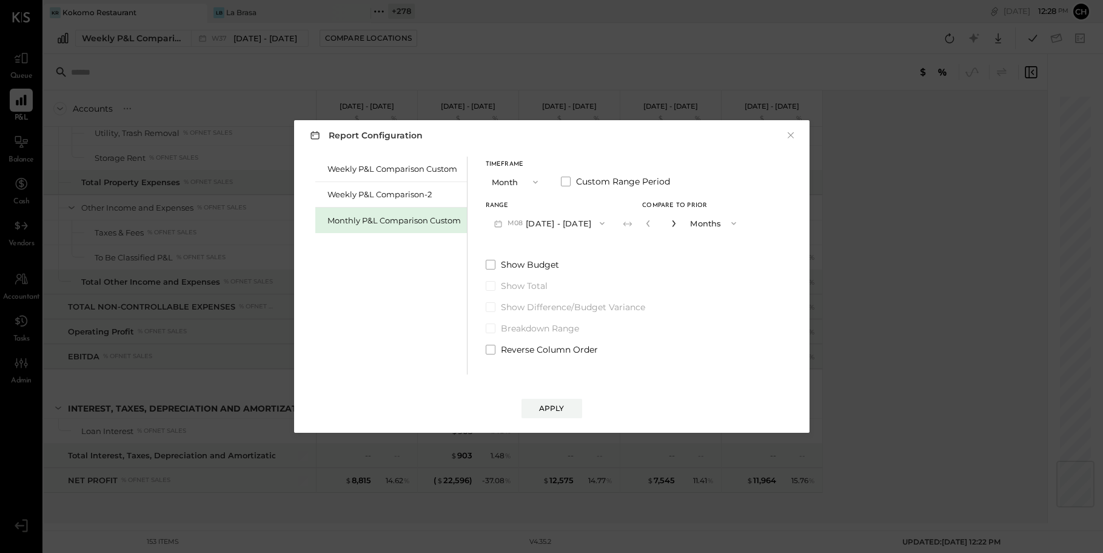
type input "*"
click at [551, 412] on div "Apply" at bounding box center [551, 408] width 25 height 10
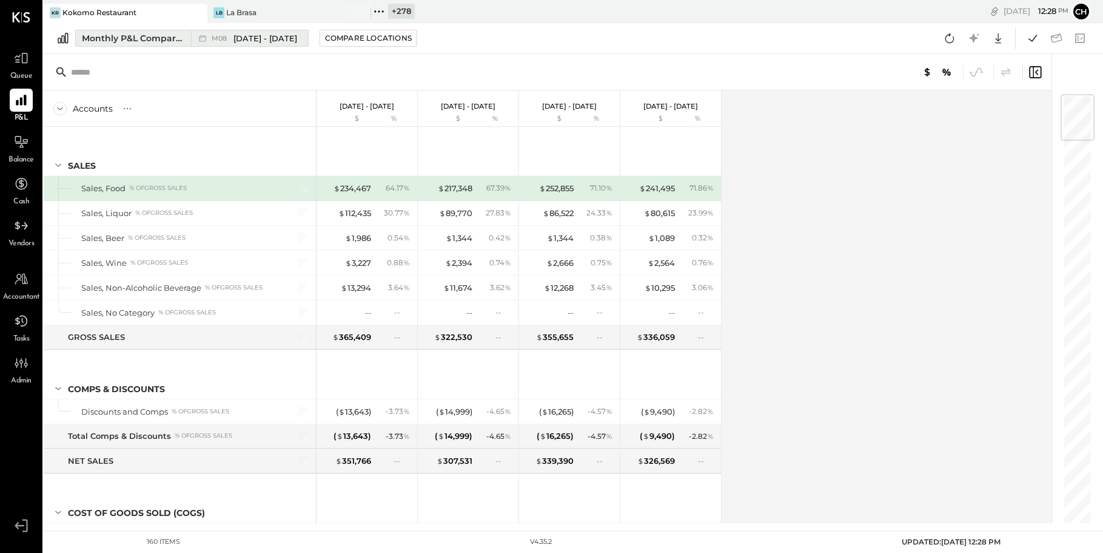
click at [223, 36] on span "M08" at bounding box center [221, 38] width 19 height 7
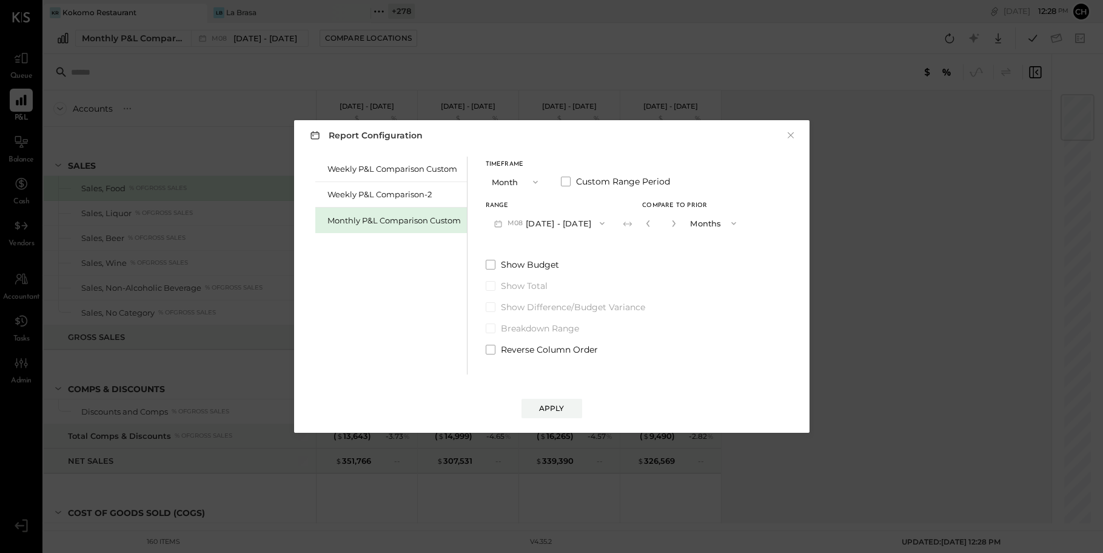
click at [525, 177] on span "button" at bounding box center [533, 182] width 16 height 10
click at [525, 222] on div "YTD" at bounding box center [515, 225] width 59 height 22
click at [535, 180] on icon "button" at bounding box center [536, 182] width 10 height 10
click at [526, 221] on div "YTD" at bounding box center [515, 225] width 59 height 22
click at [561, 408] on div "Apply" at bounding box center [551, 408] width 25 height 10
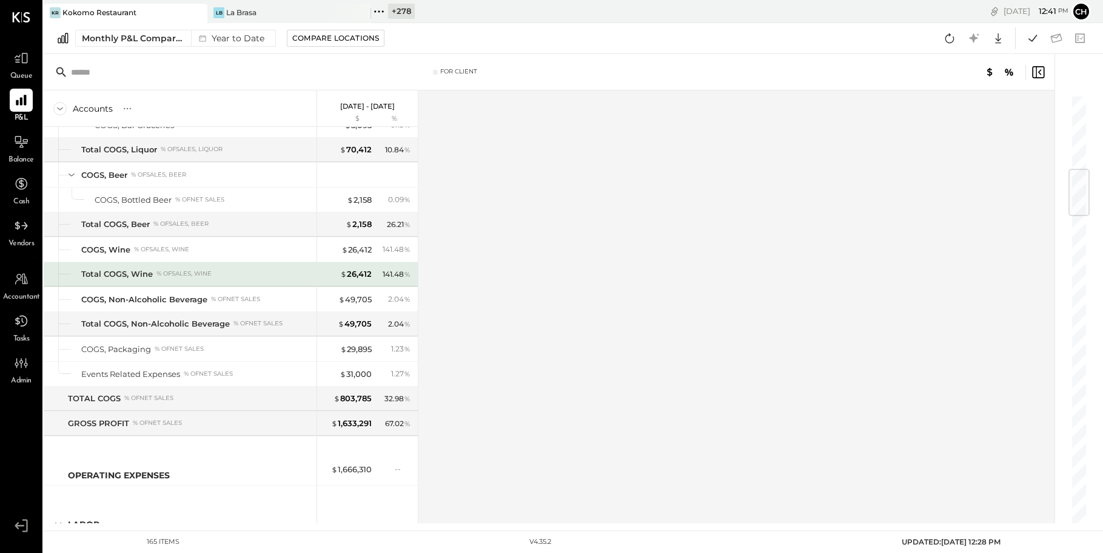
scroll to position [217, 0]
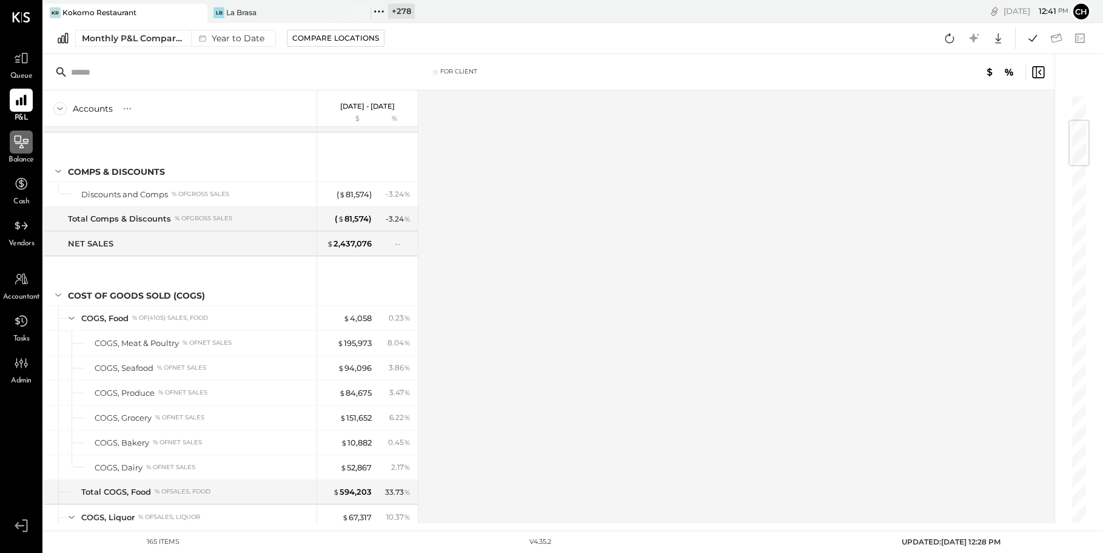
click at [19, 146] on icon at bounding box center [21, 142] width 16 height 16
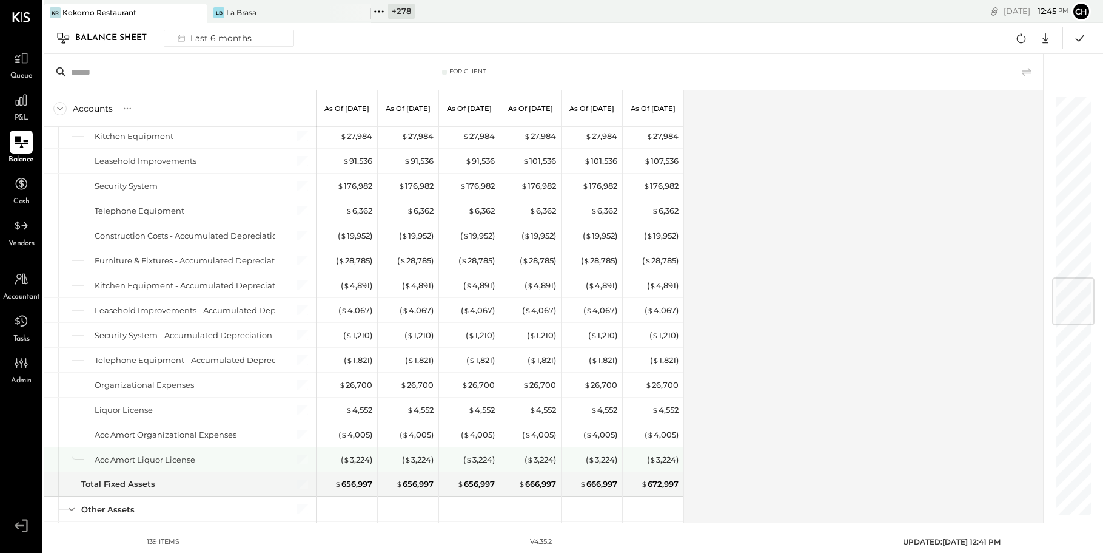
scroll to position [1673, 0]
